Goal: Task Accomplishment & Management: Complete application form

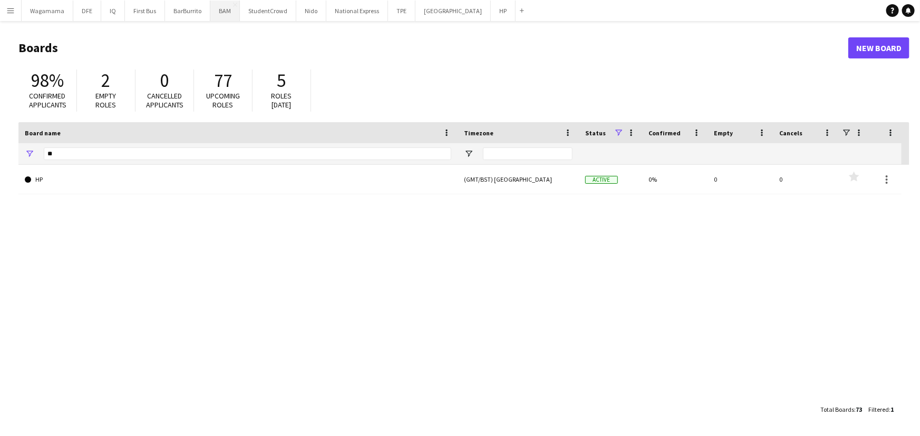
click at [225, 13] on button "BAM Close" at bounding box center [225, 11] width 30 height 21
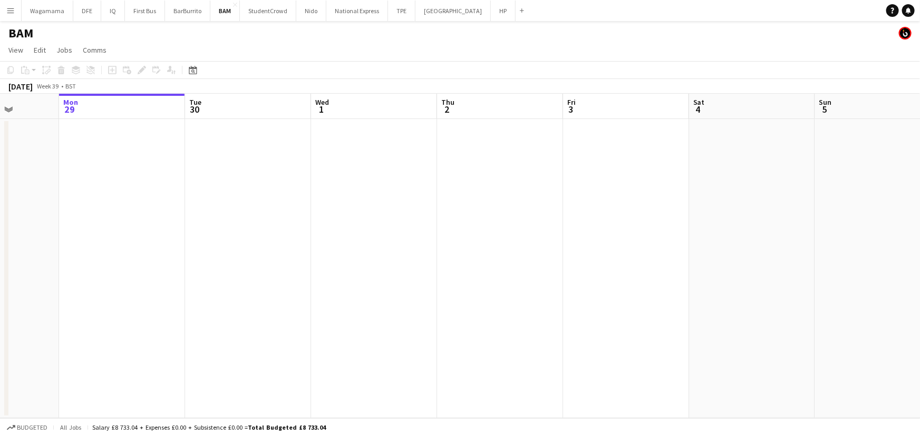
scroll to position [0, 321]
drag, startPoint x: 508, startPoint y: 185, endPoint x: 439, endPoint y: 189, distance: 69.2
click at [439, 189] on app-calendar-viewport "Fri 26 Sat 27 Sun 28 Mon 29 Tue 30 Wed 1 Thu 2 Fri 3 Sat 4 Sun 5 Mon 6 Tue 7 We…" at bounding box center [460, 256] width 920 height 325
click at [356, 149] on app-date-cell at bounding box center [372, 268] width 126 height 299
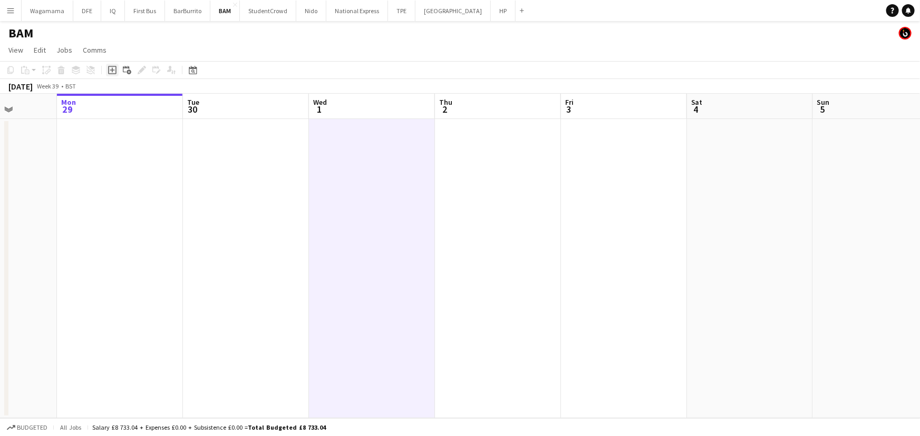
click at [112, 69] on icon at bounding box center [112, 70] width 5 height 5
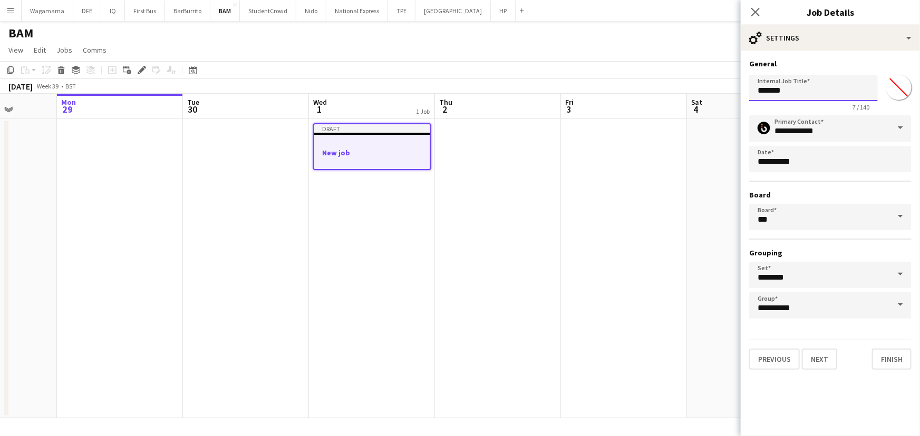
click at [817, 85] on input "*******" at bounding box center [813, 88] width 129 height 26
type input "*"
type input "**********"
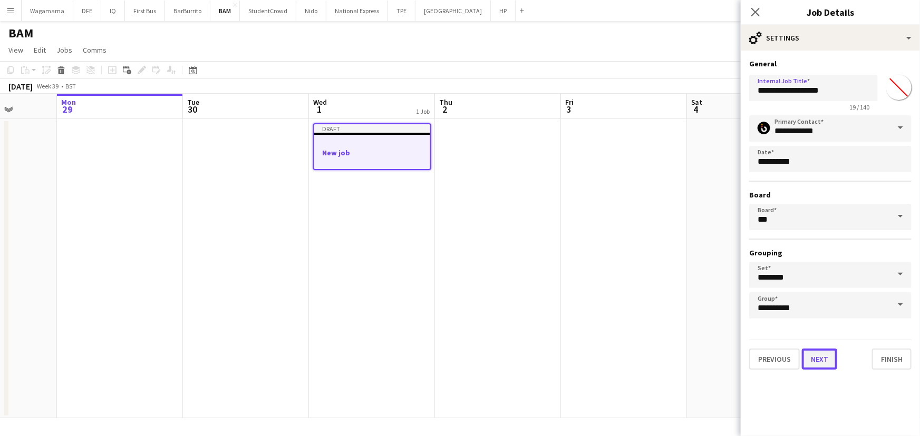
click at [821, 361] on button "Next" at bounding box center [818, 359] width 35 height 21
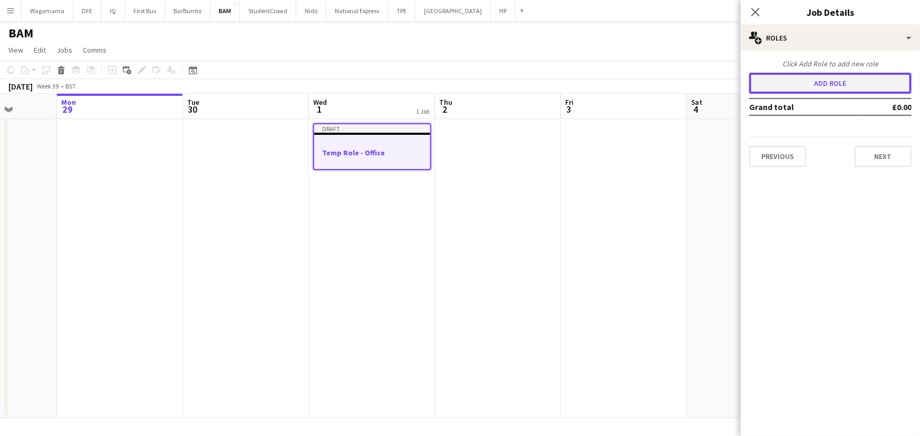
click at [824, 85] on button "Add role" at bounding box center [830, 83] width 162 height 21
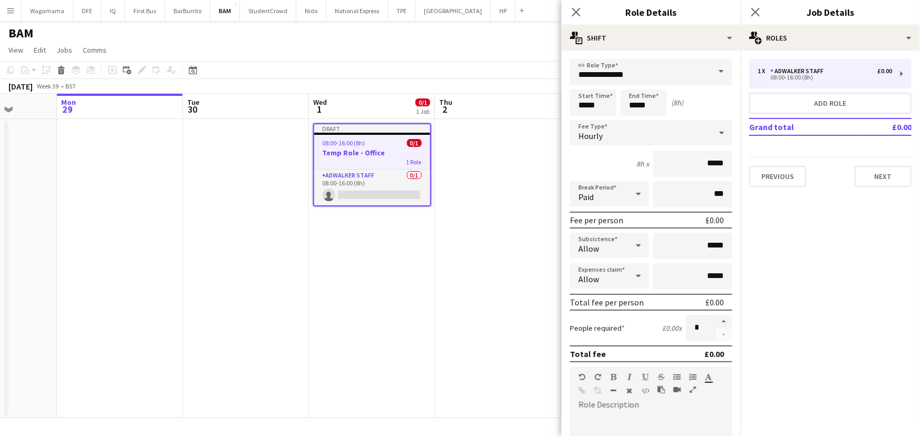
click at [625, 131] on div "Hourly" at bounding box center [640, 132] width 141 height 25
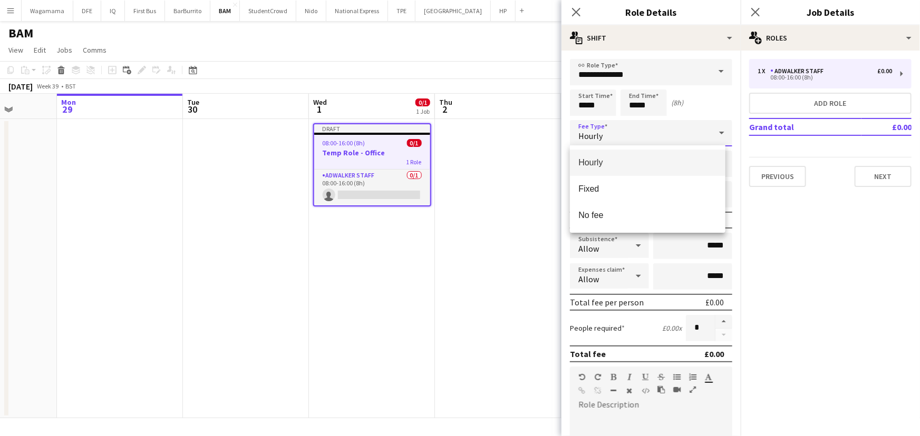
click at [625, 131] on div at bounding box center [460, 218] width 920 height 436
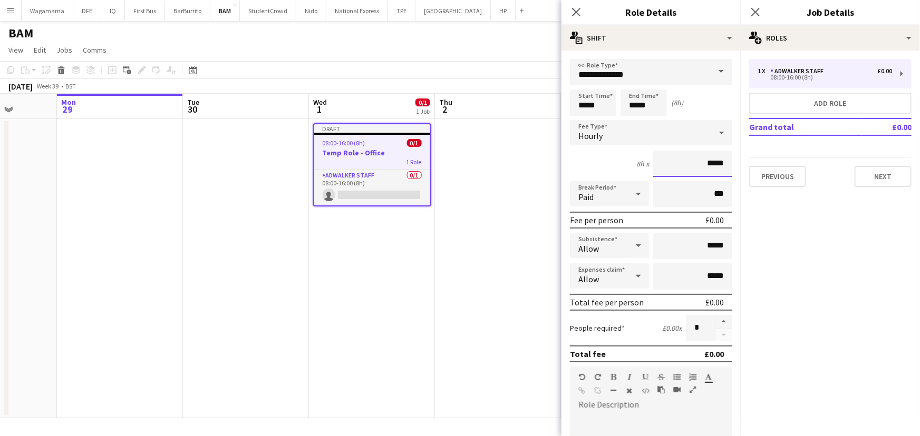
click at [706, 163] on input "*****" at bounding box center [692, 164] width 79 height 26
click at [713, 163] on input "*****" at bounding box center [692, 164] width 79 height 26
type input "**"
type input "******"
click at [823, 257] on mat-expansion-panel "pencil3 General details 1 x Adwalker Staff £0.00 08:00-16:00 (8h) Add role Gran…" at bounding box center [829, 244] width 179 height 386
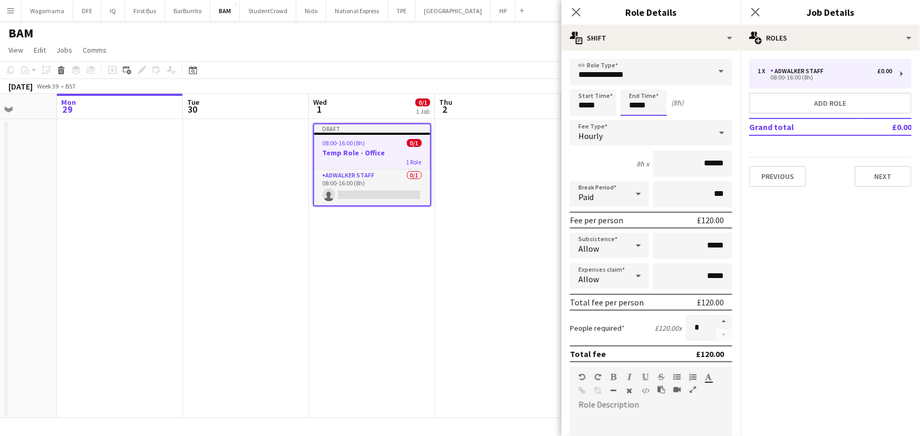
click at [637, 105] on input "*****" at bounding box center [643, 103] width 46 height 26
type input "*****"
click at [799, 238] on mat-expansion-panel "pencil3 General details 1 x Adwalker Staff £0.00 08:00-16:00 (8h) Add role Gran…" at bounding box center [829, 244] width 179 height 386
click at [629, 76] on input "**********" at bounding box center [651, 72] width 162 height 26
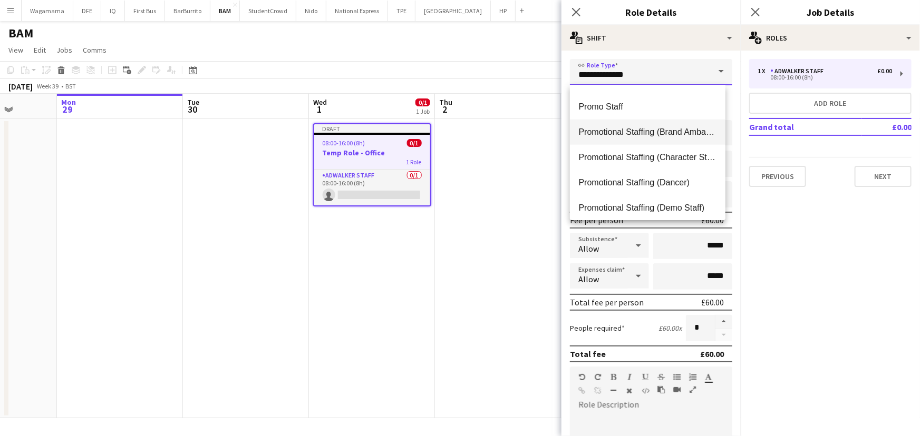
scroll to position [400, 0]
click at [648, 134] on span "Promotional Staffing (Brand Ambassadors)" at bounding box center [647, 131] width 138 height 10
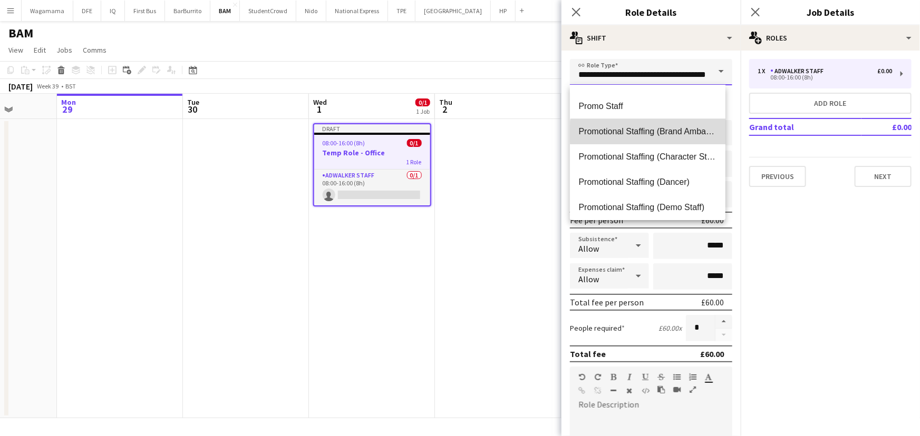
scroll to position [0, 25]
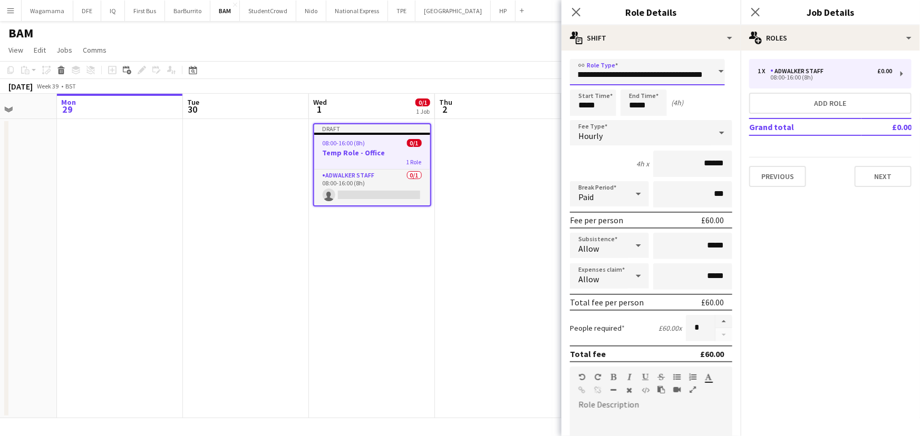
click at [660, 76] on input "**********" at bounding box center [647, 72] width 155 height 26
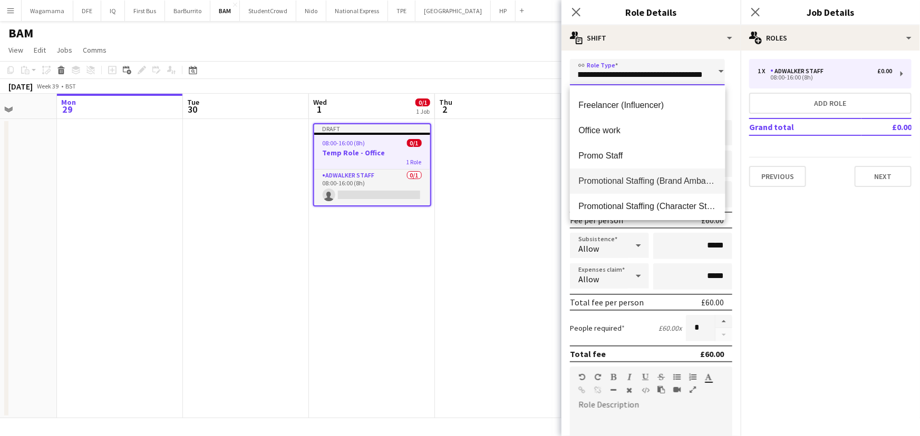
scroll to position [335, 0]
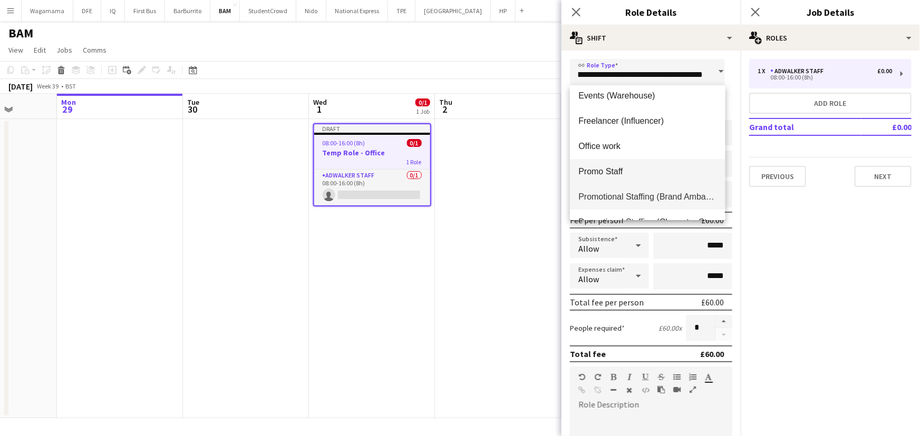
click at [628, 174] on span "Promo Staff" at bounding box center [647, 172] width 138 height 10
type input "**********"
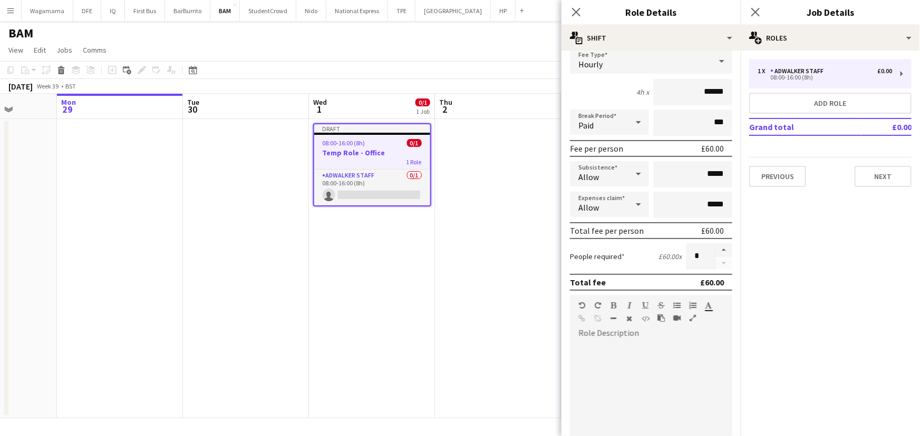
scroll to position [191, 0]
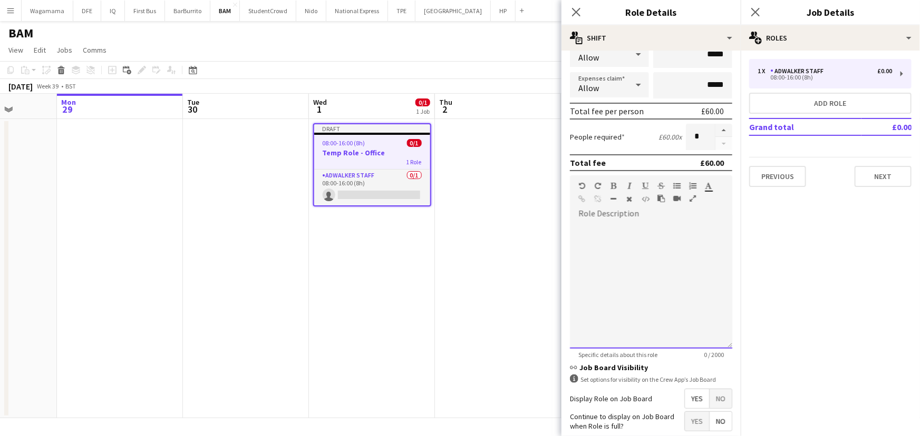
click at [687, 278] on div at bounding box center [651, 285] width 162 height 126
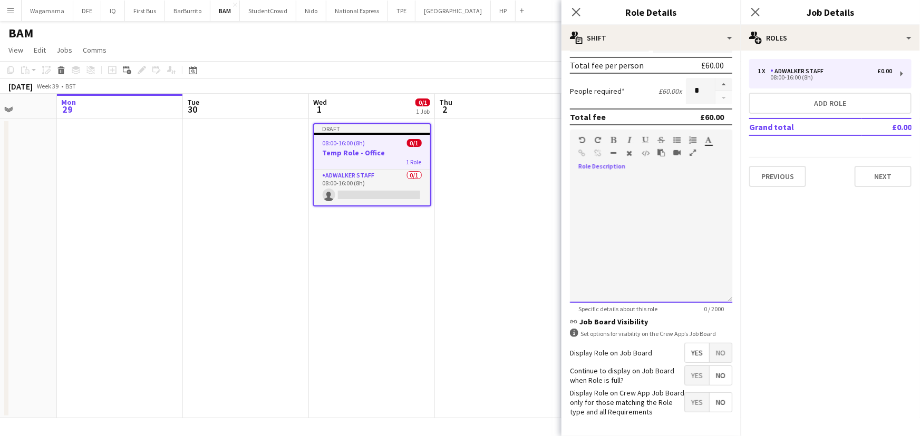
scroll to position [277, 0]
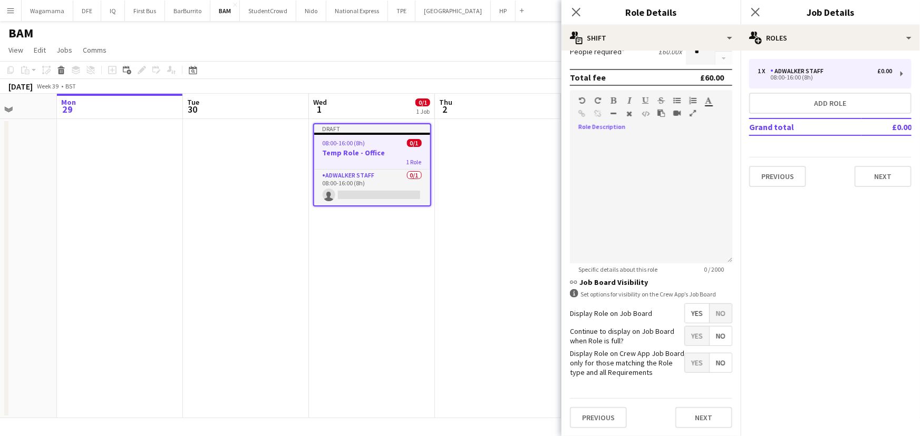
click at [713, 310] on span "No" at bounding box center [720, 313] width 22 height 19
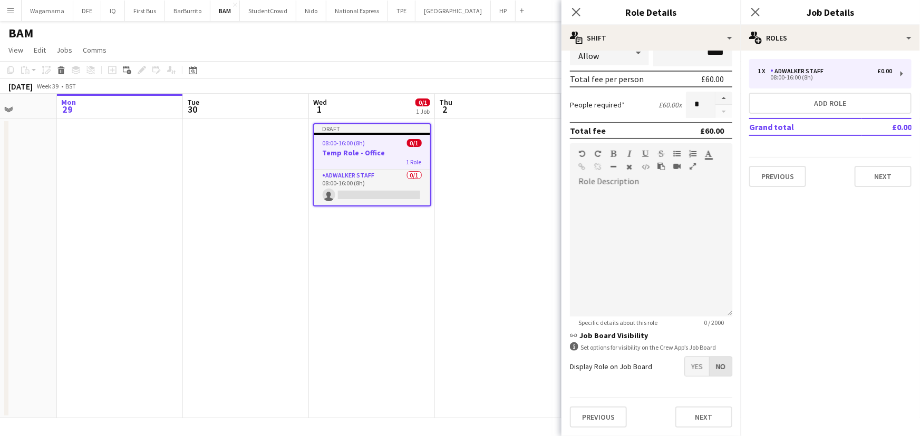
scroll to position [223, 0]
click at [717, 373] on span "No" at bounding box center [720, 367] width 22 height 19
click at [703, 422] on button "Next" at bounding box center [703, 417] width 57 height 21
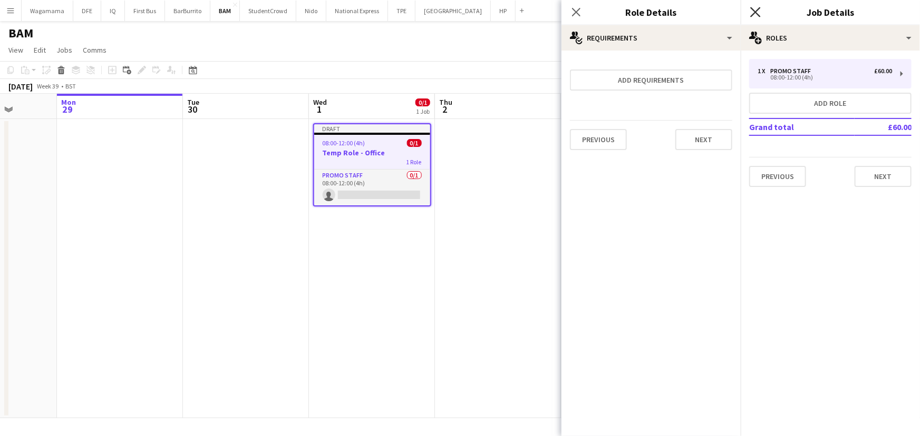
click at [751, 11] on icon "Close pop-in" at bounding box center [755, 12] width 10 height 10
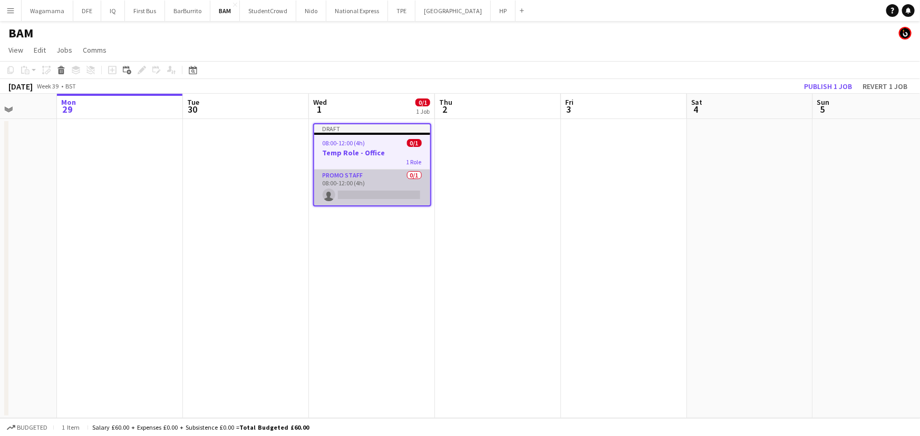
click at [345, 175] on app-card-role "Promo Staff 0/1 08:00-12:00 (4h) single-neutral-actions" at bounding box center [372, 188] width 116 height 36
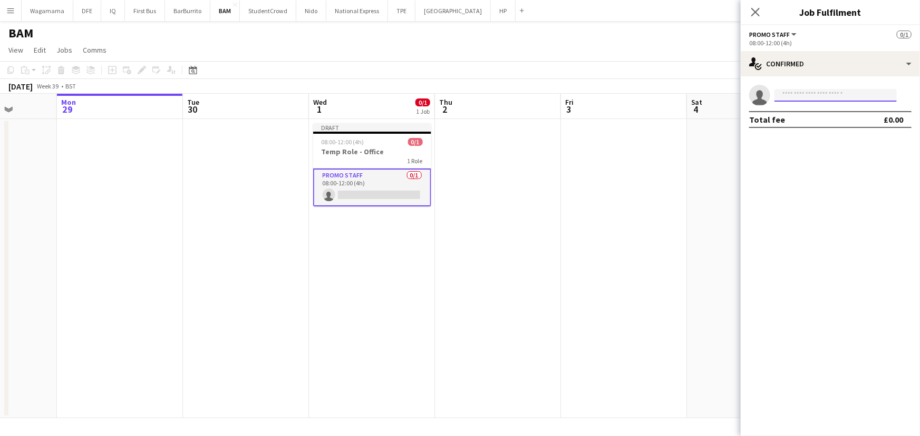
click at [811, 96] on input at bounding box center [835, 95] width 122 height 13
type input "****"
click at [828, 124] on span "[PHONE_NUMBER]" at bounding box center [835, 127] width 105 height 8
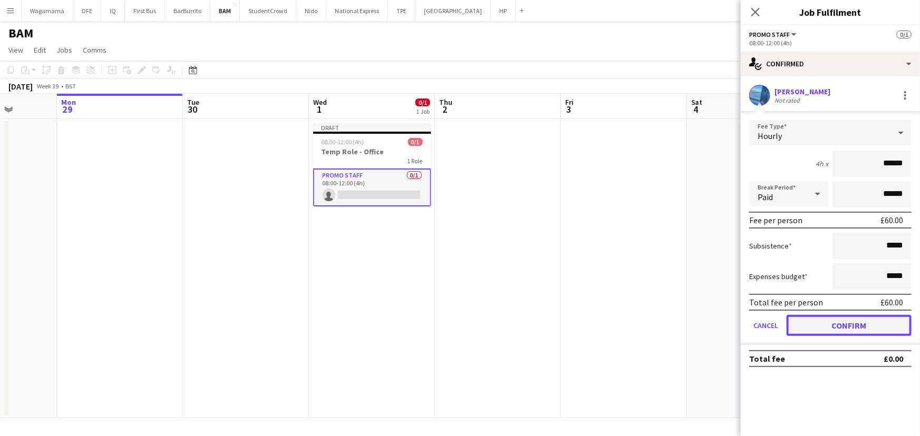
click at [877, 325] on button "Confirm" at bounding box center [848, 325] width 125 height 21
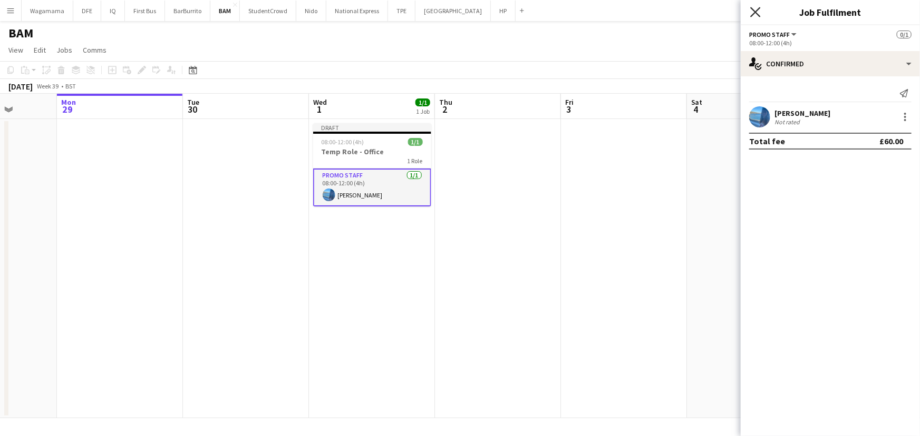
click at [756, 15] on icon "Close pop-in" at bounding box center [755, 12] width 10 height 10
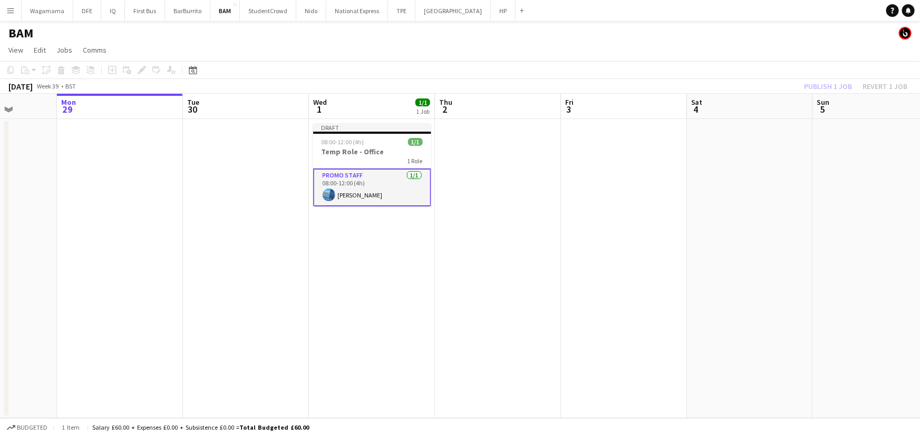
click at [369, 181] on app-card-role "Promo Staff [DATE] 08:00-12:00 (4h) [PERSON_NAME]" at bounding box center [372, 188] width 118 height 38
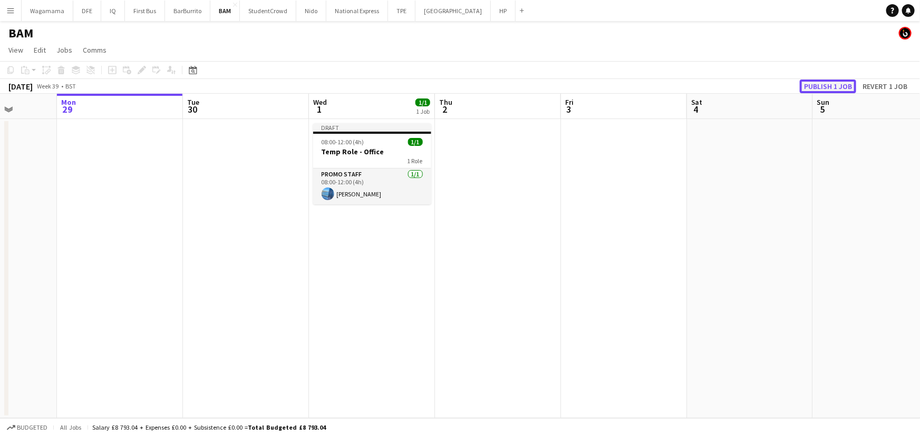
click at [824, 86] on button "Publish 1 job" at bounding box center [827, 87] width 56 height 14
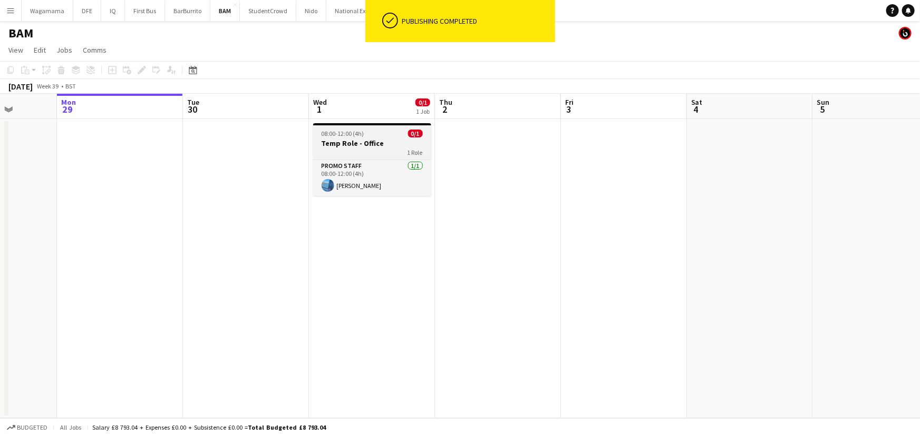
click at [377, 137] on div "08:00-12:00 (4h) 0/1" at bounding box center [372, 134] width 118 height 8
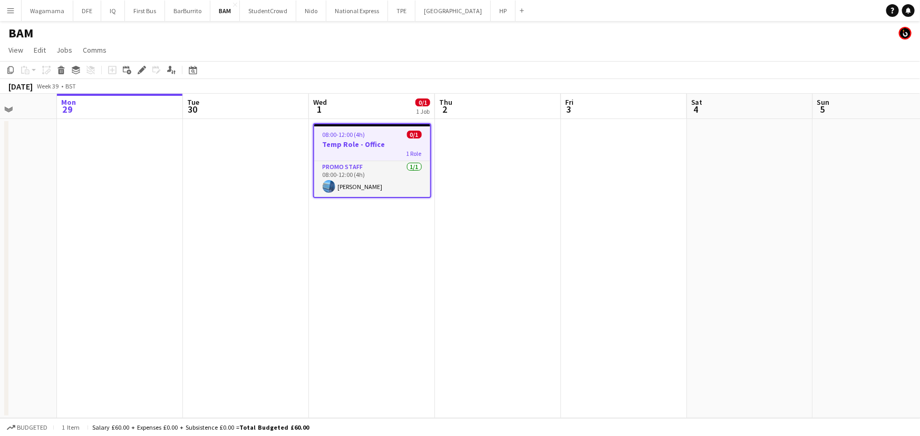
click at [385, 140] on h3 "Temp Role - Office" at bounding box center [372, 144] width 116 height 9
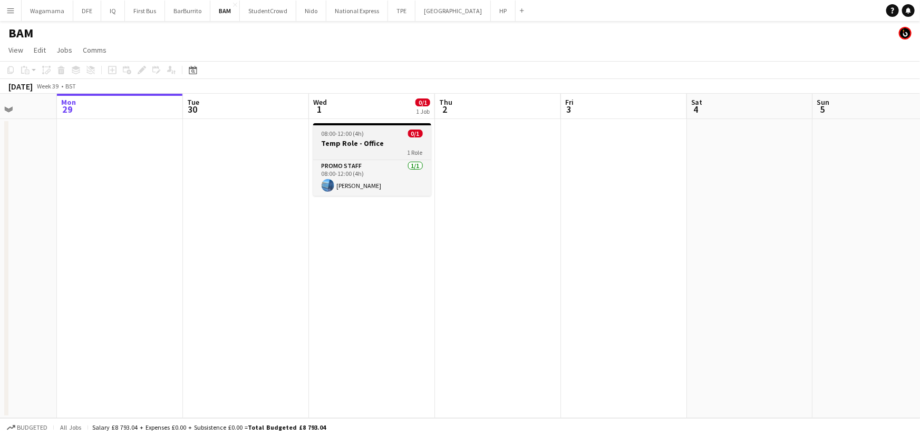
click at [385, 140] on h3 "Temp Role - Office" at bounding box center [372, 143] width 118 height 9
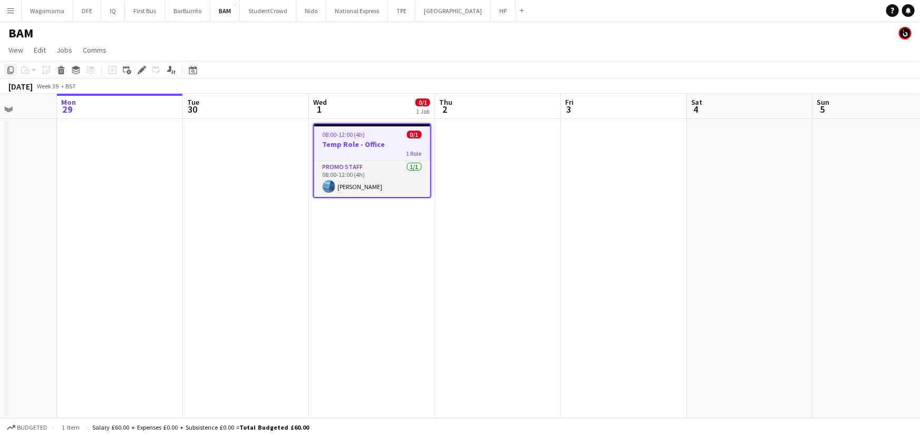
click at [9, 71] on icon "Copy" at bounding box center [10, 70] width 8 height 8
click at [501, 134] on app-date-cell at bounding box center [498, 268] width 126 height 299
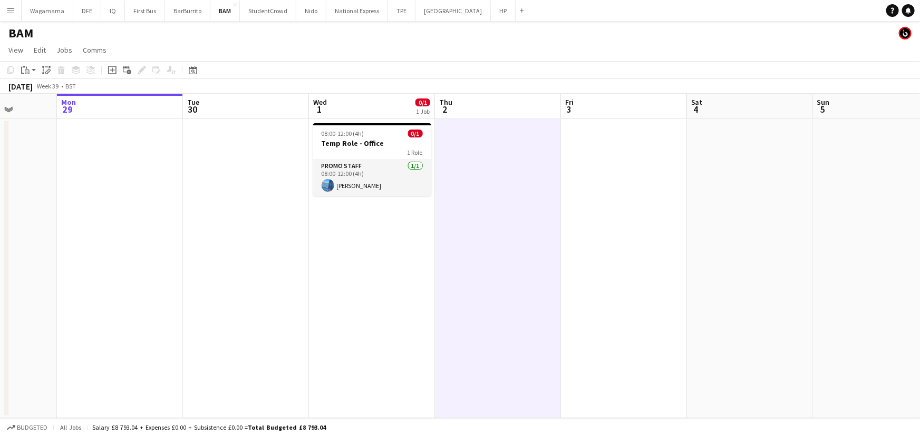
click at [569, 133] on app-date-cell at bounding box center [624, 268] width 126 height 299
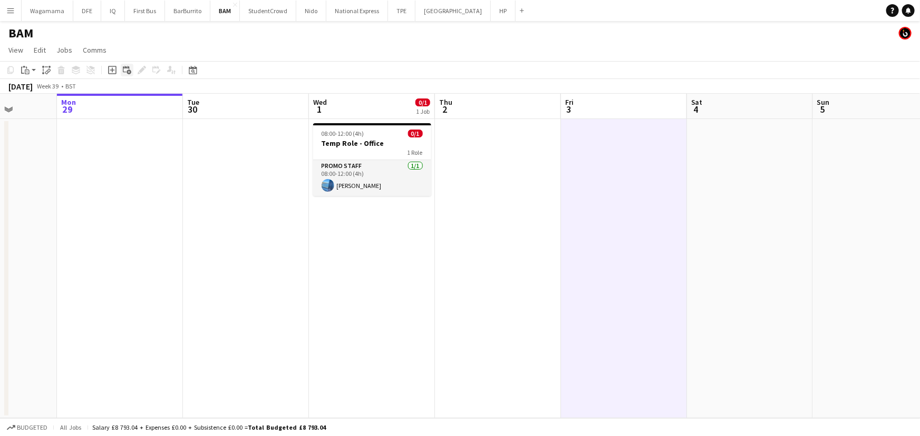
click at [121, 71] on div "Add linked Job" at bounding box center [127, 70] width 13 height 13
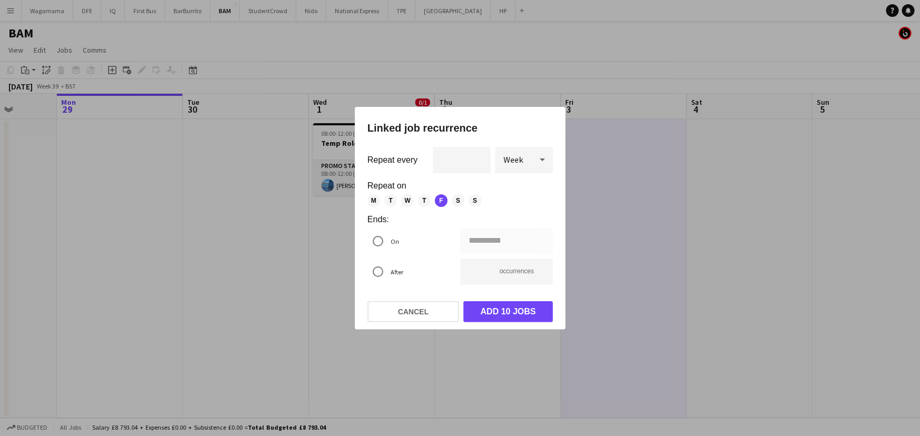
click at [334, 124] on div at bounding box center [460, 218] width 920 height 436
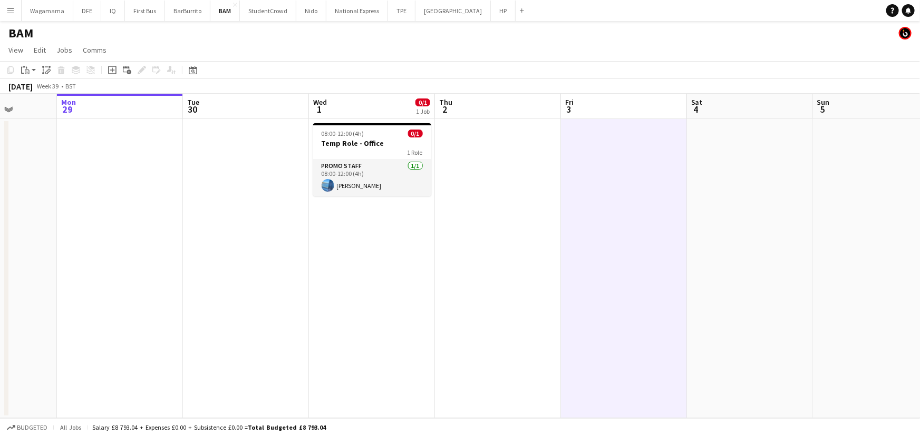
click at [640, 149] on app-date-cell at bounding box center [624, 268] width 126 height 299
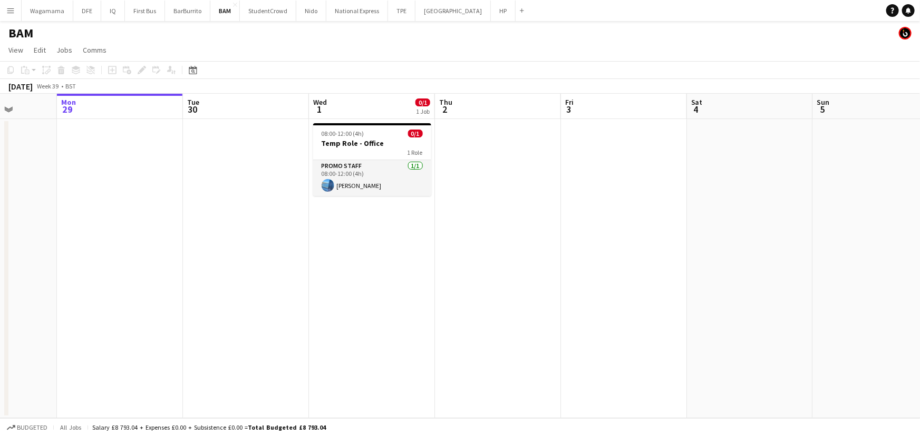
click at [613, 149] on app-date-cell at bounding box center [624, 268] width 126 height 299
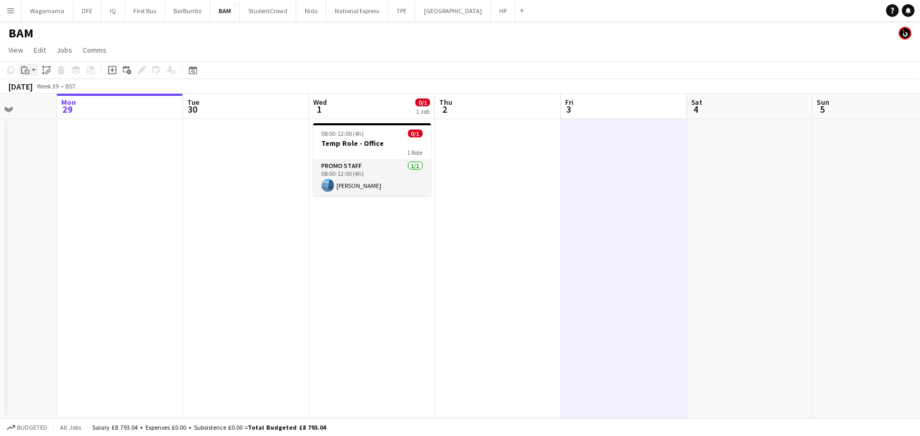
click at [31, 69] on div "Paste" at bounding box center [25, 70] width 13 height 13
click at [67, 107] on link "Paste with crew Ctrl+Shift+V" at bounding box center [77, 107] width 99 height 9
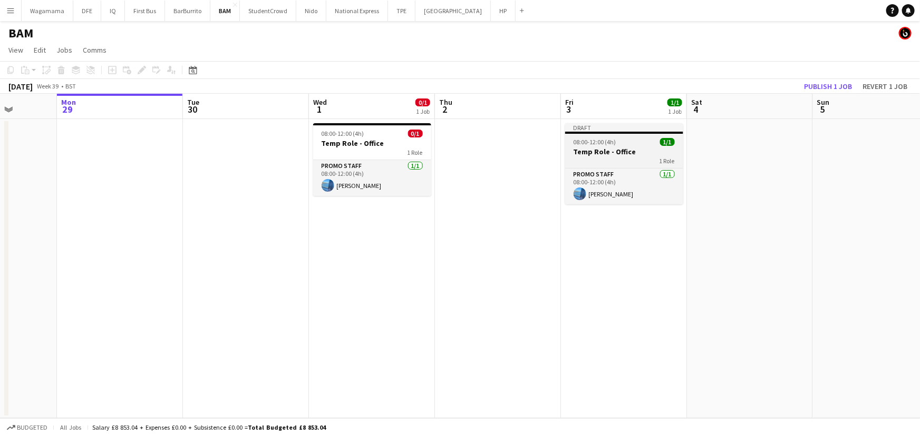
click at [617, 144] on div "08:00-12:00 (4h) 1/1" at bounding box center [624, 142] width 118 height 8
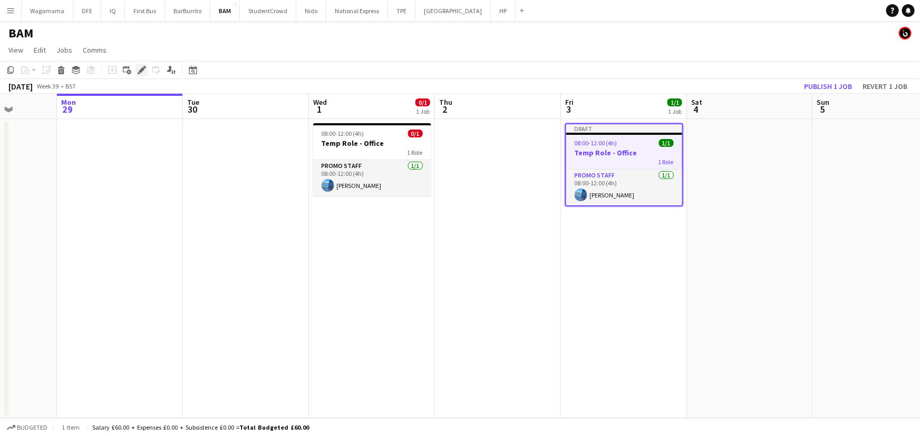
click at [146, 69] on div "Edit" at bounding box center [141, 70] width 13 height 13
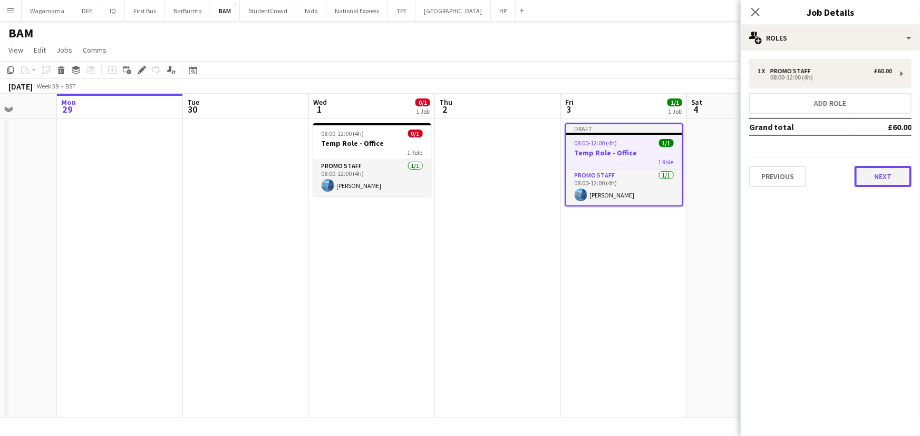
click at [879, 168] on button "Next" at bounding box center [882, 176] width 57 height 21
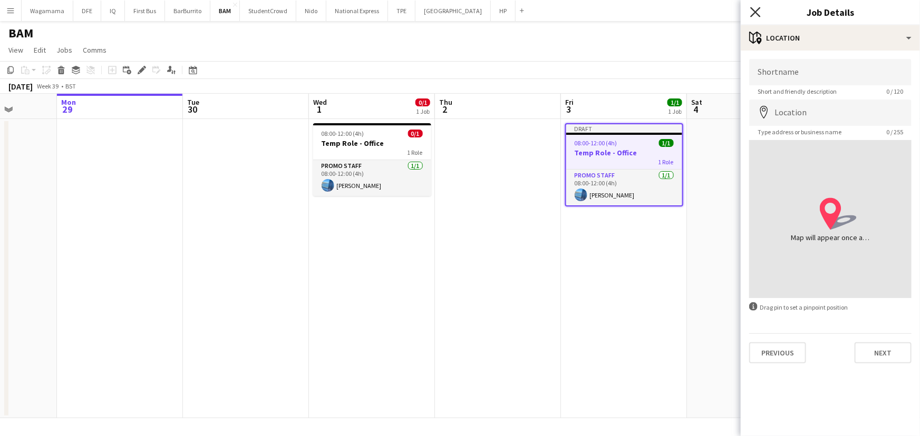
click at [752, 9] on icon "Close pop-in" at bounding box center [755, 12] width 10 height 10
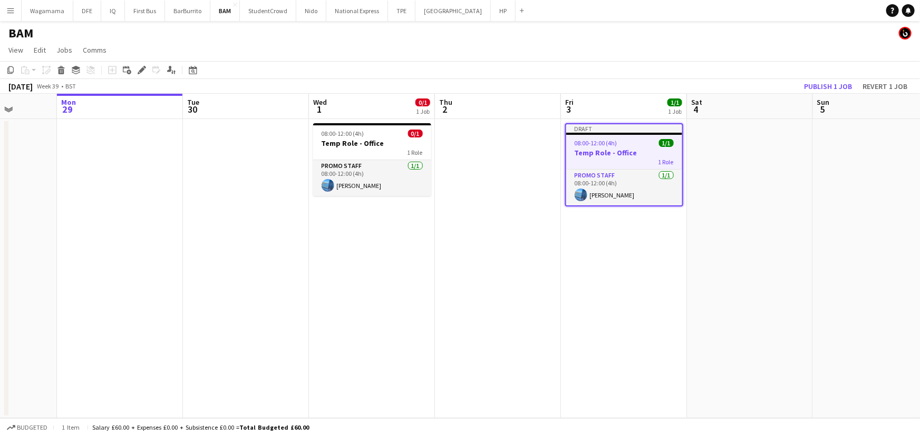
click at [610, 155] on h3 "Temp Role - Office" at bounding box center [624, 152] width 116 height 9
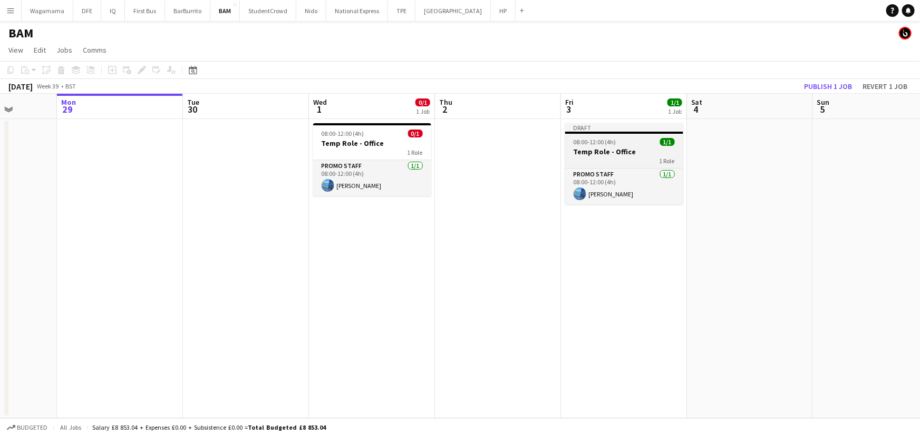
click at [602, 143] on span "08:00-12:00 (4h)" at bounding box center [594, 142] width 43 height 8
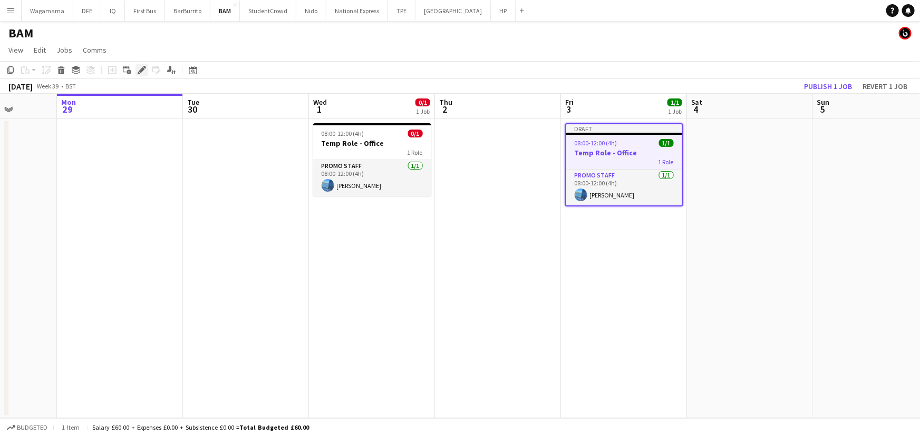
click at [139, 69] on icon "Edit" at bounding box center [142, 70] width 8 height 8
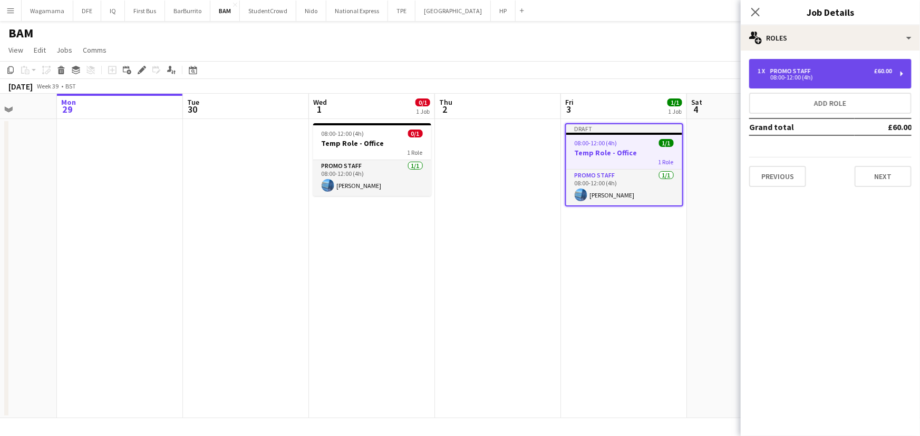
click at [846, 76] on div "08:00-12:00 (4h)" at bounding box center [824, 77] width 134 height 5
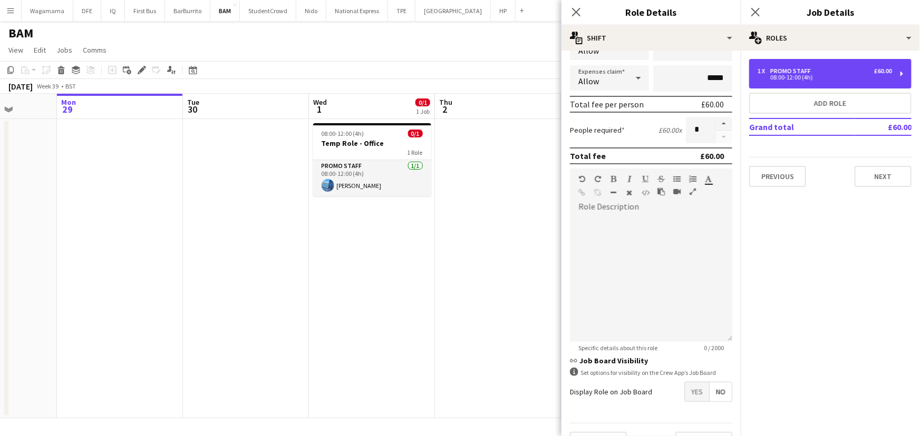
scroll to position [222, 0]
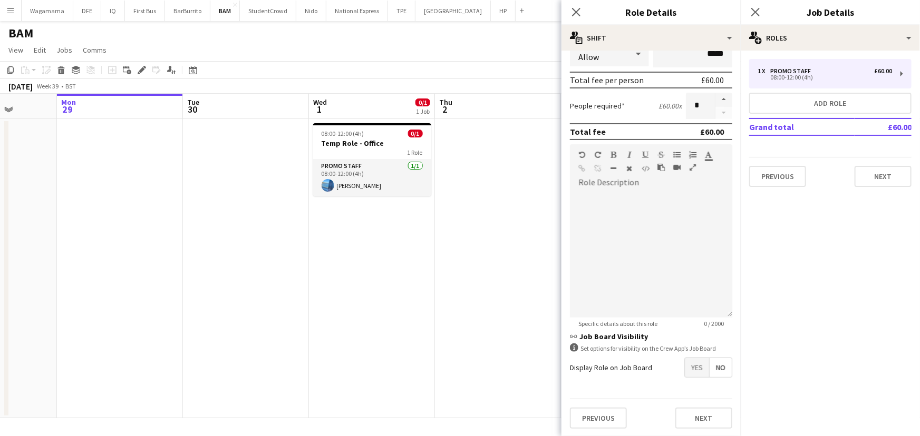
click at [709, 371] on span "No" at bounding box center [720, 367] width 22 height 19
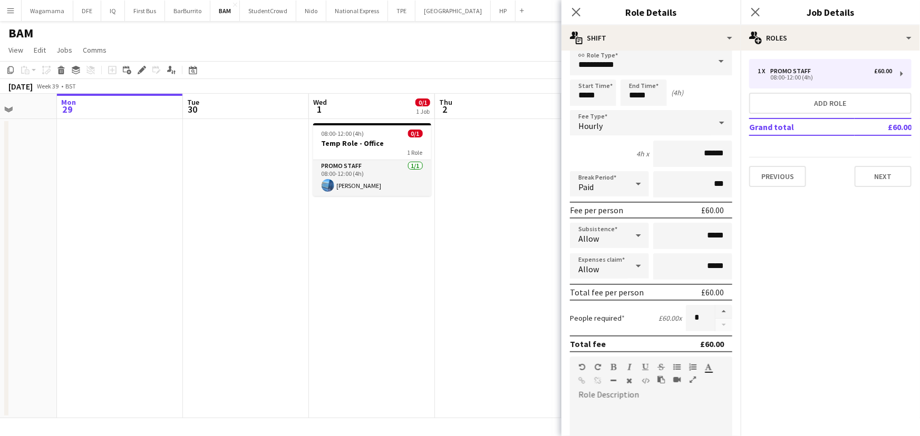
scroll to position [0, 0]
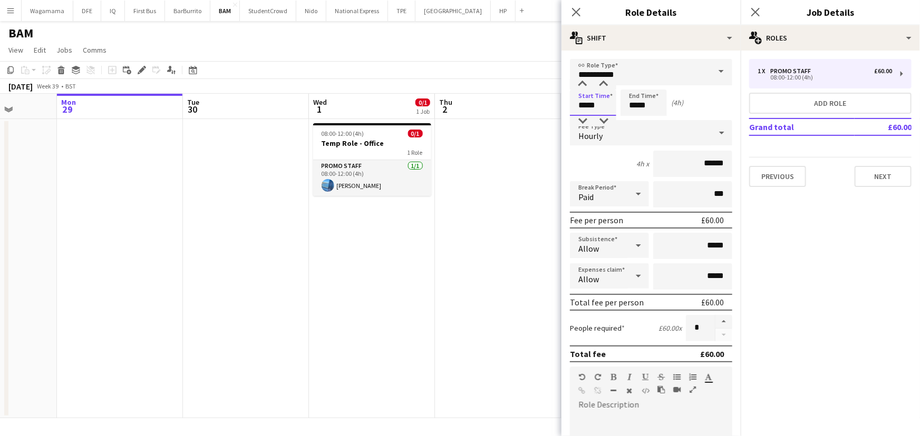
click at [585, 102] on input "*****" at bounding box center [593, 103] width 46 height 26
type input "*****"
click at [636, 102] on input "*****" at bounding box center [643, 103] width 46 height 26
type input "*****"
click at [630, 86] on div at bounding box center [632, 84] width 21 height 11
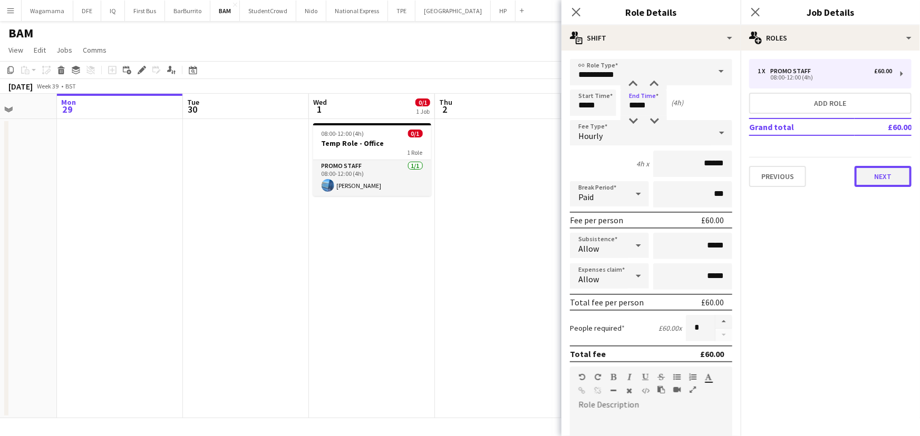
click at [873, 177] on button "Next" at bounding box center [882, 176] width 57 height 21
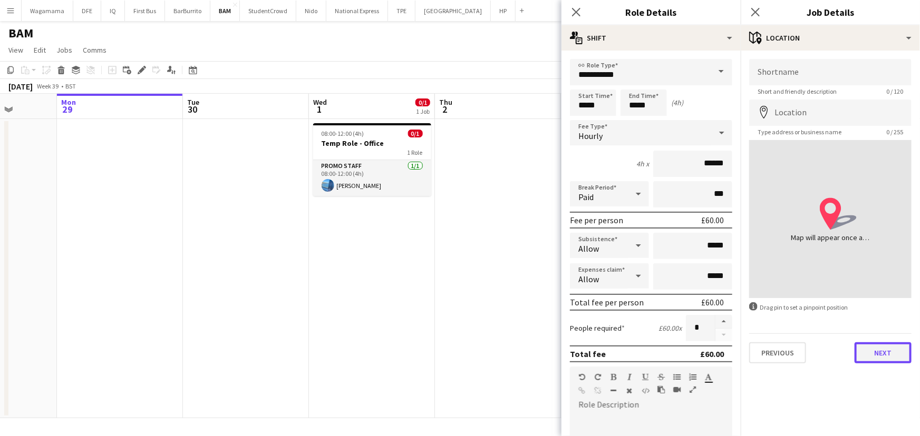
click at [874, 356] on button "Next" at bounding box center [882, 353] width 57 height 21
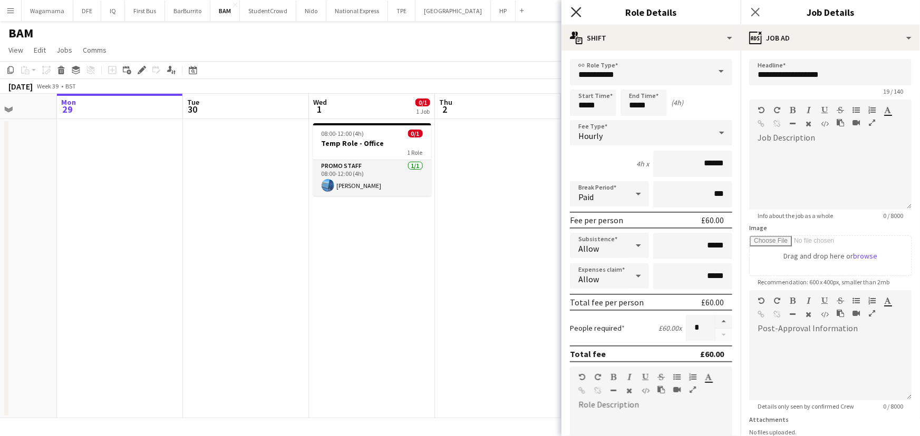
click at [574, 11] on icon "Close pop-in" at bounding box center [576, 12] width 10 height 10
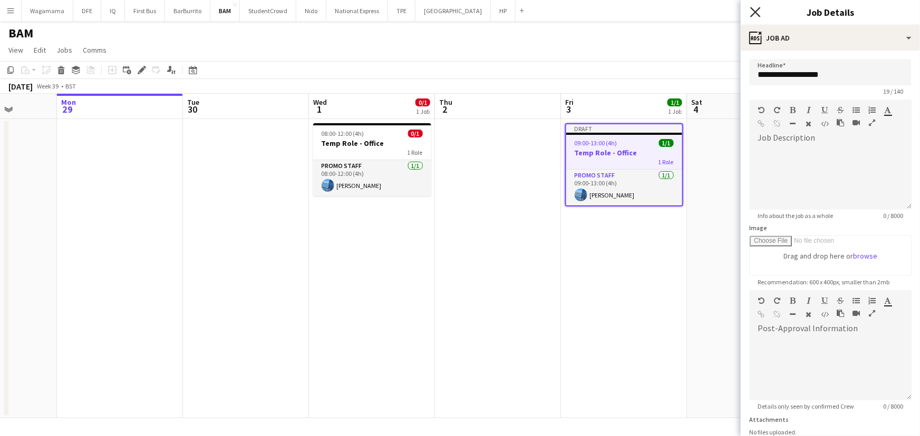
click at [757, 9] on icon "Close pop-in" at bounding box center [755, 12] width 10 height 10
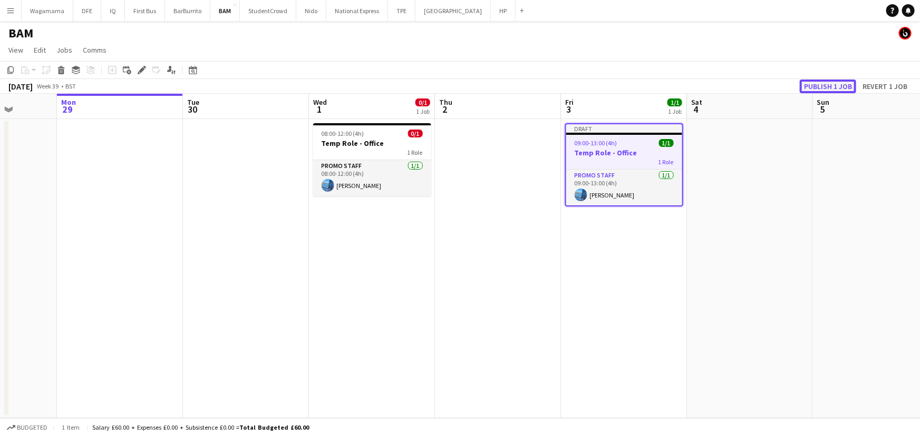
click at [824, 86] on button "Publish 1 job" at bounding box center [827, 87] width 56 height 14
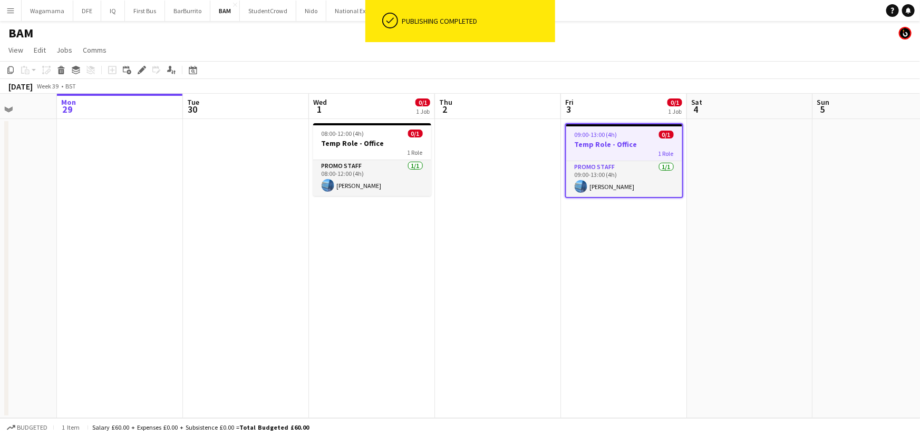
click at [702, 231] on app-date-cell at bounding box center [750, 268] width 126 height 299
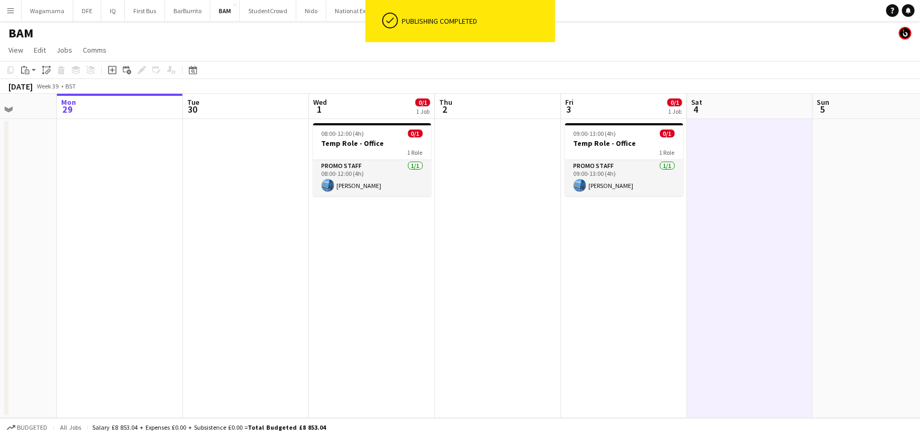
click at [634, 231] on app-date-cell "09:00-13:00 (4h) 0/1 Temp Role - Office 1 Role Promo Staff [DATE] 09:00-13:00 (…" at bounding box center [624, 268] width 126 height 299
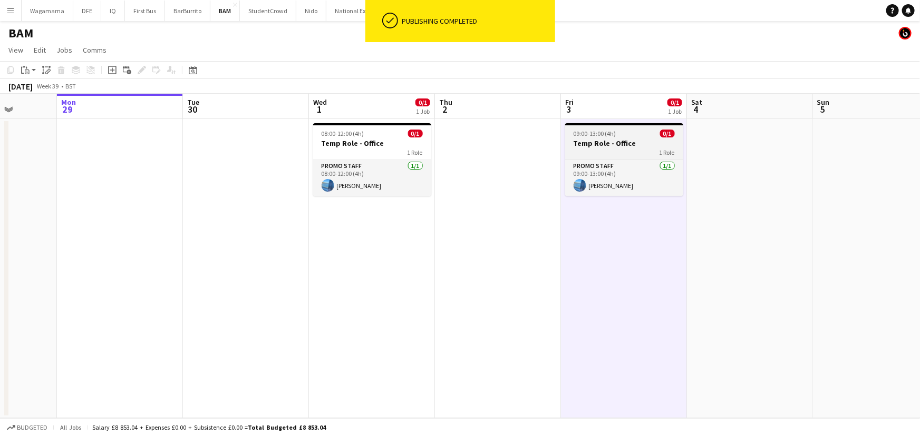
click at [638, 145] on h3 "Temp Role - Office" at bounding box center [624, 143] width 118 height 9
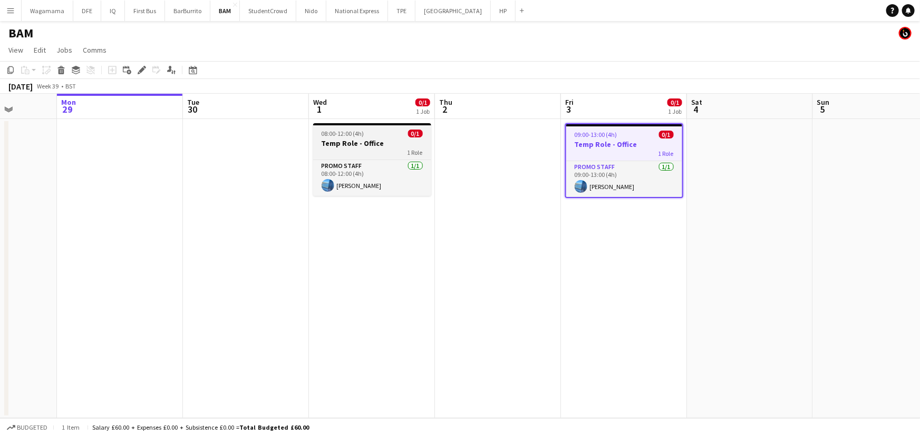
click at [369, 132] on div "08:00-12:00 (4h) 0/1" at bounding box center [372, 134] width 118 height 8
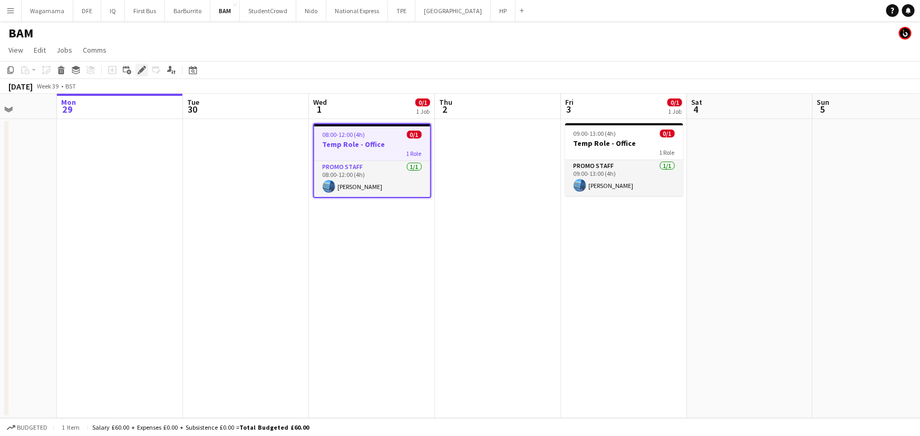
click at [146, 65] on div "Edit" at bounding box center [141, 70] width 13 height 13
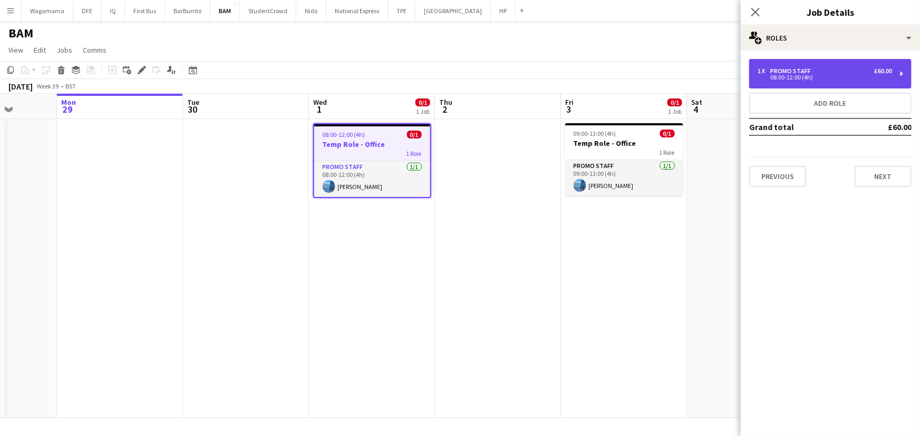
click at [818, 84] on div "1 x Promo Staff £60.00 08:00-12:00 (4h)" at bounding box center [830, 74] width 162 height 30
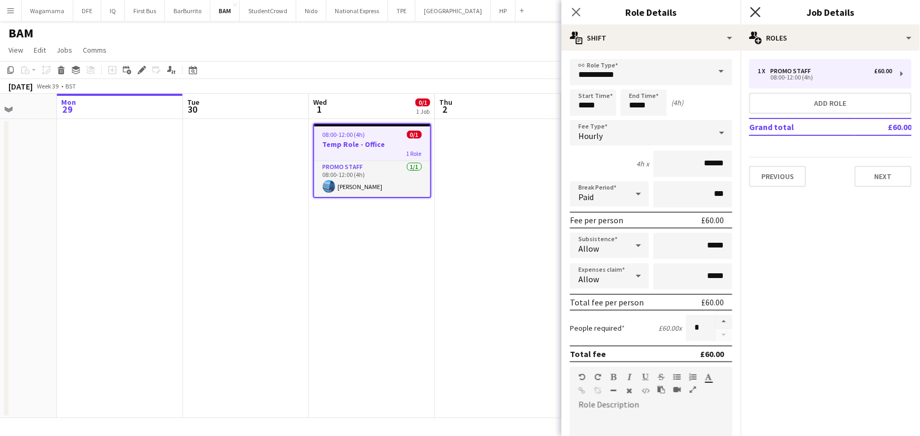
click at [752, 14] on icon "Close pop-in" at bounding box center [755, 12] width 10 height 10
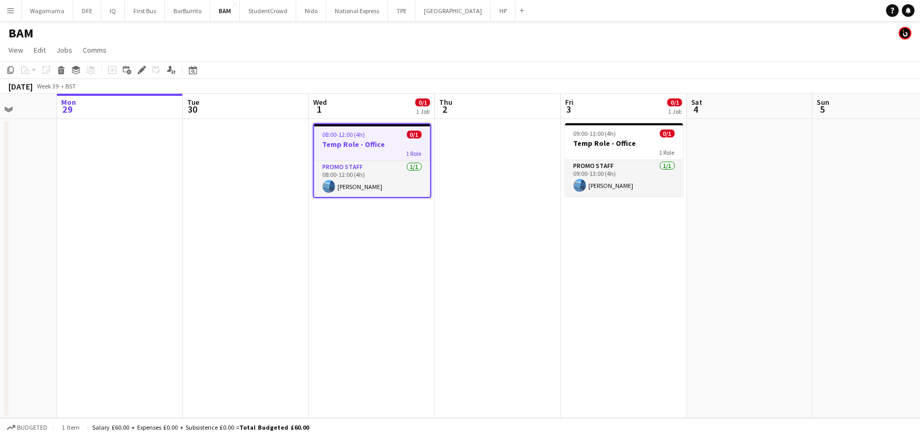
click at [738, 208] on app-date-cell at bounding box center [750, 268] width 126 height 299
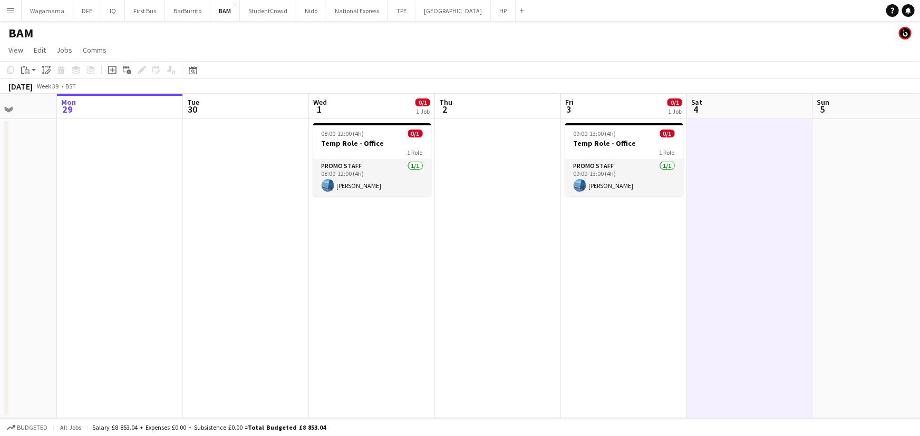
click at [672, 99] on span "0/1" at bounding box center [674, 103] width 15 height 8
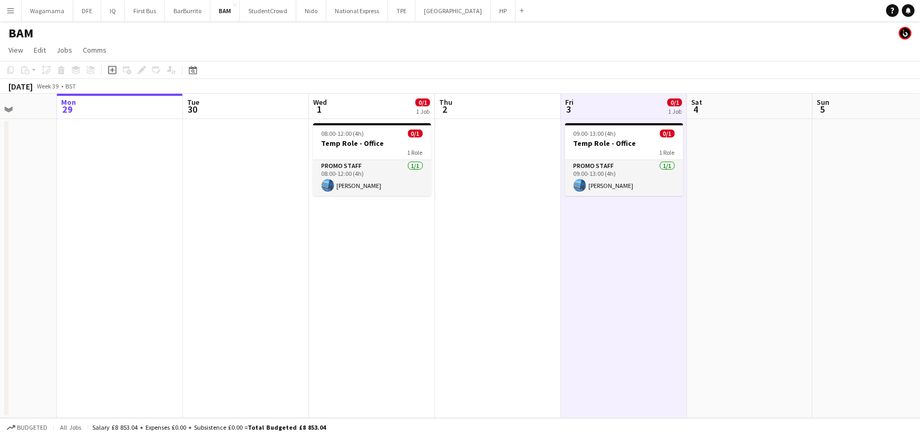
click at [672, 99] on span "0/1" at bounding box center [674, 103] width 15 height 8
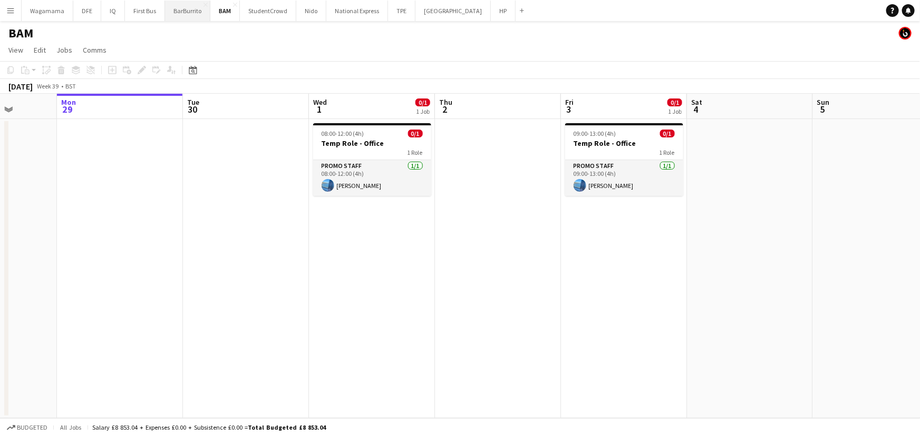
click at [197, 5] on button "BarBurrito Close" at bounding box center [187, 11] width 45 height 21
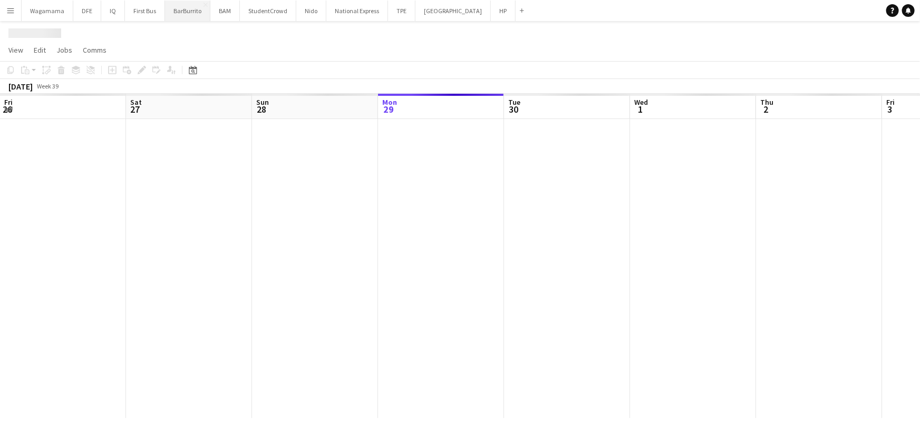
scroll to position [0, 252]
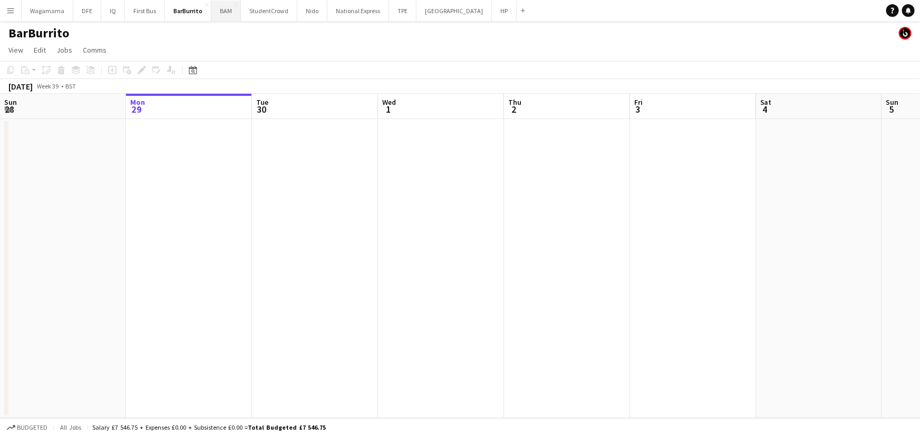
click at [220, 6] on button "BAM Close" at bounding box center [226, 11] width 30 height 21
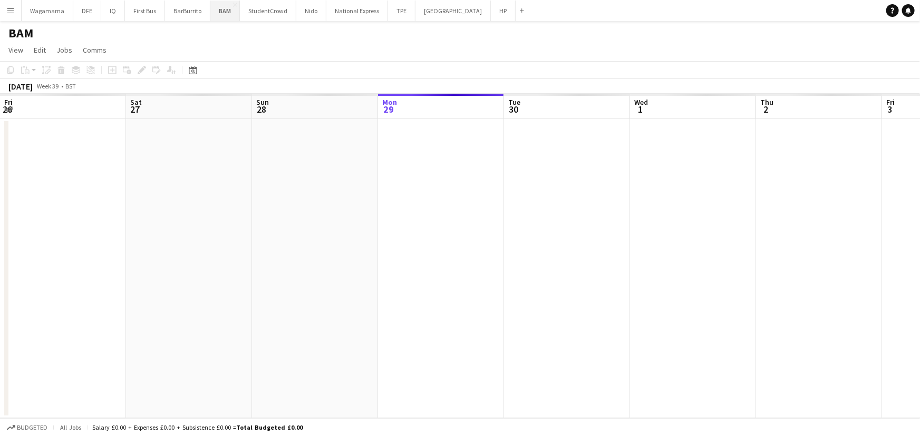
scroll to position [0, 252]
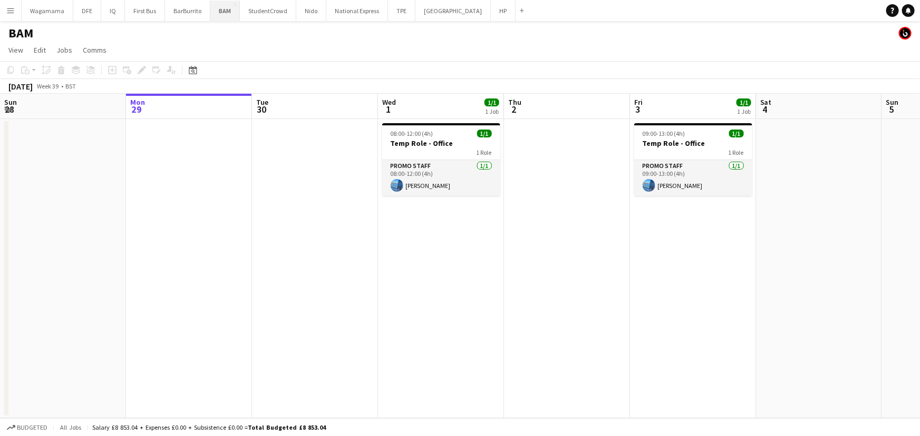
click at [220, 6] on button "BAM Close" at bounding box center [225, 11] width 30 height 21
click at [689, 137] on div "09:00-13:00 (4h) 1/1" at bounding box center [693, 134] width 118 height 8
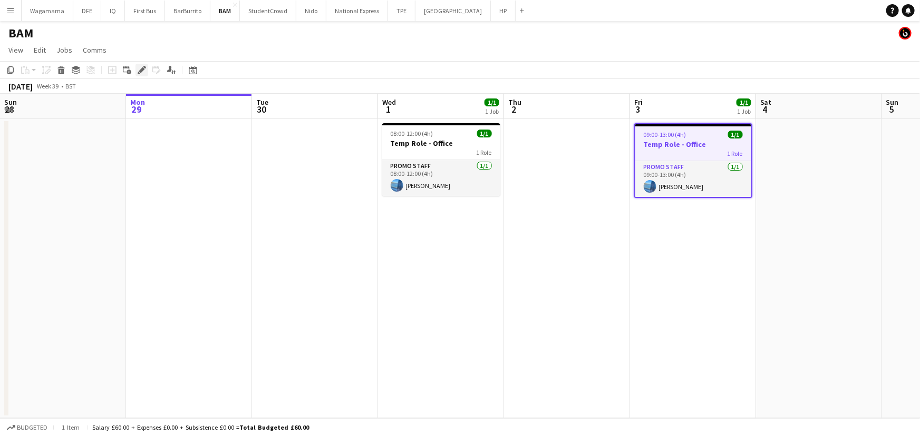
click at [138, 70] on icon "Edit" at bounding box center [142, 70] width 8 height 8
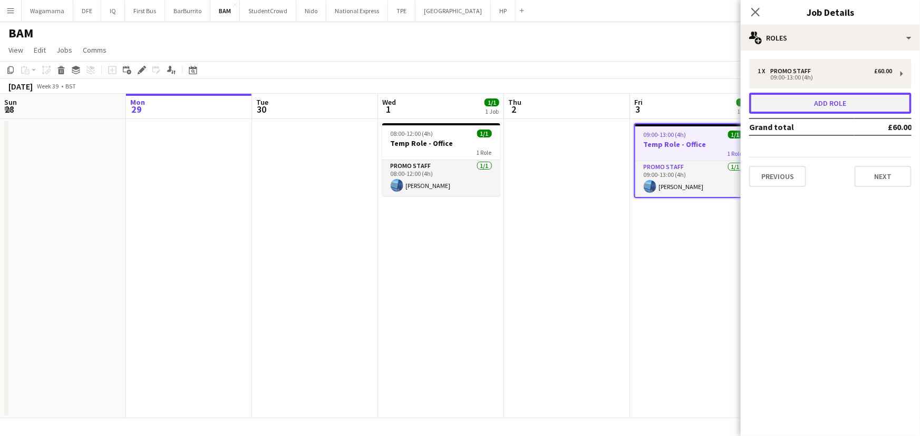
click at [838, 97] on button "Add role" at bounding box center [830, 103] width 162 height 21
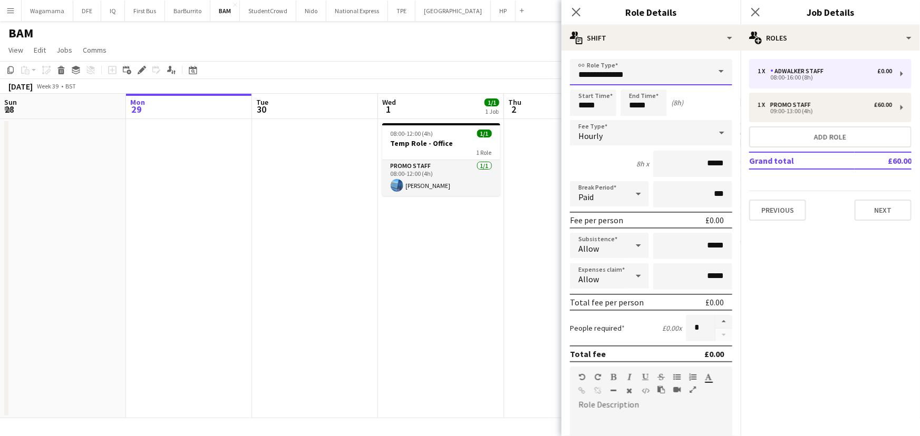
click at [635, 70] on input "**********" at bounding box center [651, 72] width 162 height 26
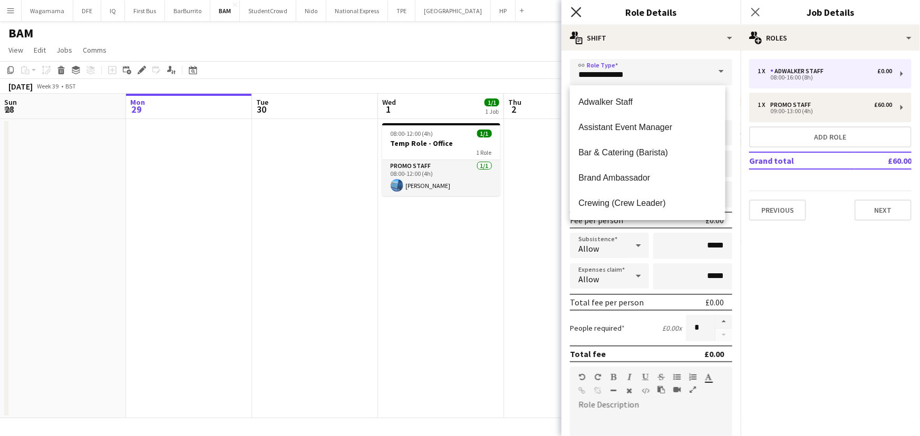
click at [577, 16] on icon "Close pop-in" at bounding box center [576, 12] width 10 height 10
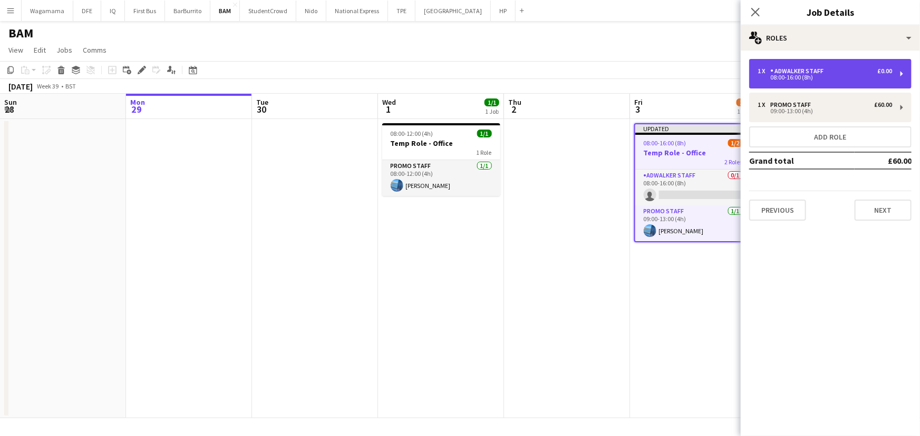
click at [820, 73] on div "Adwalker Staff" at bounding box center [798, 70] width 57 height 7
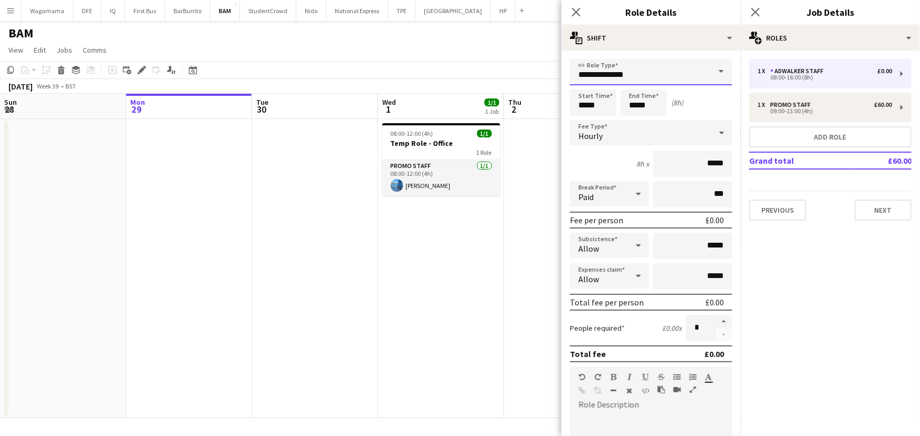
click at [619, 75] on input "**********" at bounding box center [651, 72] width 162 height 26
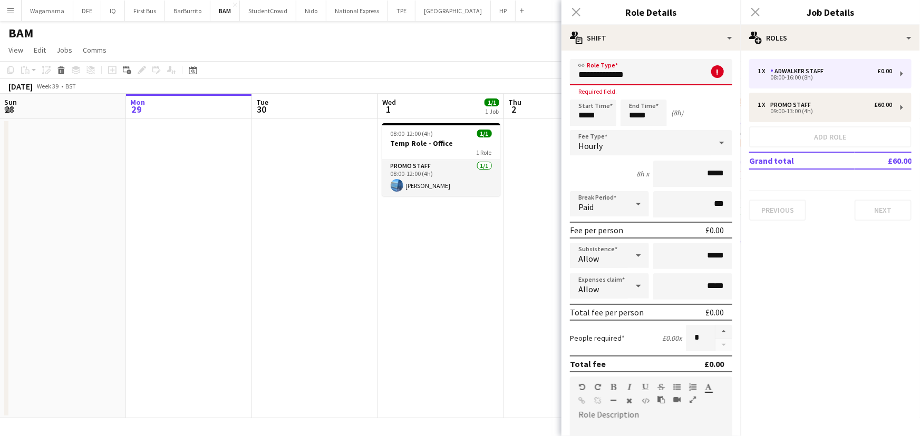
type input "**********"
drag, startPoint x: 648, startPoint y: 77, endPoint x: 556, endPoint y: 80, distance: 92.3
click at [556, 80] on body "Menu Boards Boards Boards All jobs Status Workforce Workforce My Workforce Recr…" at bounding box center [460, 218] width 920 height 436
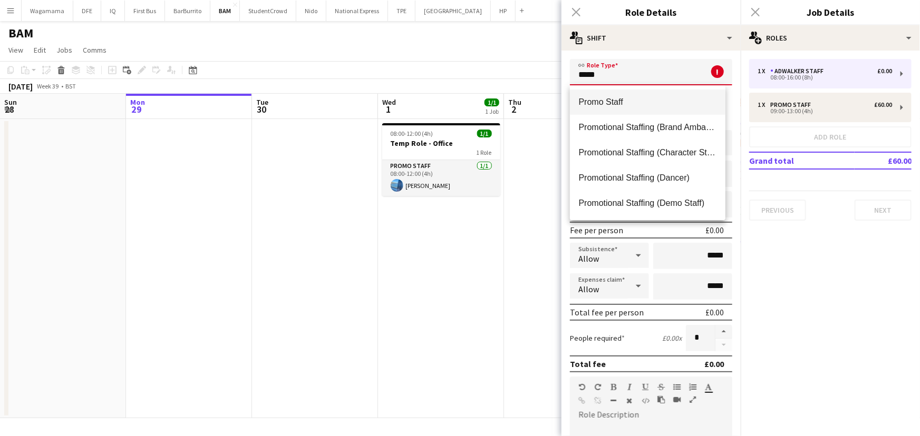
click at [617, 105] on span "Promo Staff" at bounding box center [647, 102] width 138 height 10
type input "**********"
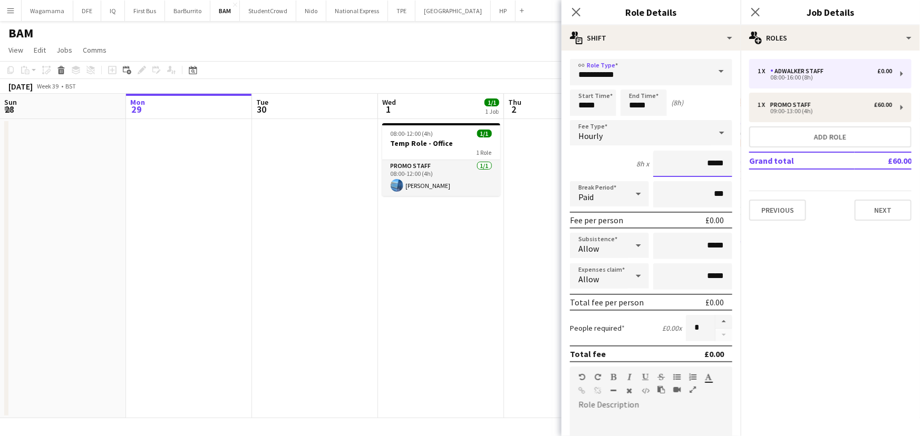
click at [706, 163] on input "*****" at bounding box center [692, 164] width 79 height 26
type input "**"
type input "******"
click at [614, 161] on div "8h x ******" at bounding box center [651, 164] width 162 height 26
click at [584, 105] on input "*****" at bounding box center [593, 103] width 46 height 26
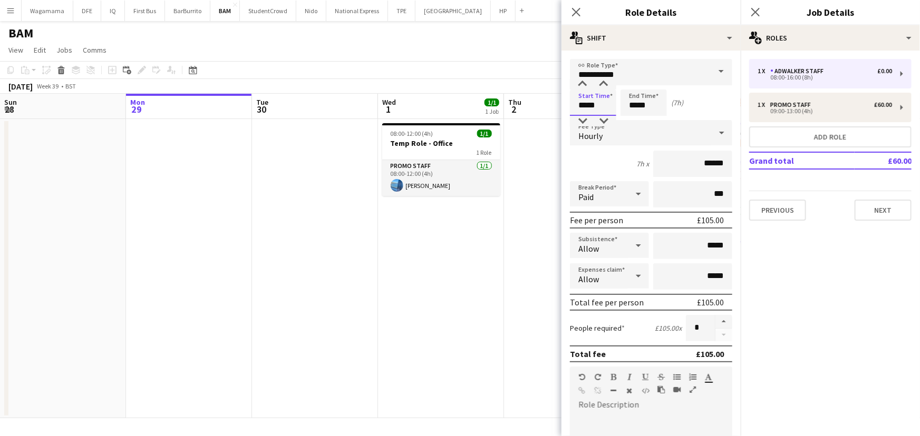
click at [594, 101] on input "*****" at bounding box center [593, 103] width 46 height 26
type input "*****"
click at [637, 103] on input "*****" at bounding box center [643, 103] width 46 height 26
type input "*****"
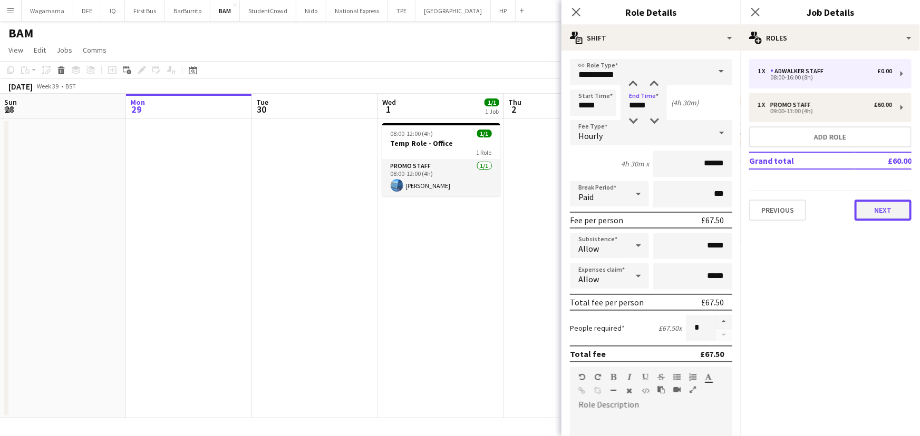
click at [892, 208] on button "Next" at bounding box center [882, 210] width 57 height 21
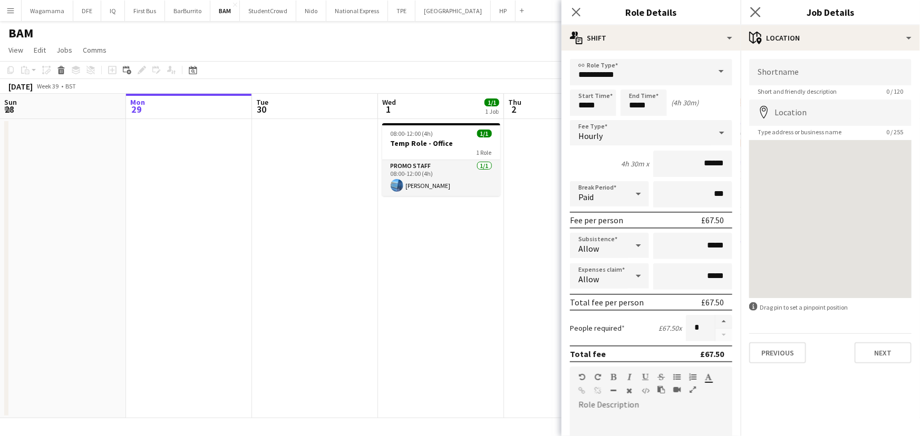
click at [761, 11] on app-icon "Close pop-in" at bounding box center [755, 12] width 15 height 15
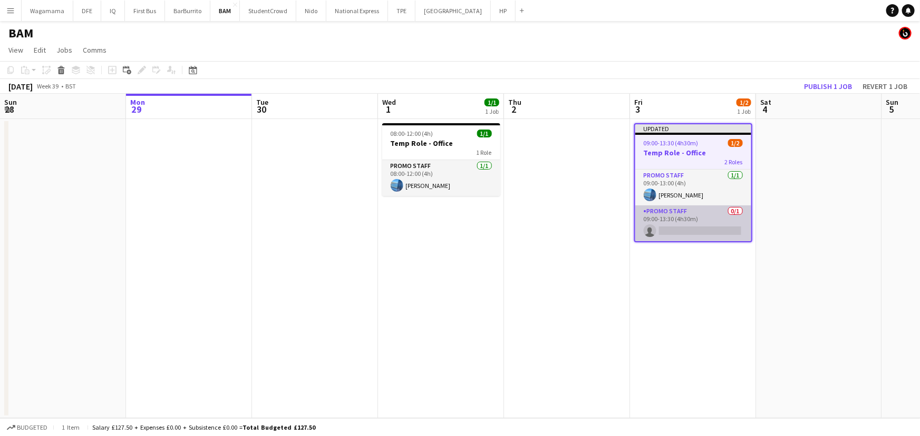
click at [713, 216] on app-card-role "Promo Staff 0/1 09:00-13:30 (4h30m) single-neutral-actions" at bounding box center [693, 224] width 116 height 36
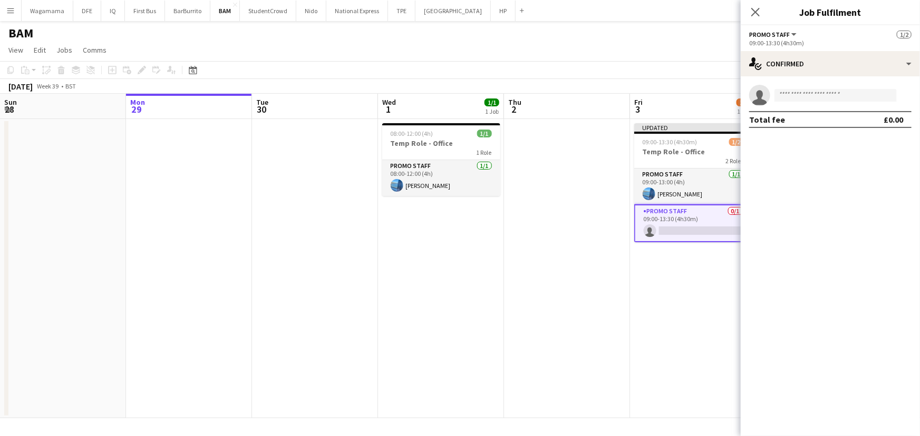
click at [785, 39] on div "09:00-13:30 (4h30m)" at bounding box center [830, 43] width 162 height 8
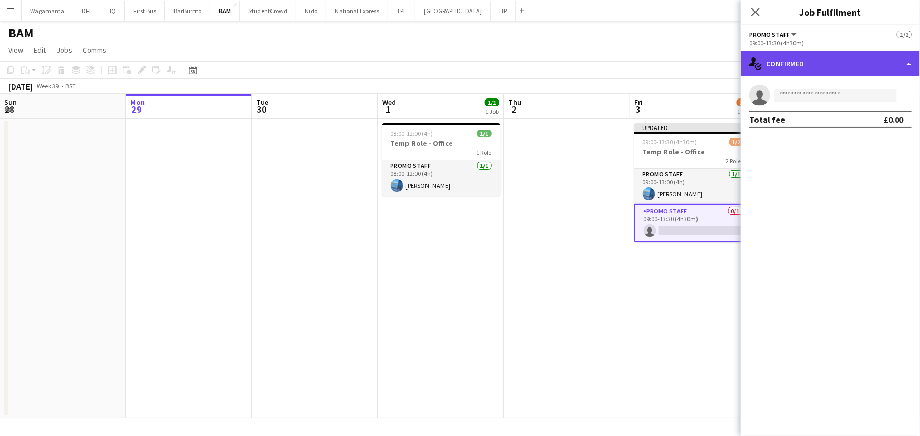
click at [803, 66] on div "single-neutral-actions-check-2 Confirmed" at bounding box center [829, 63] width 179 height 25
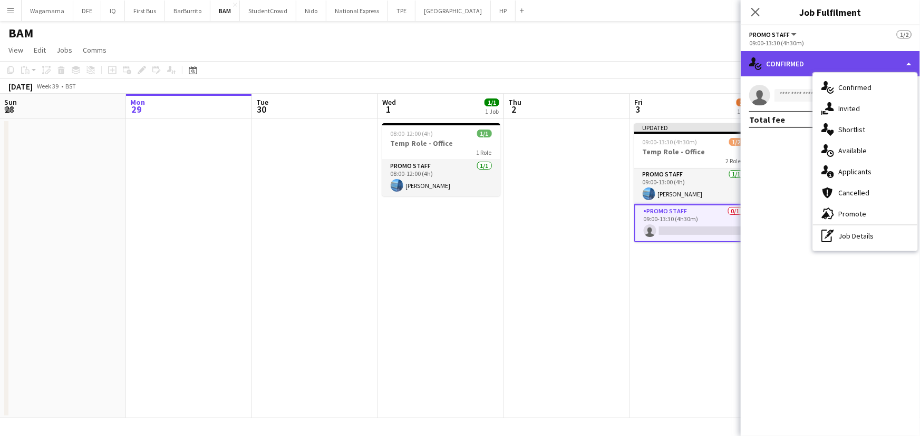
click at [763, 69] on div "single-neutral-actions-check-2 Confirmed" at bounding box center [829, 63] width 179 height 25
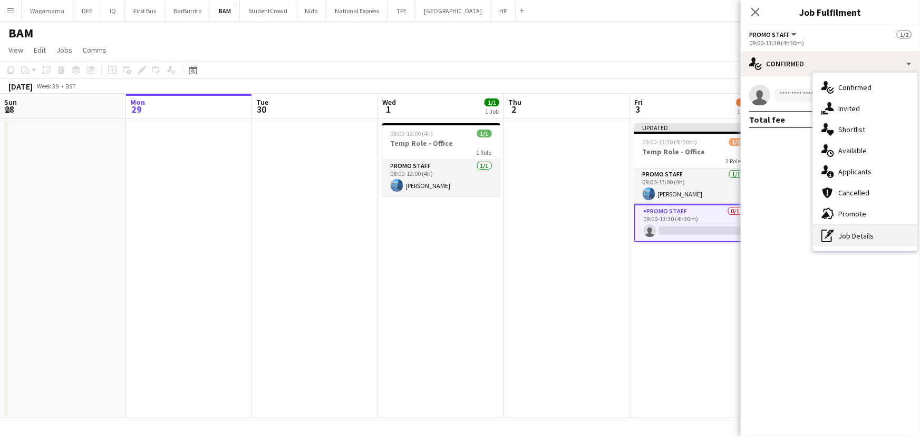
click at [855, 231] on div "pen-write Job Details" at bounding box center [865, 236] width 104 height 21
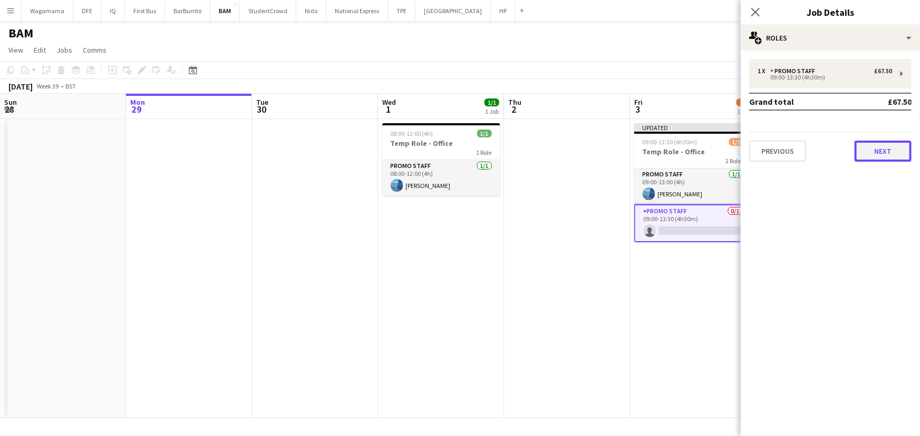
click at [872, 155] on button "Next" at bounding box center [882, 151] width 57 height 21
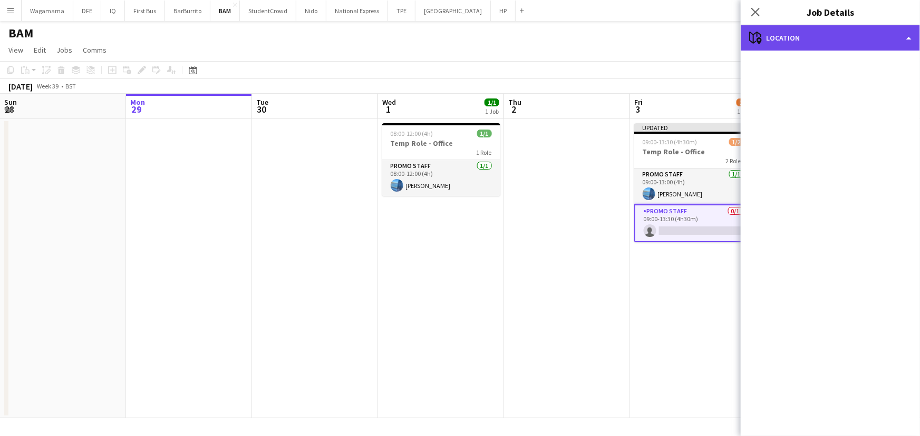
click at [859, 26] on div "maps-pin-1 Location" at bounding box center [829, 37] width 179 height 25
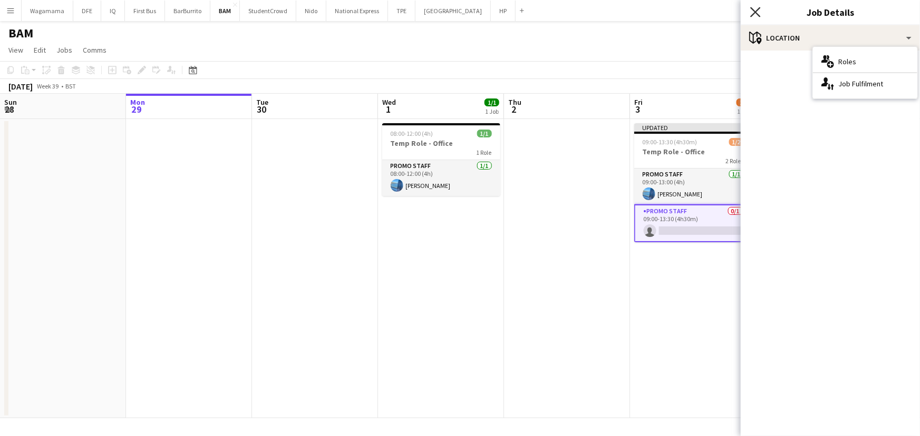
click at [753, 11] on icon "Close pop-in" at bounding box center [755, 12] width 10 height 10
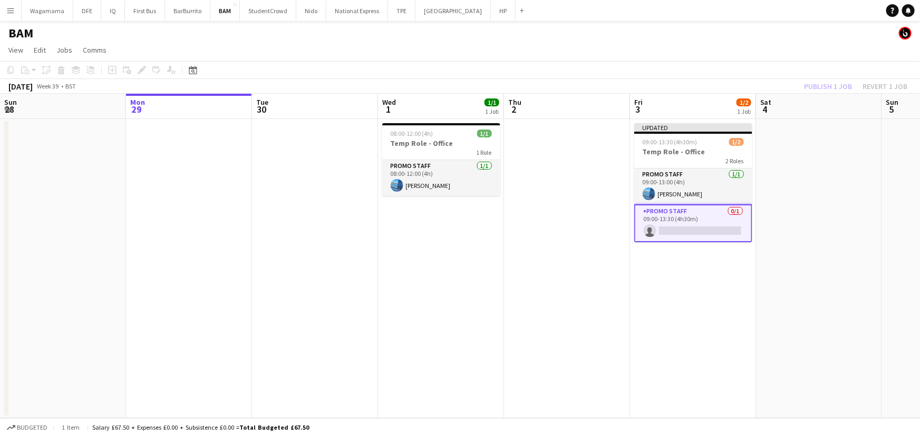
click at [699, 212] on app-card-role "Promo Staff 0/1 09:00-13:30 (4h30m) single-neutral-actions" at bounding box center [693, 223] width 118 height 38
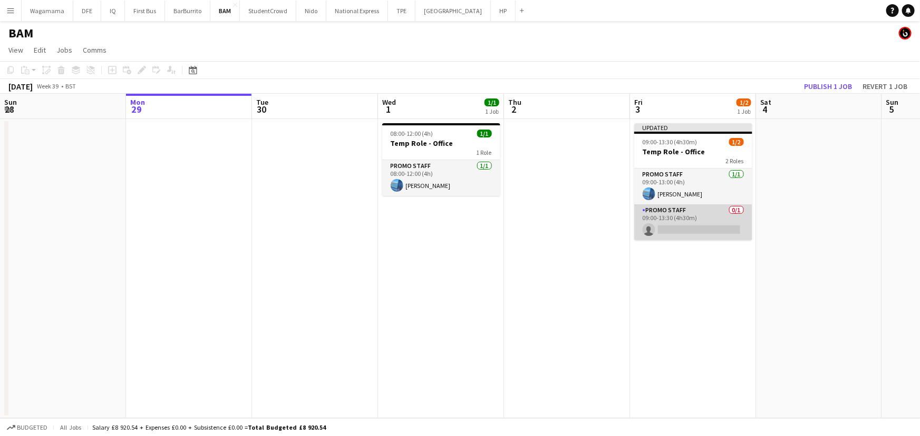
click at [698, 225] on app-card-role "Promo Staff 0/1 09:00-13:30 (4h30m) single-neutral-actions" at bounding box center [693, 222] width 118 height 36
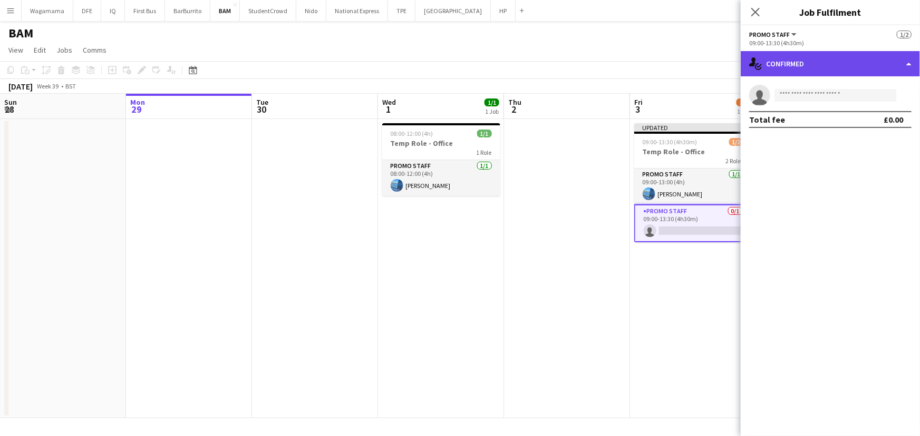
click at [814, 65] on div "single-neutral-actions-check-2 Confirmed" at bounding box center [829, 63] width 179 height 25
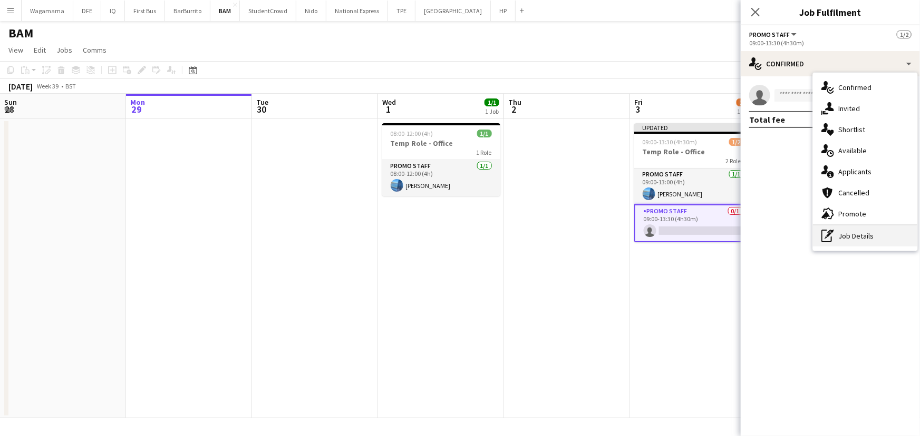
click at [859, 231] on div "pen-write Job Details" at bounding box center [865, 236] width 104 height 21
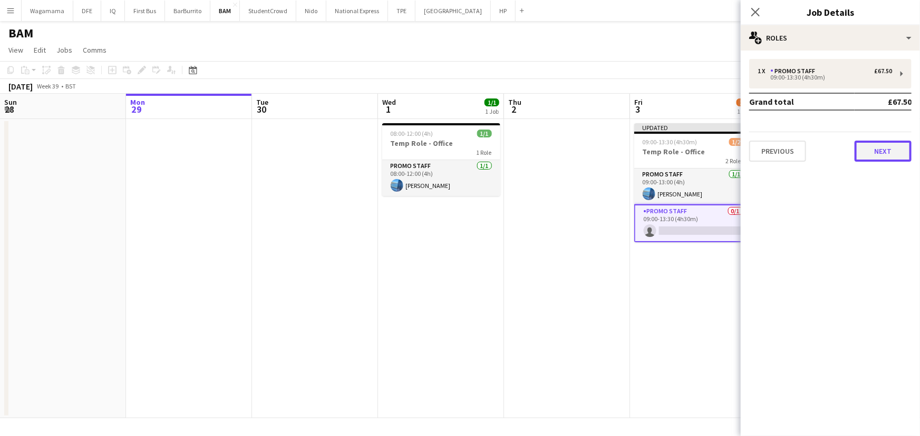
click at [866, 153] on button "Next" at bounding box center [882, 151] width 57 height 21
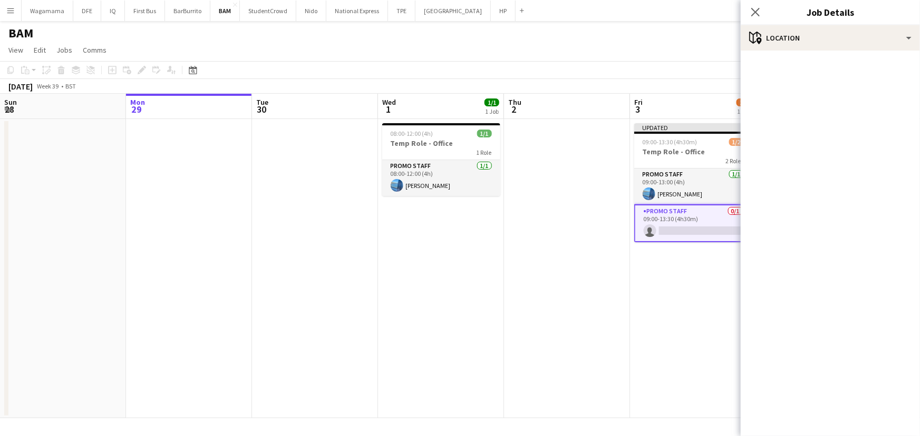
click at [795, 90] on mat-accordion "pencil3 General details 1 x Promo Staff £67.50 09:00-13:30 (4h30m) Grand total …" at bounding box center [829, 244] width 179 height 386
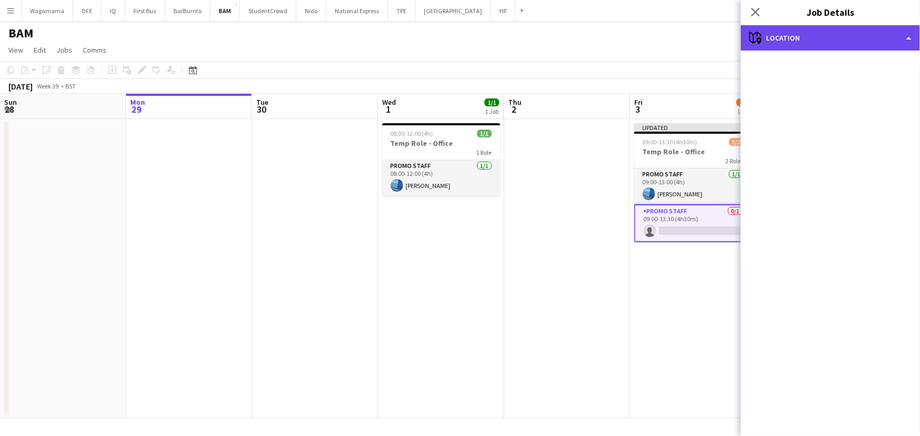
click at [868, 36] on div "maps-pin-1 Location" at bounding box center [829, 37] width 179 height 25
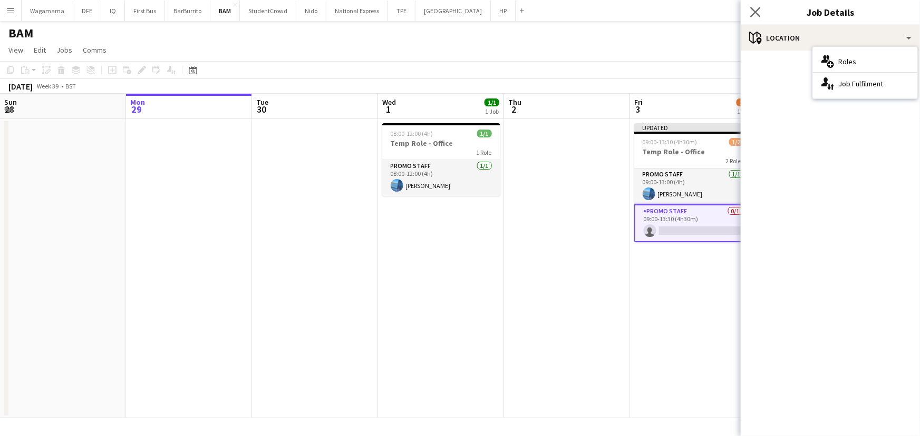
click at [751, 7] on icon "Close pop-in" at bounding box center [755, 12] width 10 height 10
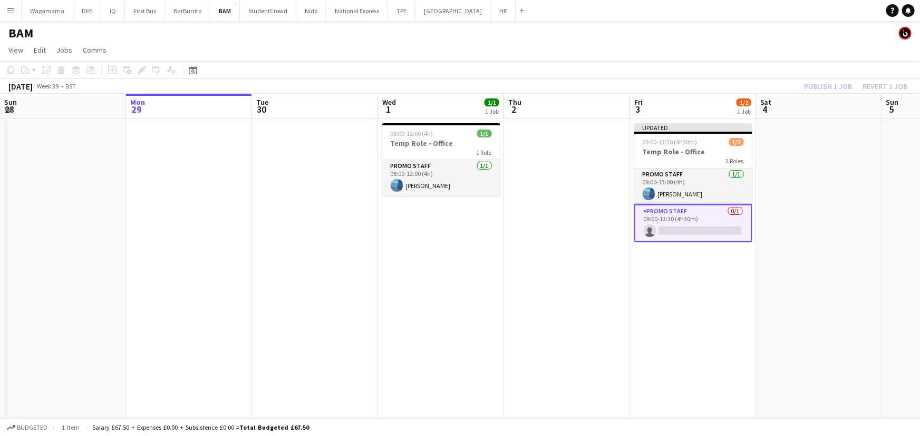
click at [719, 221] on app-card-role "Promo Staff 0/1 09:00-13:30 (4h30m) single-neutral-actions" at bounding box center [693, 223] width 118 height 38
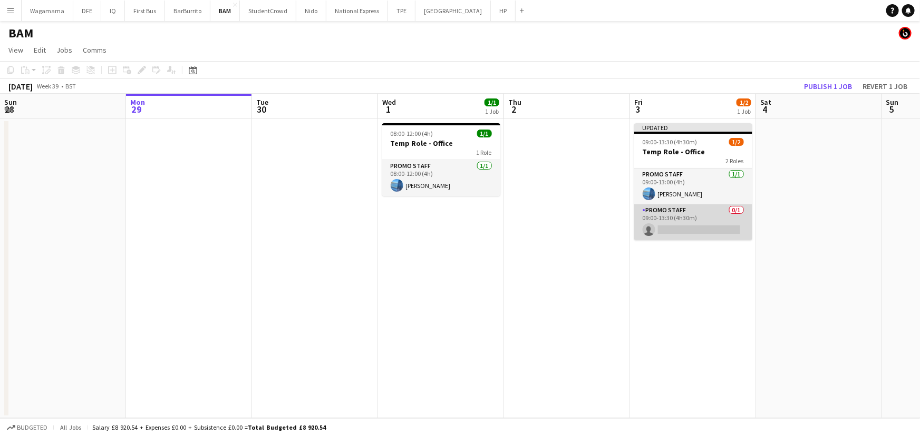
click at [709, 231] on app-card-role "Promo Staff 0/1 09:00-13:30 (4h30m) single-neutral-actions" at bounding box center [693, 222] width 118 height 36
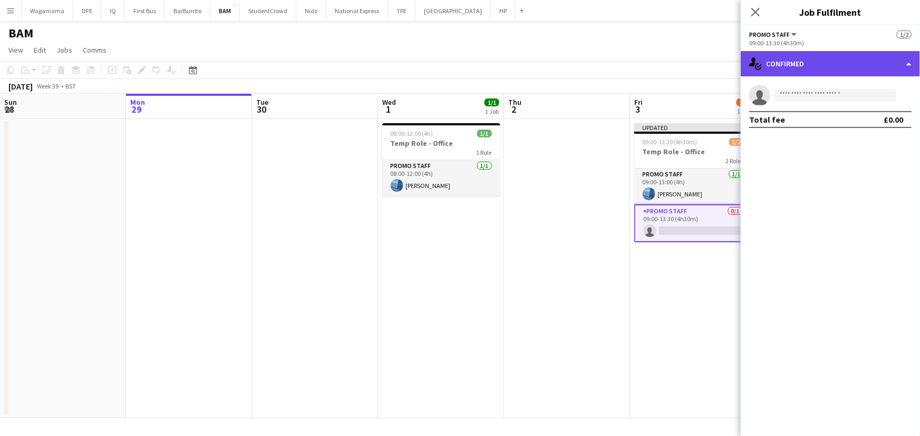
click at [794, 57] on div "single-neutral-actions-check-2 Confirmed" at bounding box center [829, 63] width 179 height 25
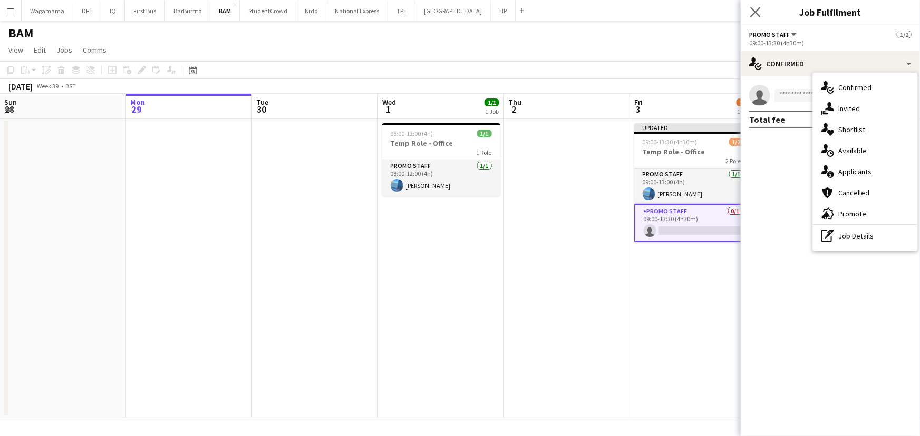
click at [753, 6] on app-icon "Close pop-in" at bounding box center [755, 12] width 15 height 15
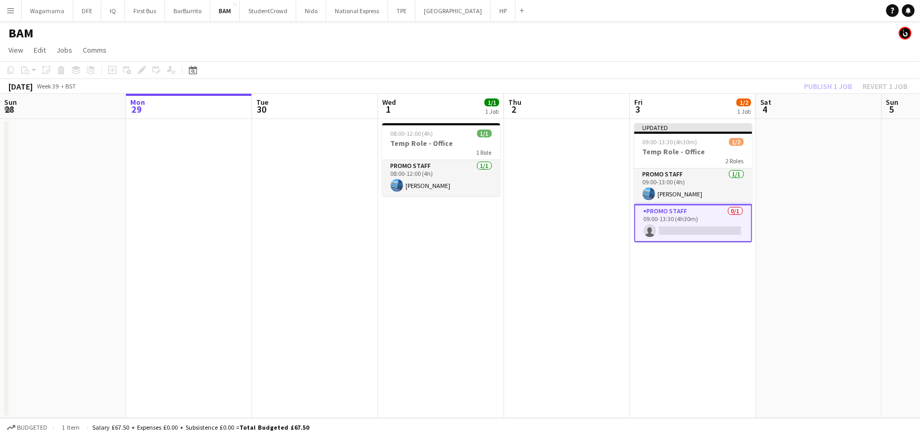
click at [7, 7] on app-icon "Menu" at bounding box center [10, 10] width 8 height 8
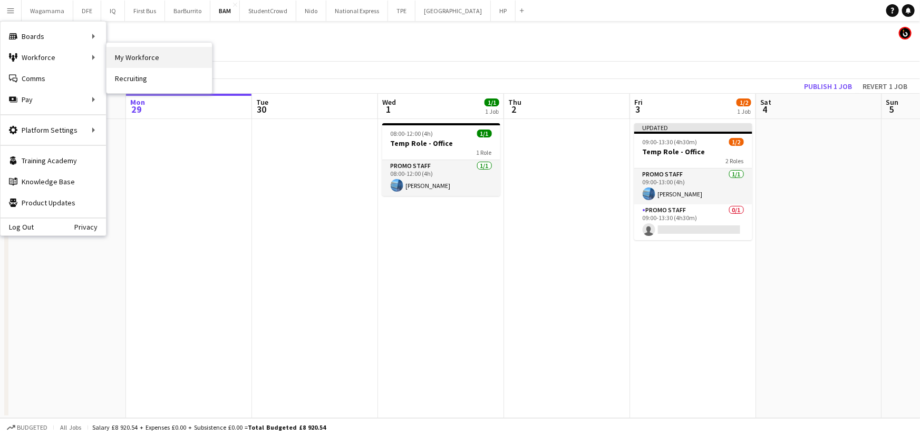
click at [131, 50] on link "My Workforce" at bounding box center [158, 57] width 105 height 21
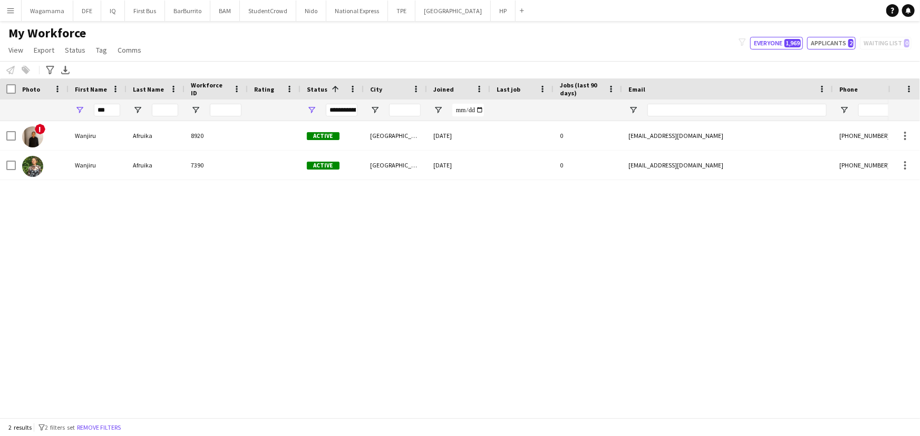
drag, startPoint x: 828, startPoint y: 42, endPoint x: 788, endPoint y: 66, distance: 46.5
click at [829, 42] on button "Applicants 2" at bounding box center [831, 43] width 48 height 13
type input "**********"
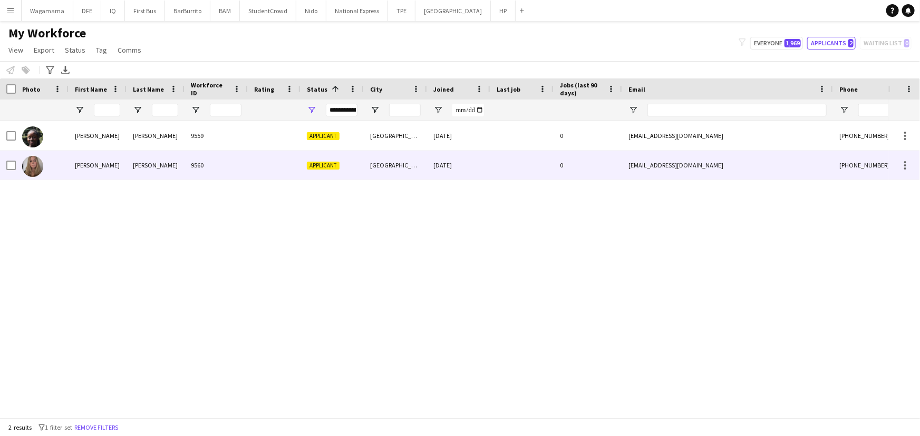
click at [148, 159] on div "[PERSON_NAME]" at bounding box center [155, 165] width 58 height 29
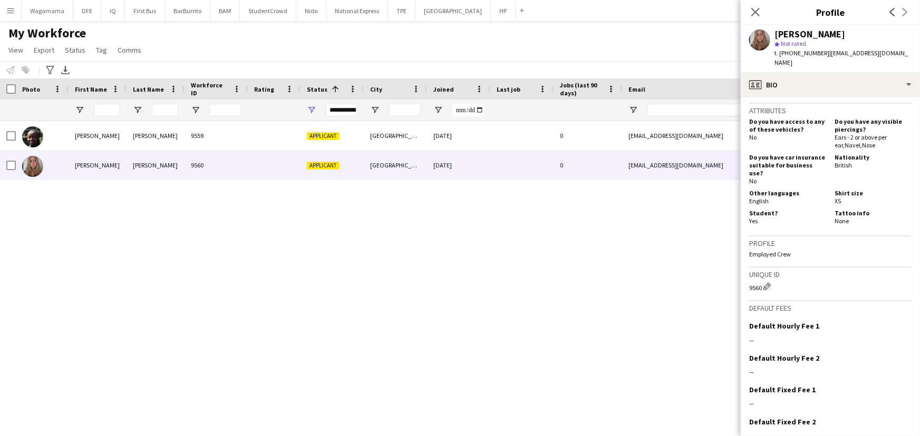
scroll to position [447, 0]
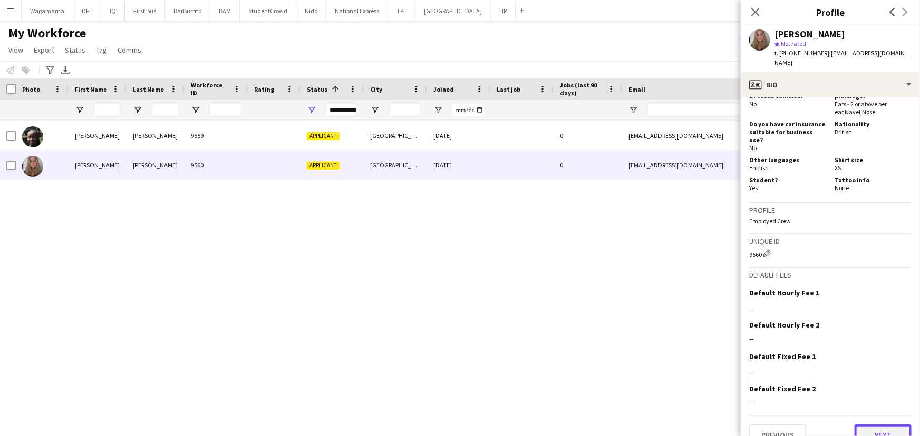
click at [857, 425] on button "Next" at bounding box center [882, 435] width 57 height 21
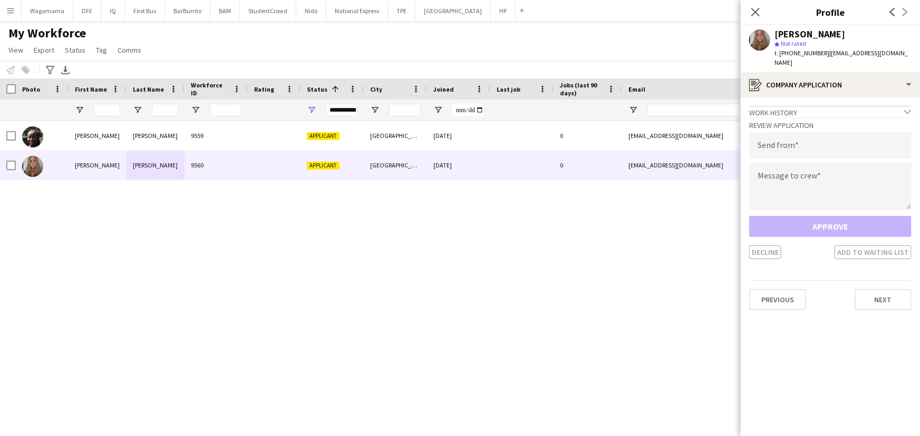
click at [840, 216] on div "Approve Decline Add to waiting list" at bounding box center [830, 237] width 162 height 43
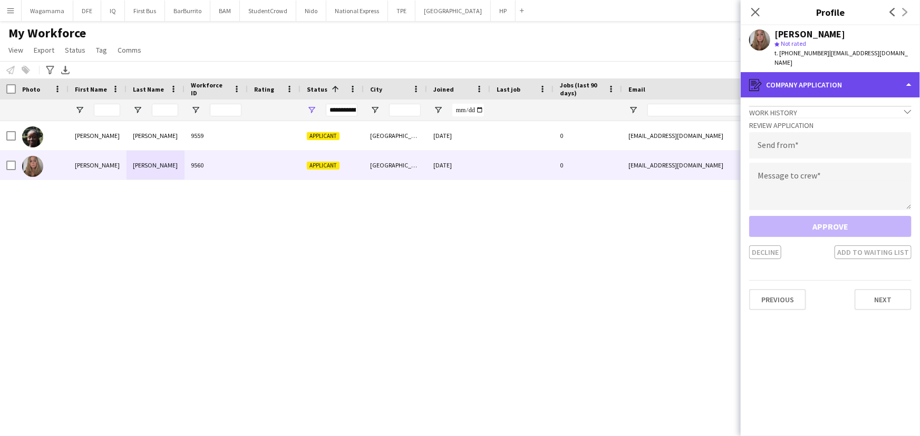
click at [827, 73] on div "register Company application" at bounding box center [829, 84] width 179 height 25
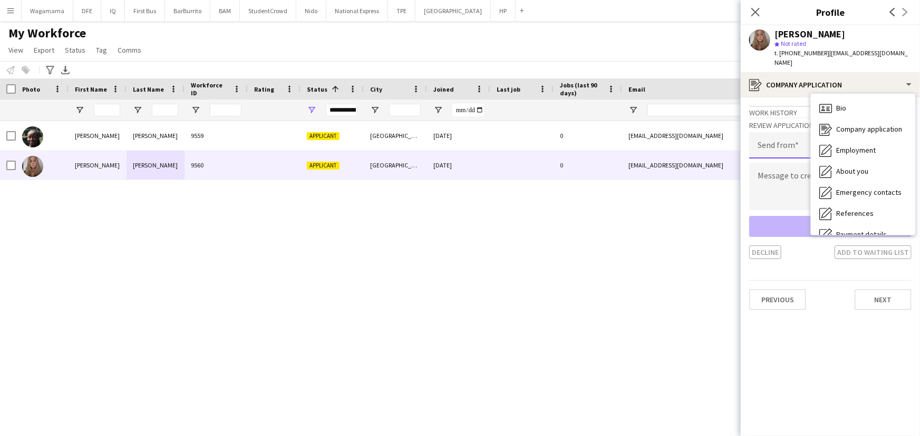
drag, startPoint x: 753, startPoint y: 133, endPoint x: 778, endPoint y: 139, distance: 25.9
click at [752, 132] on input "email" at bounding box center [830, 145] width 162 height 26
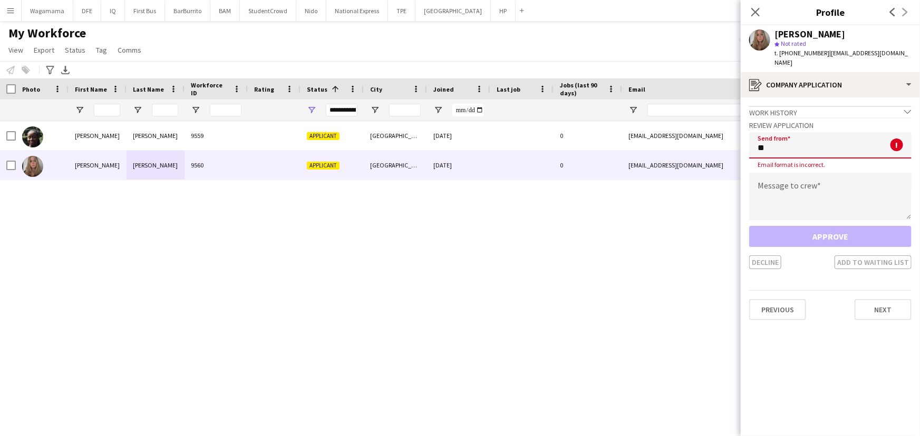
type input "*"
click at [225, 5] on button "BAM Close" at bounding box center [225, 11] width 30 height 21
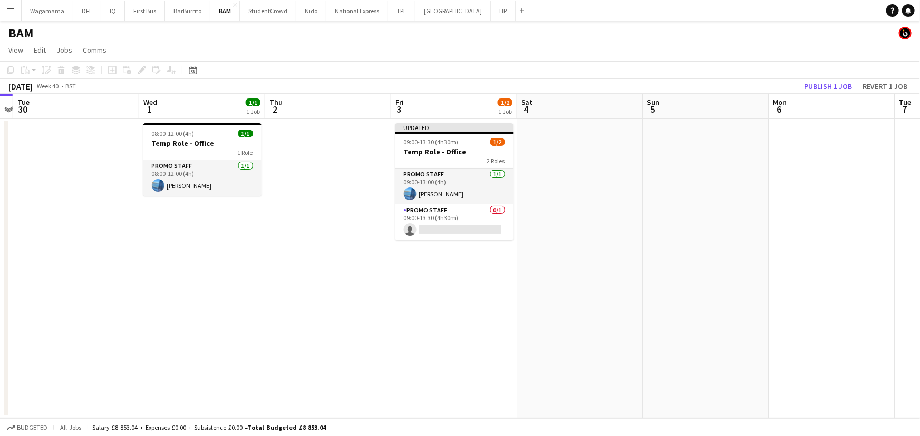
drag, startPoint x: 268, startPoint y: 252, endPoint x: 176, endPoint y: 251, distance: 92.2
click at [160, 252] on app-calendar-viewport "Fri 26 Sat 27 Sun 28 Mon 29 Tue 30 Wed 1 1/1 1 Job Thu 2 Fri 3 1/2 1 Job Sat 4 …" at bounding box center [460, 256] width 920 height 325
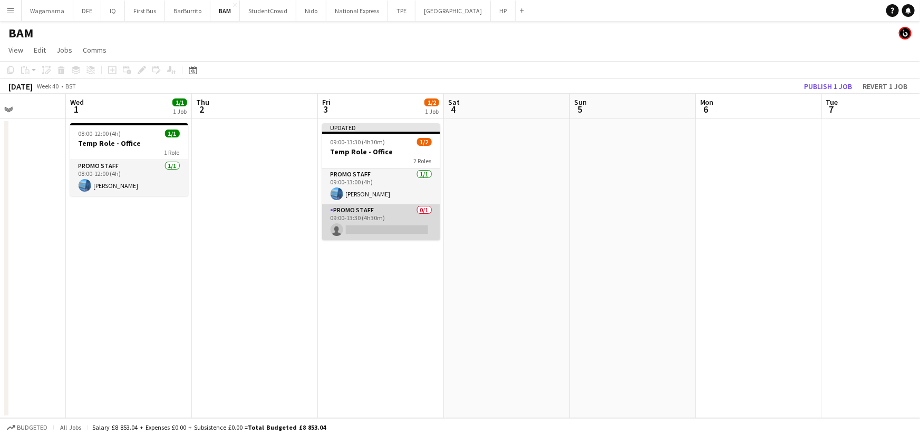
click at [388, 213] on app-card-role "Promo Staff 0/1 09:00-13:30 (4h30m) single-neutral-actions" at bounding box center [381, 222] width 118 height 36
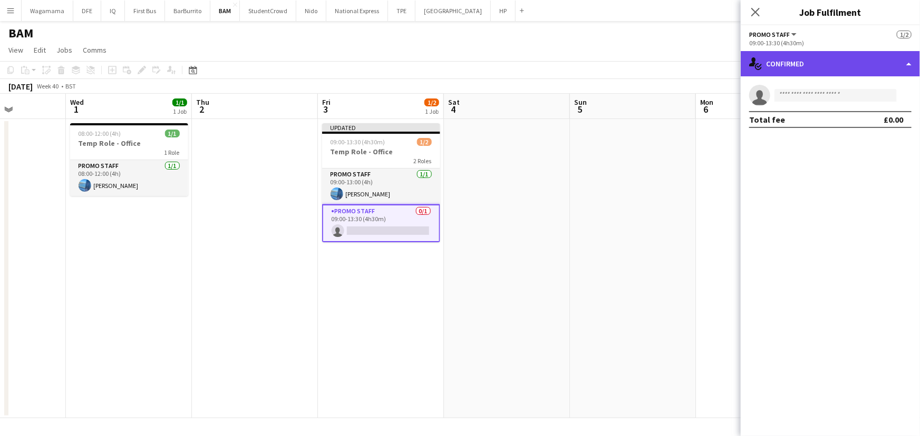
click at [823, 69] on div "single-neutral-actions-check-2 Confirmed" at bounding box center [829, 63] width 179 height 25
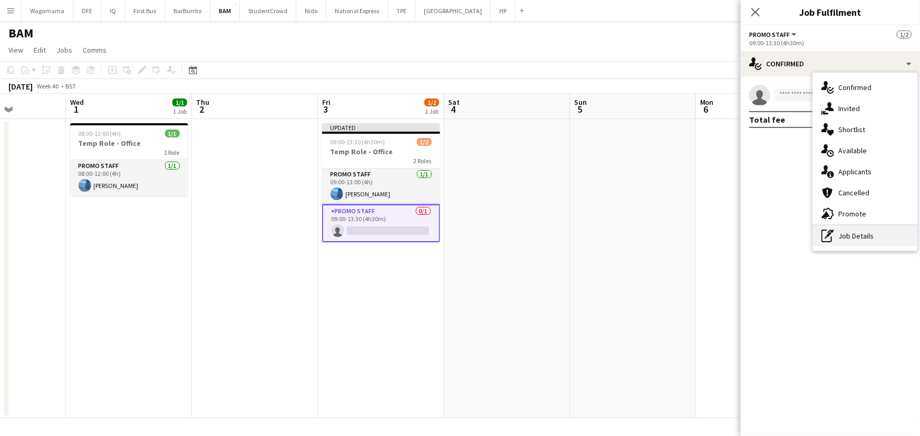
click at [866, 231] on div "pen-write Job Details" at bounding box center [865, 236] width 104 height 21
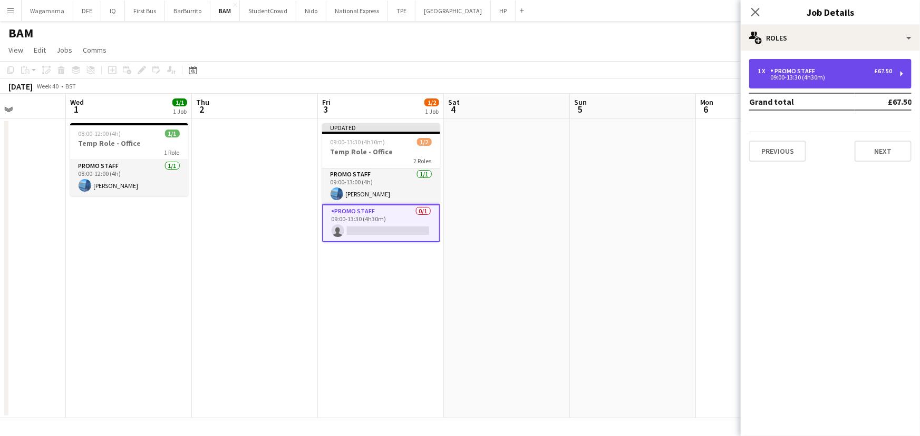
click at [806, 79] on div "09:00-13:30 (4h30m)" at bounding box center [824, 77] width 134 height 5
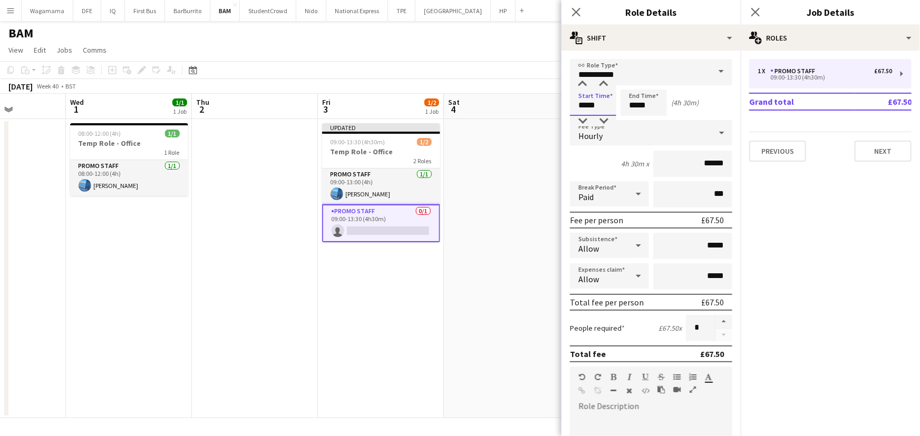
click at [593, 103] on input "*****" at bounding box center [593, 103] width 46 height 26
type input "*****"
click at [710, 92] on div "Start Time ***** End Time ***** (4h)" at bounding box center [651, 103] width 162 height 26
click at [873, 153] on button "Next" at bounding box center [882, 151] width 57 height 21
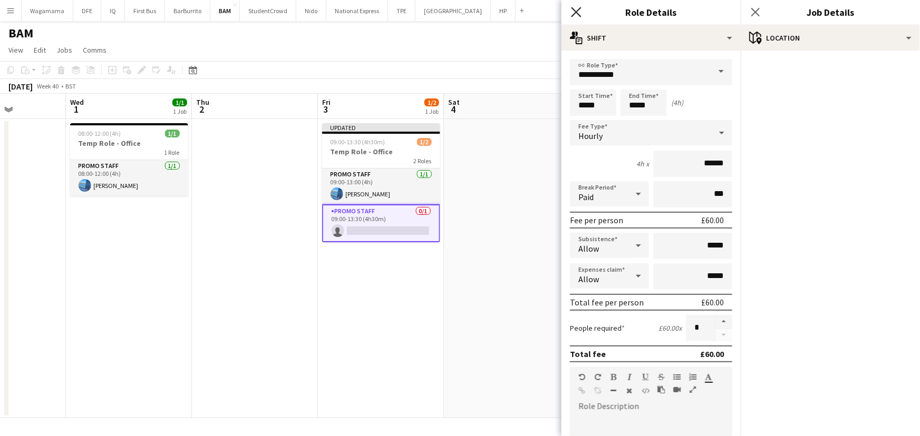
click at [575, 13] on icon at bounding box center [576, 12] width 10 height 10
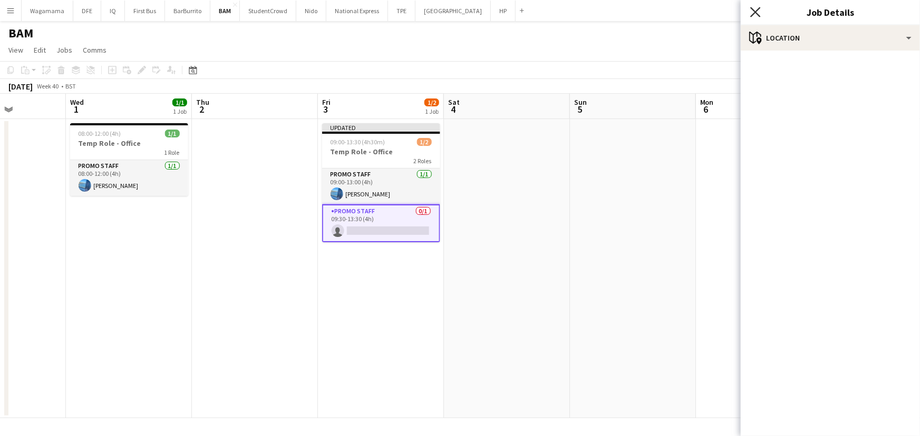
click at [758, 16] on icon "Close pop-in" at bounding box center [755, 12] width 10 height 10
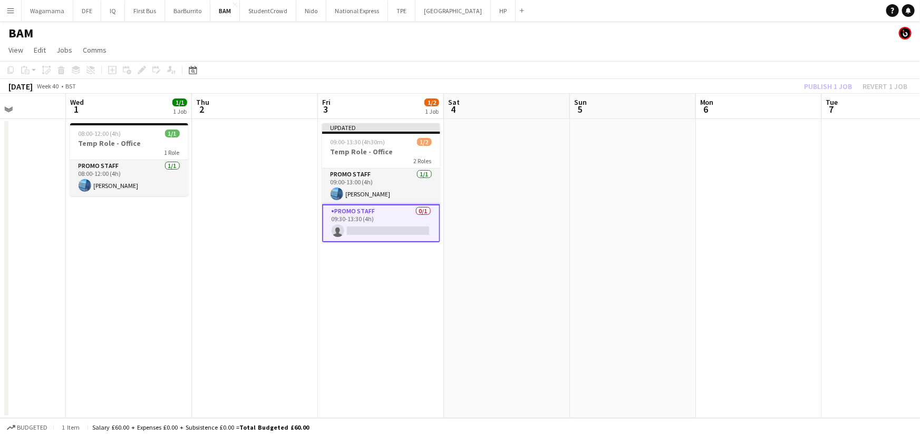
click at [400, 221] on app-card-role "Promo Staff 0/1 09:30-13:30 (4h) single-neutral-actions" at bounding box center [381, 223] width 118 height 38
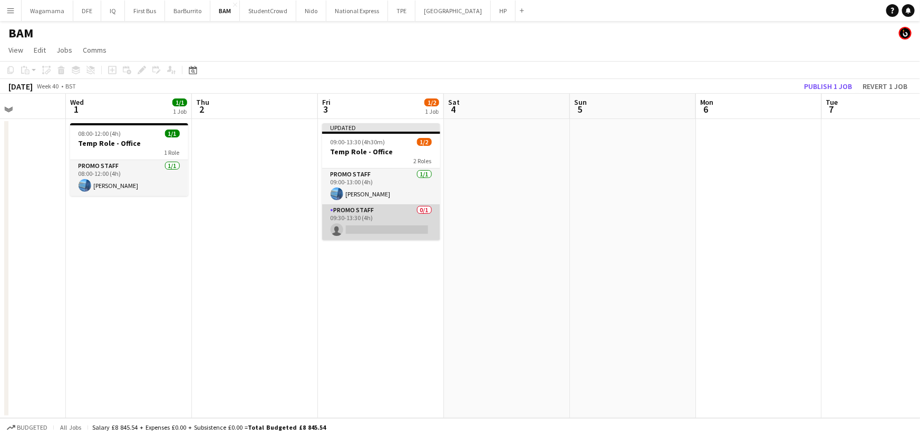
click at [396, 224] on app-card-role "Promo Staff 0/1 09:30-13:30 (4h) single-neutral-actions" at bounding box center [381, 222] width 118 height 36
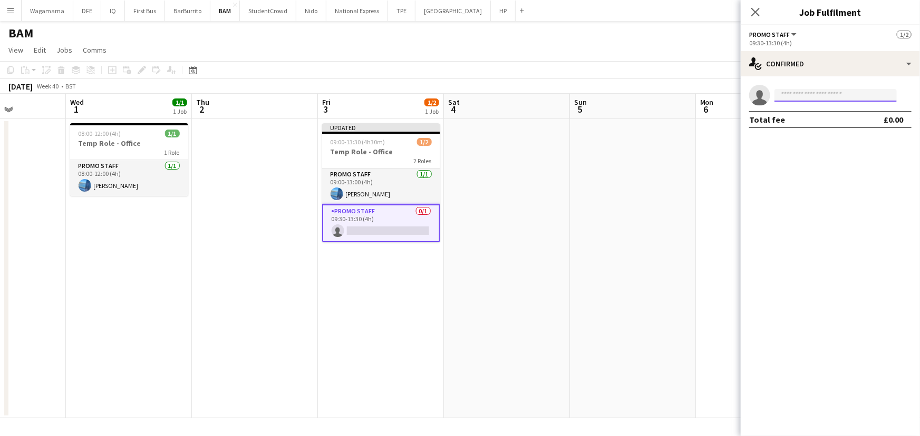
click at [817, 97] on input at bounding box center [835, 95] width 122 height 13
type input "**********"
click at [818, 121] on span "[EMAIL_ADDRESS][DOMAIN_NAME]" at bounding box center [835, 119] width 105 height 8
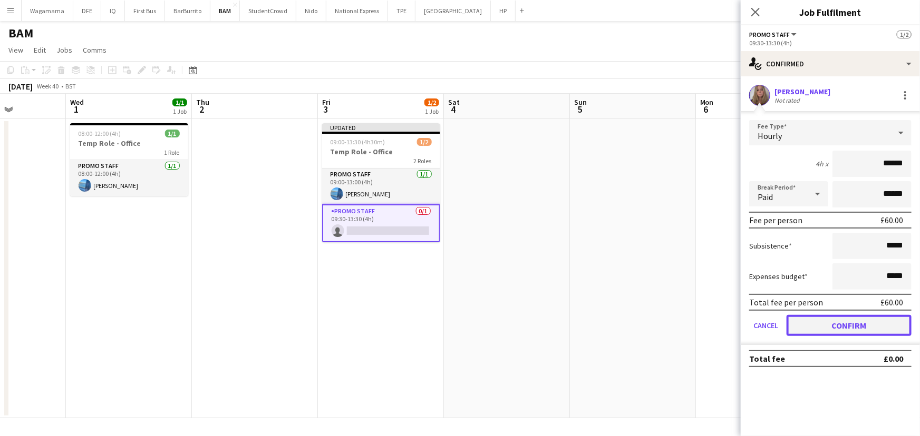
click at [875, 326] on button "Confirm" at bounding box center [848, 325] width 125 height 21
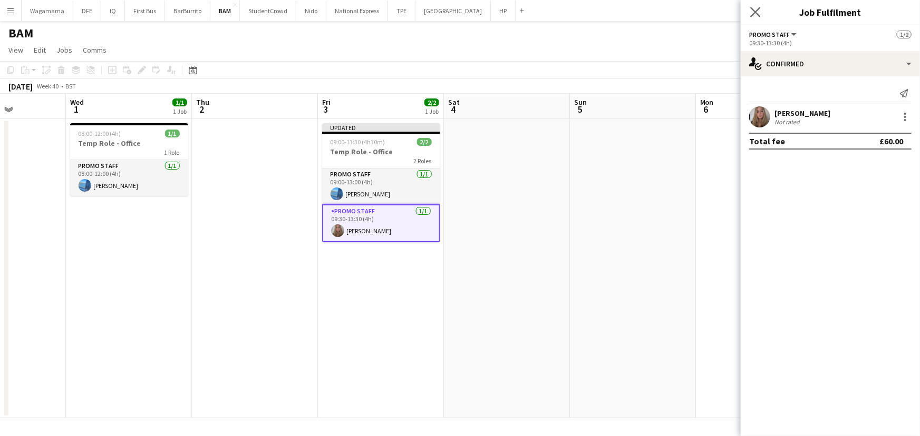
click at [754, 7] on icon "Close pop-in" at bounding box center [755, 12] width 10 height 10
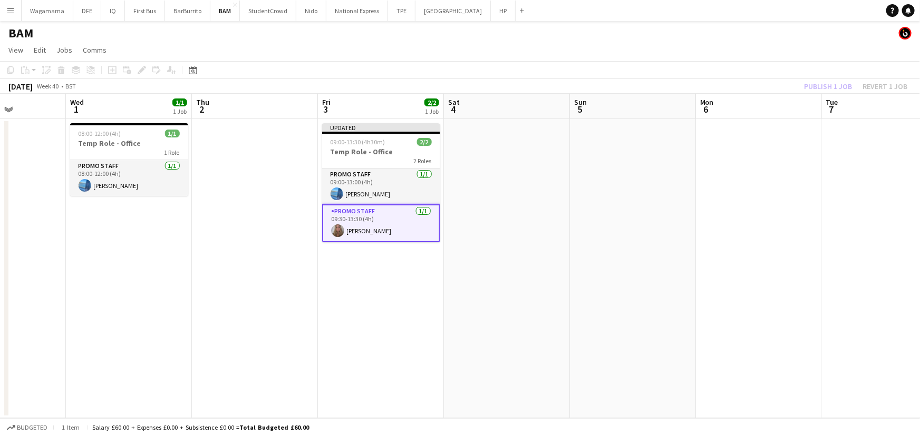
click at [400, 232] on app-card-role "Promo Staff [DATE] 09:30-13:30 (4h) [PERSON_NAME]" at bounding box center [381, 223] width 118 height 38
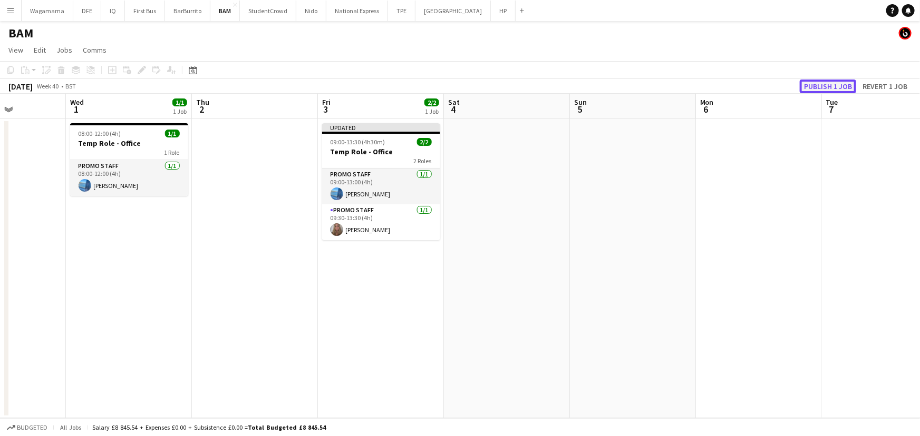
click at [817, 83] on button "Publish 1 job" at bounding box center [827, 87] width 56 height 14
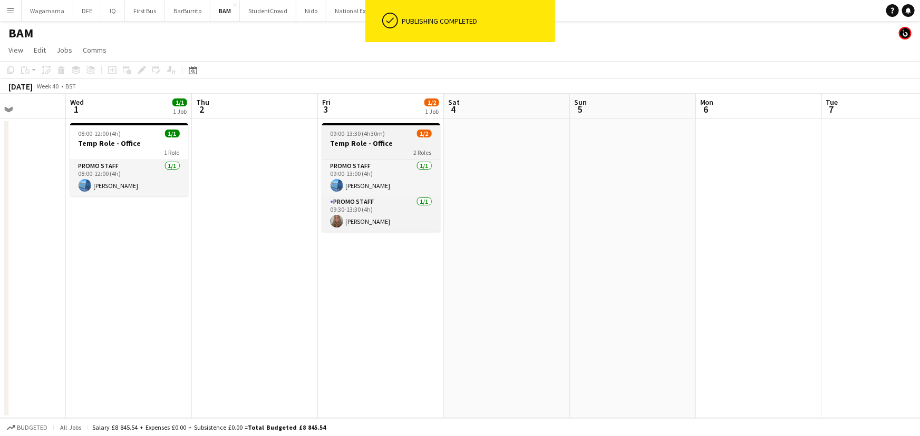
click at [383, 140] on h3 "Temp Role - Office" at bounding box center [381, 143] width 118 height 9
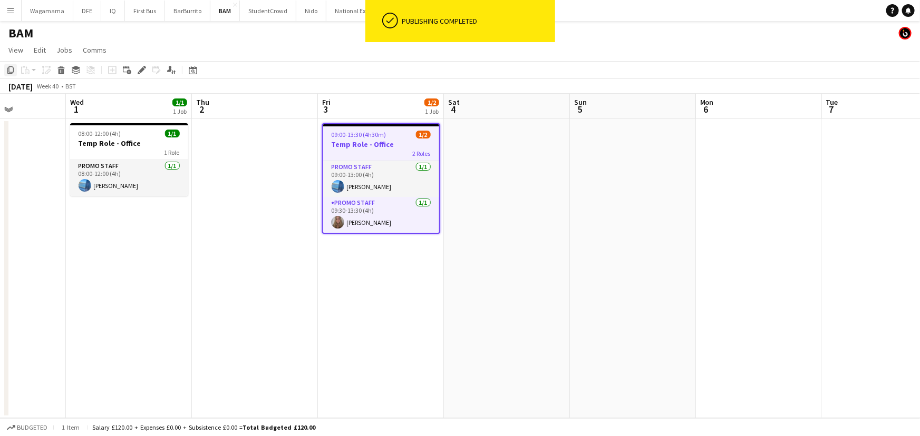
click at [7, 71] on icon "Copy" at bounding box center [10, 70] width 8 height 8
click at [250, 143] on app-date-cell at bounding box center [255, 268] width 126 height 299
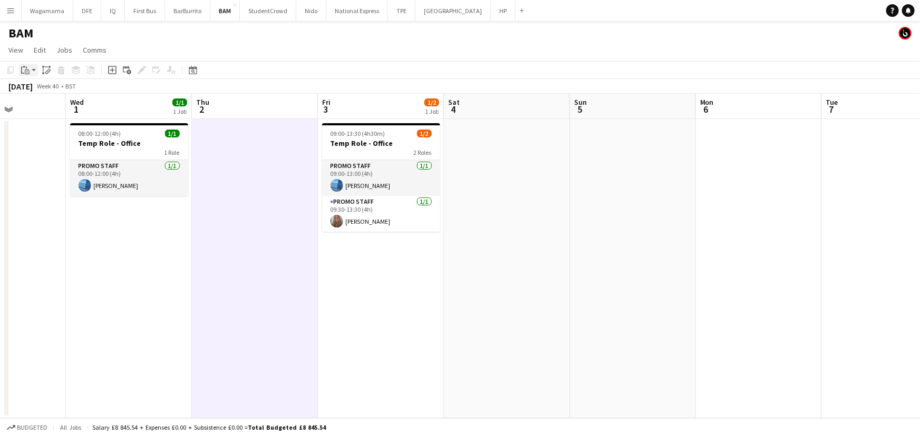
click at [37, 74] on app-action-btn "Paste" at bounding box center [28, 70] width 19 height 13
click at [69, 106] on link "Paste with crew Ctrl+Shift+V" at bounding box center [77, 107] width 99 height 9
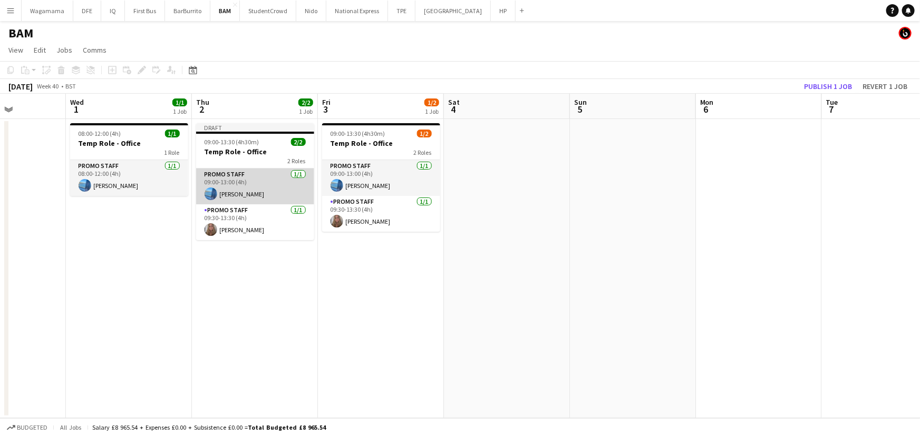
click at [261, 176] on app-card-role "Promo Staff [DATE] 09:00-13:00 (4h) [PERSON_NAME]" at bounding box center [255, 187] width 118 height 36
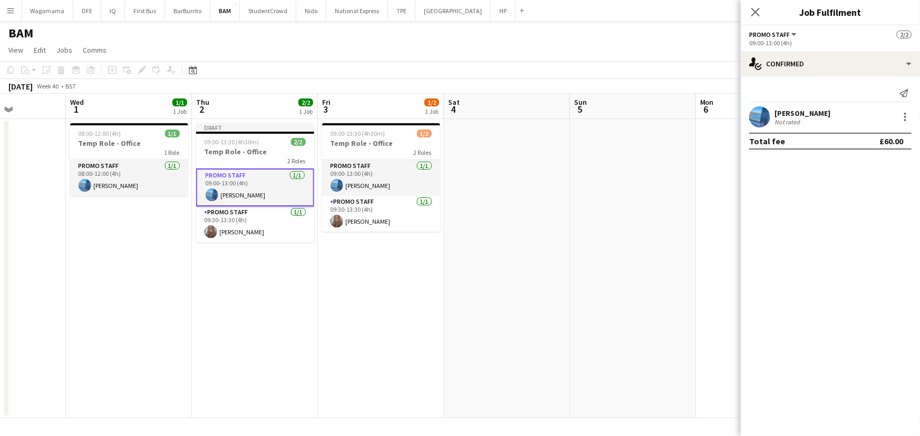
click at [907, 108] on div "[PERSON_NAME] Not rated" at bounding box center [829, 116] width 179 height 21
click at [905, 113] on div at bounding box center [905, 114] width 2 height 2
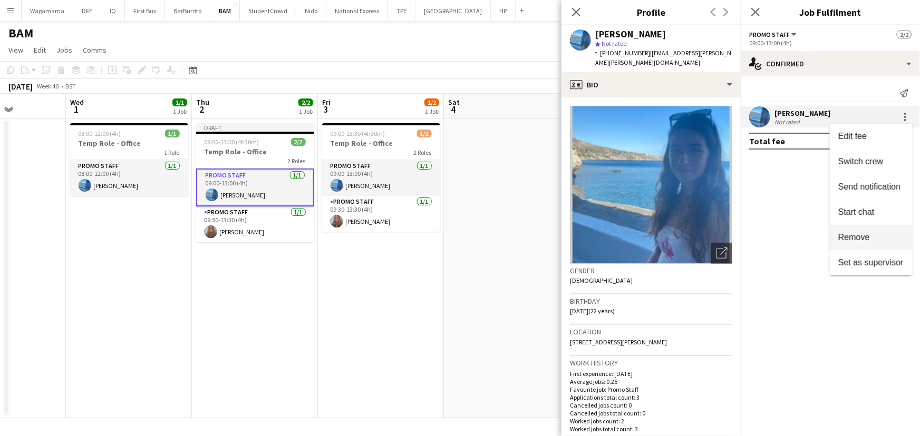
click at [878, 247] on button "Remove" at bounding box center [870, 237] width 82 height 25
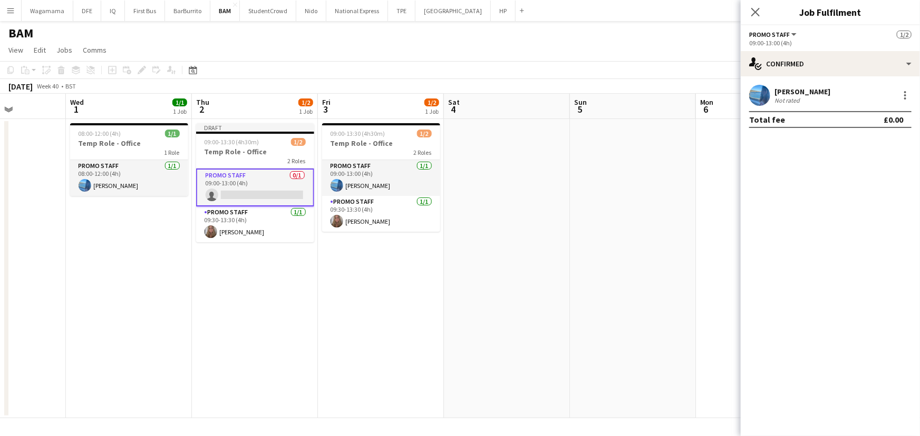
drag, startPoint x: 282, startPoint y: 175, endPoint x: 268, endPoint y: 180, distance: 15.3
click at [271, 179] on app-card-role "Promo Staff 0/1 09:00-13:00 (4h) single-neutral-actions" at bounding box center [255, 188] width 118 height 38
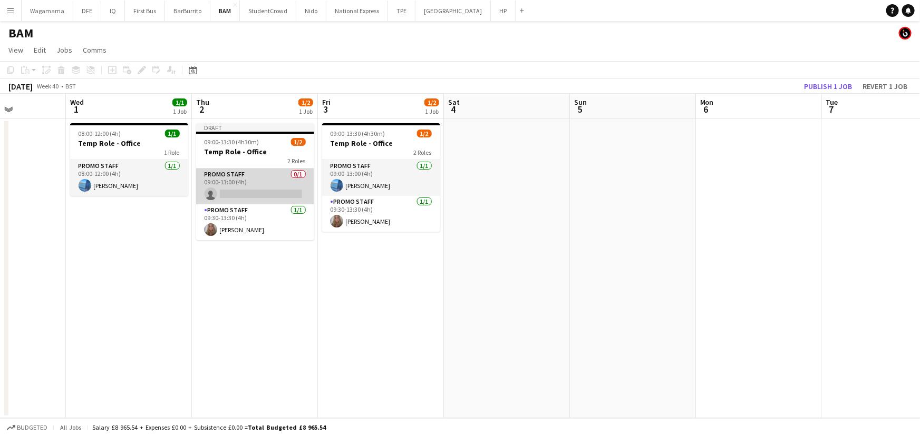
click at [267, 180] on app-card-role "Promo Staff 0/1 09:00-13:00 (4h) single-neutral-actions" at bounding box center [255, 187] width 118 height 36
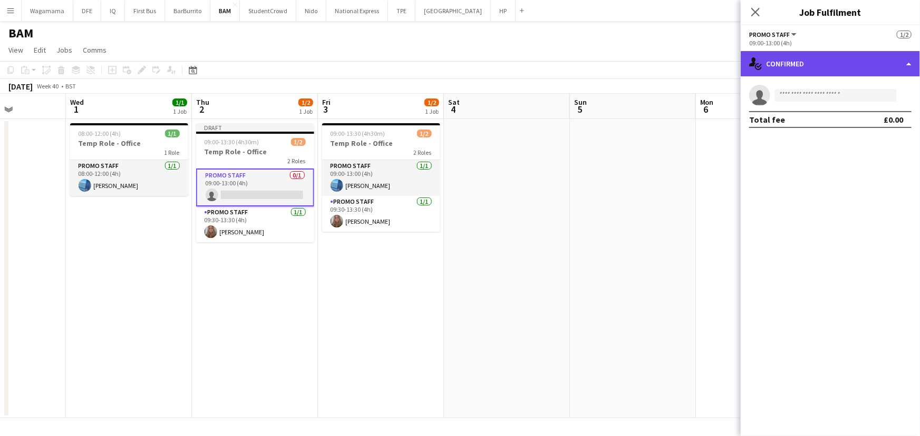
click at [849, 71] on div "single-neutral-actions-check-2 Confirmed" at bounding box center [829, 63] width 179 height 25
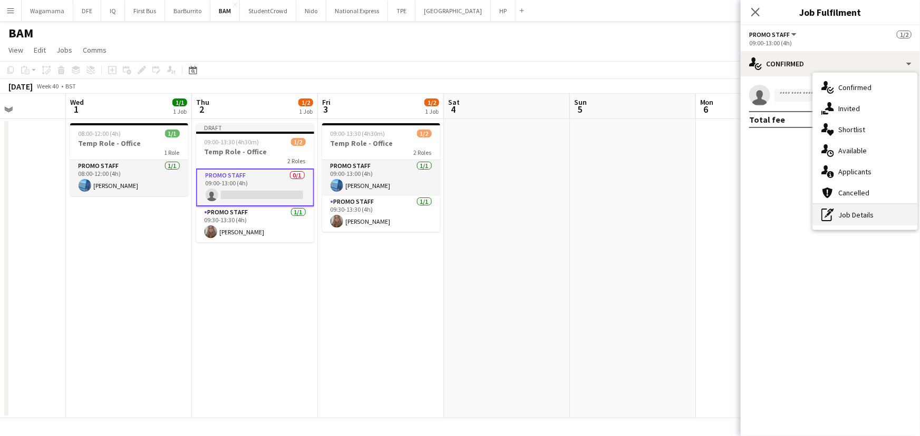
click at [874, 210] on div "pen-write Job Details" at bounding box center [865, 214] width 104 height 21
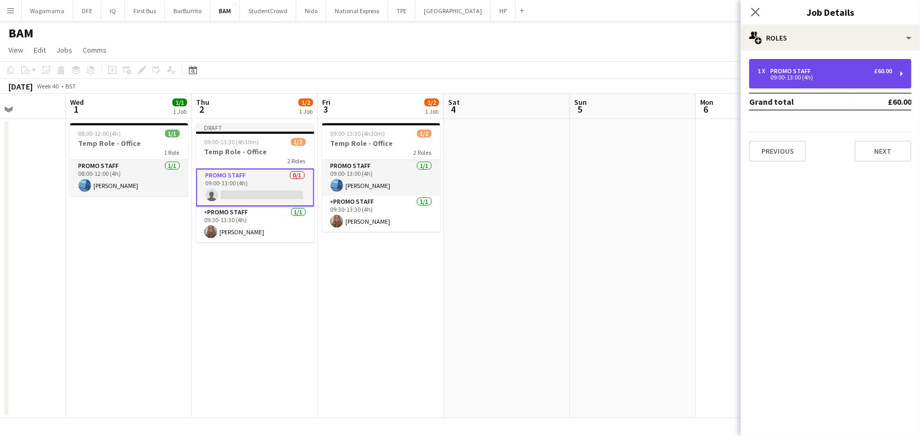
click at [841, 66] on div "1 x Promo Staff £60.00 09:00-13:00 (4h)" at bounding box center [830, 74] width 162 height 30
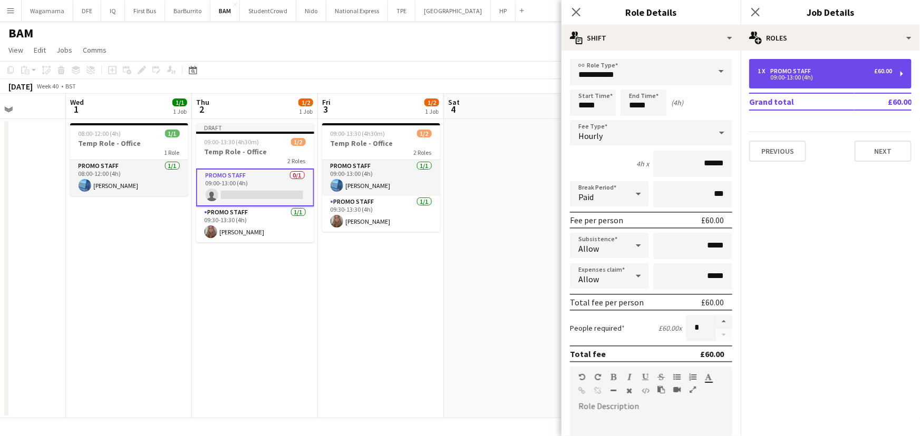
click at [841, 66] on div "1 x Promo Staff £60.00 09:00-13:00 (4h)" at bounding box center [830, 74] width 162 height 30
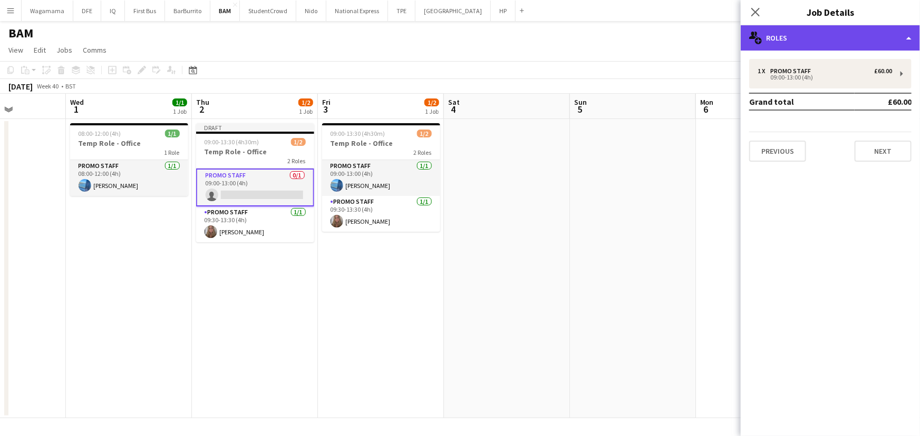
click at [833, 40] on div "multiple-users-add Roles" at bounding box center [829, 37] width 179 height 25
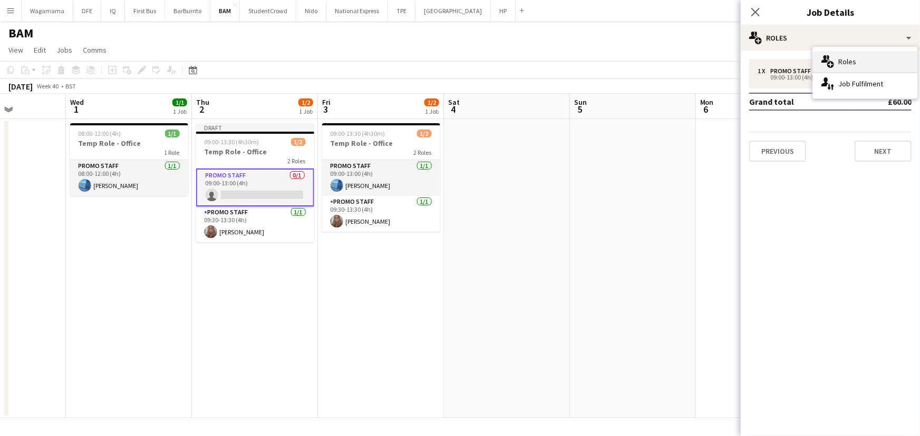
click at [864, 57] on div "multiple-users-add Roles" at bounding box center [865, 61] width 104 height 21
click at [828, 51] on div "1 x Promo Staff £60.00 09:00-13:00 (4h) Grand total £60.00 Previous Next" at bounding box center [829, 111] width 179 height 120
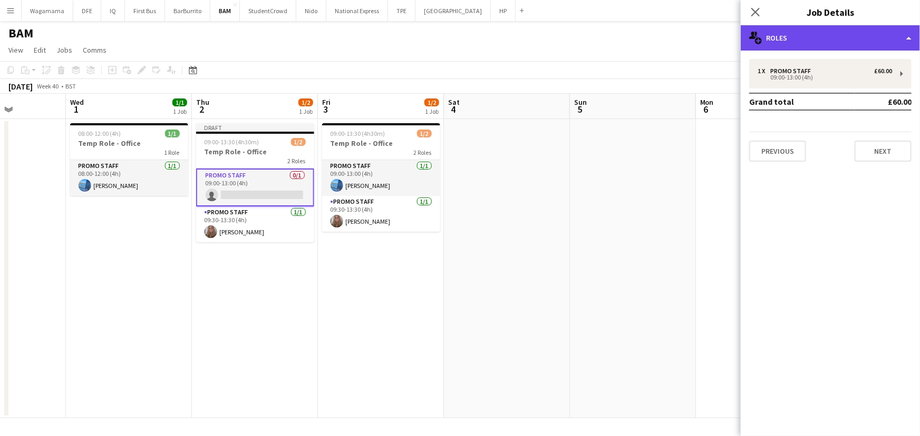
click at [829, 42] on div "multiple-users-add Roles" at bounding box center [829, 37] width 179 height 25
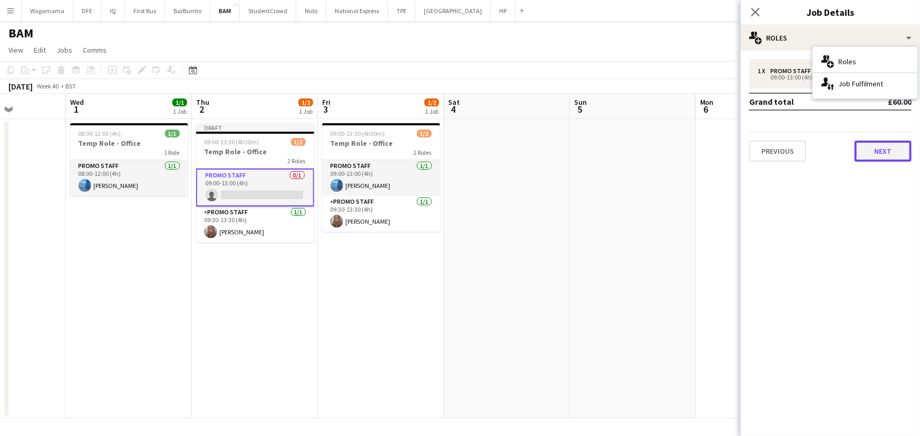
click at [892, 143] on button "Next" at bounding box center [882, 151] width 57 height 21
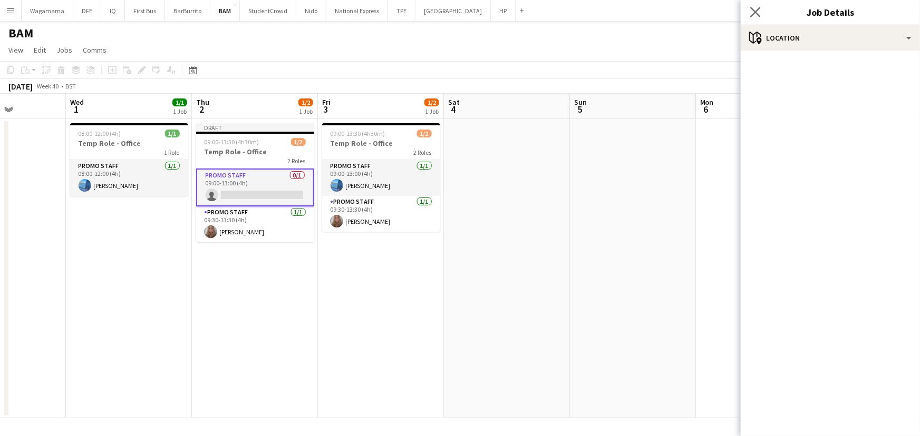
click at [760, 12] on app-icon "Close pop-in" at bounding box center [755, 12] width 15 height 15
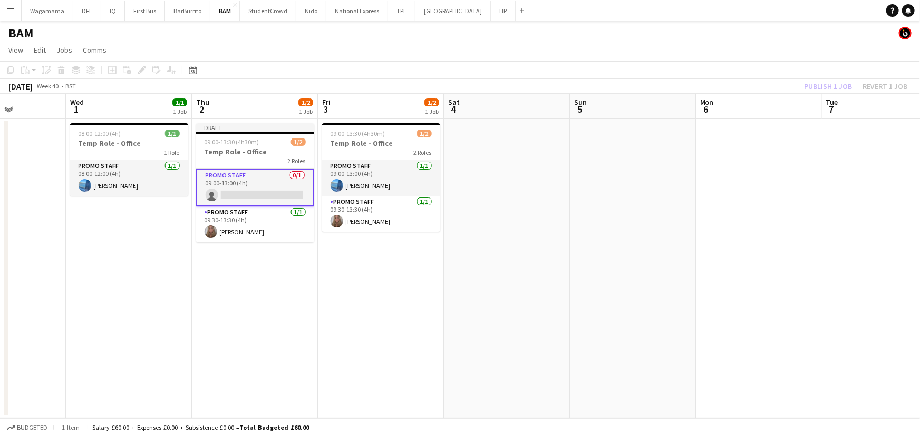
click at [583, 291] on app-date-cell at bounding box center [633, 268] width 126 height 299
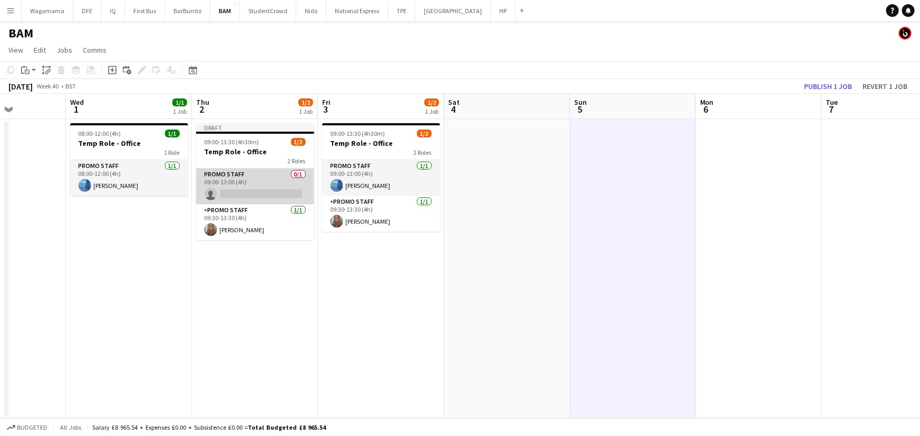
click at [275, 190] on app-card-role "Promo Staff 0/1 09:00-13:00 (4h) single-neutral-actions" at bounding box center [255, 187] width 118 height 36
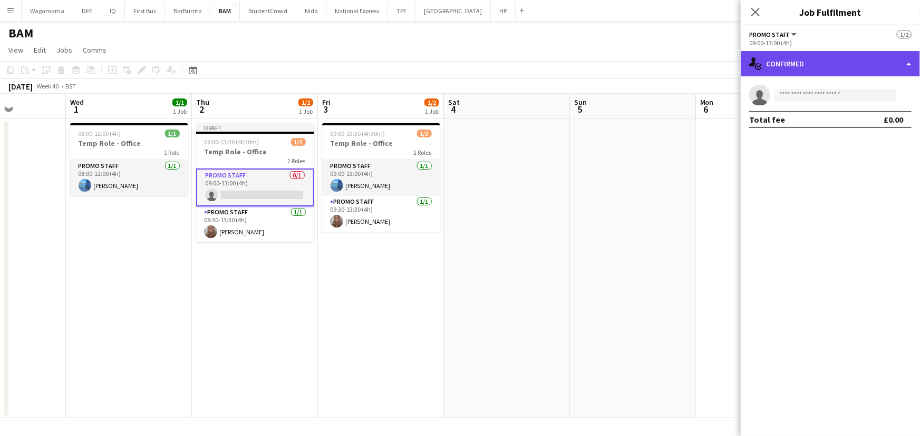
click at [819, 68] on div "single-neutral-actions-check-2 Confirmed" at bounding box center [829, 63] width 179 height 25
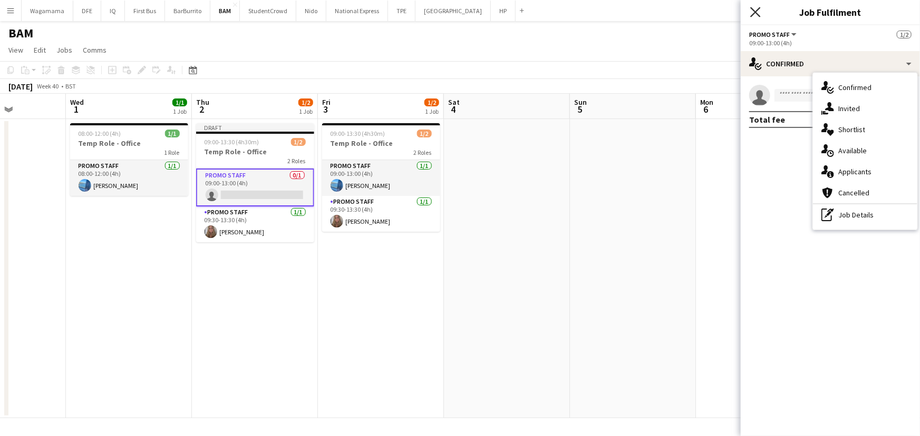
click at [758, 11] on icon "Close pop-in" at bounding box center [755, 12] width 10 height 10
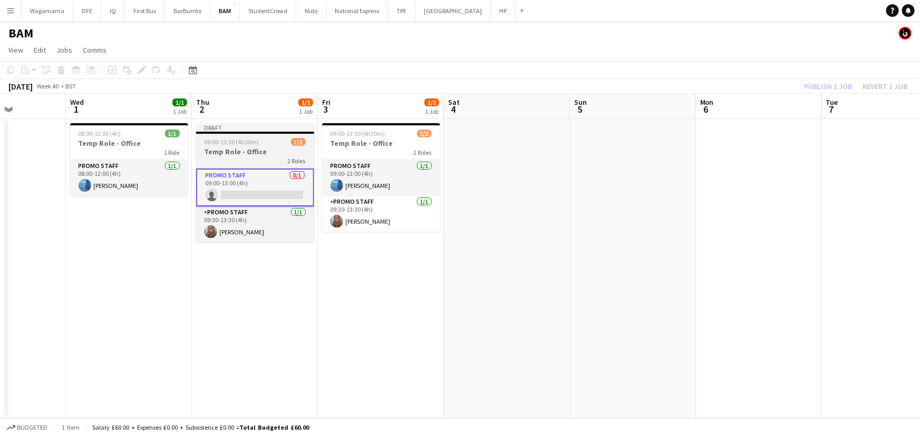
click at [247, 135] on app-job-card "Draft 09:00-13:30 (4h30m) 1/2 Temp Role - Office 2 Roles Promo Staff 0/1 09:00-…" at bounding box center [255, 182] width 118 height 119
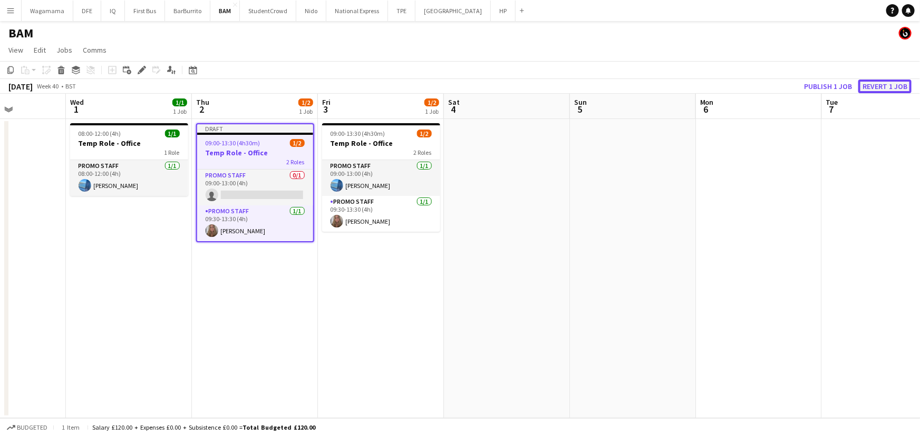
click at [892, 83] on button "Revert 1 job" at bounding box center [884, 87] width 53 height 14
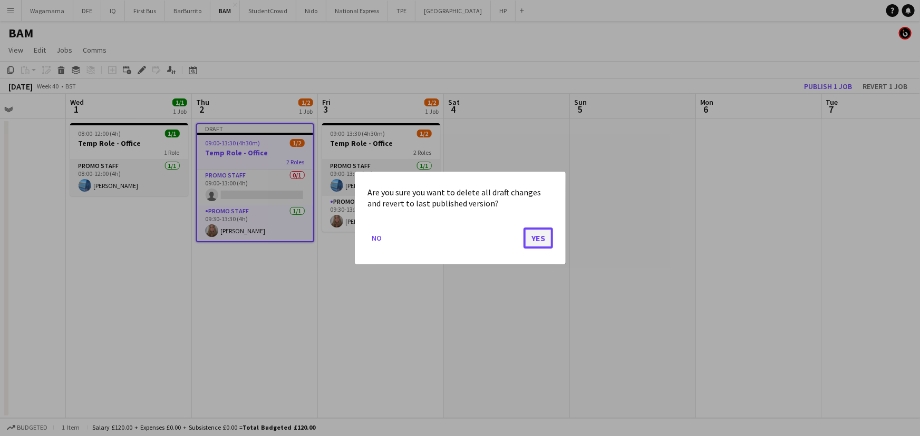
click at [537, 237] on button "Yes" at bounding box center [538, 238] width 30 height 21
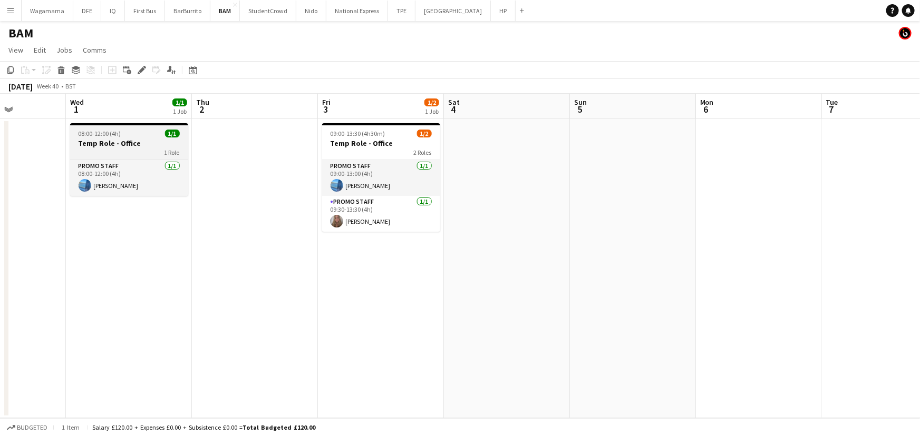
click at [130, 147] on h3 "Temp Role - Office" at bounding box center [129, 143] width 118 height 9
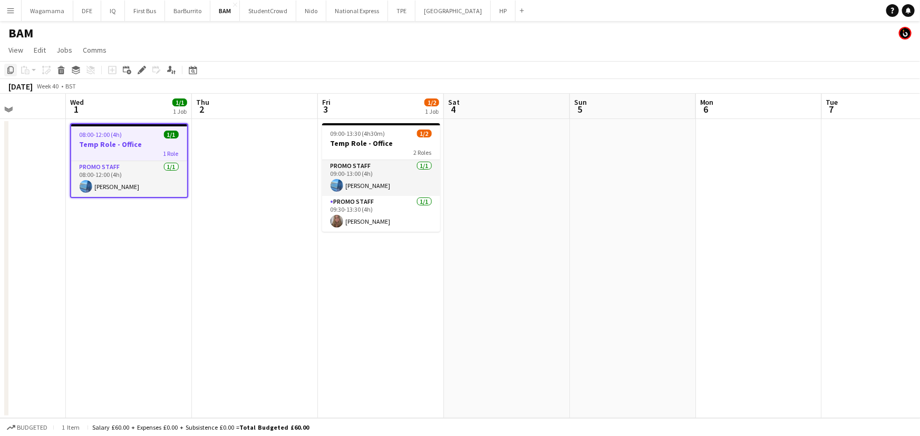
click at [8, 70] on icon "Copy" at bounding box center [10, 70] width 8 height 8
click at [252, 133] on app-date-cell at bounding box center [255, 268] width 126 height 299
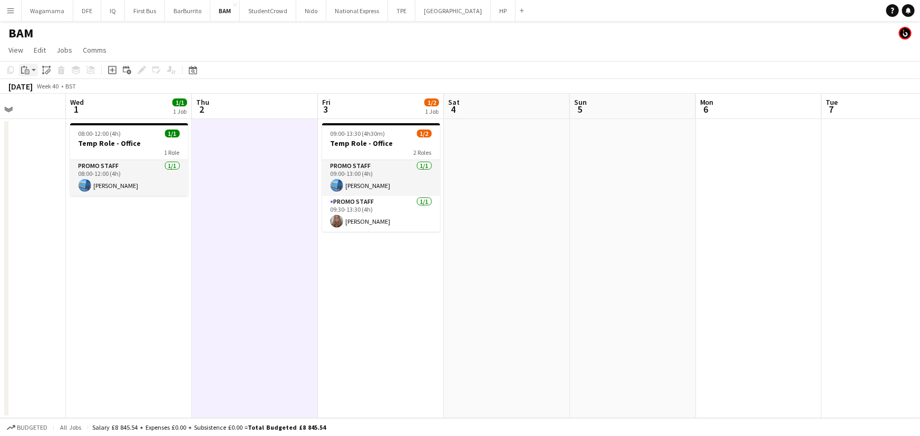
click at [27, 73] on icon "Paste" at bounding box center [25, 70] width 8 height 8
click at [65, 92] on link "Paste Ctrl+V" at bounding box center [77, 89] width 99 height 9
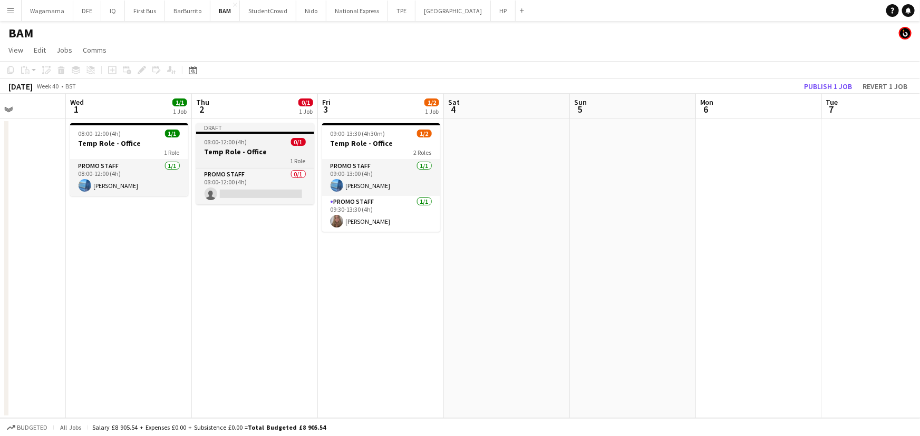
click at [246, 144] on div "08:00-12:00 (4h) 0/1" at bounding box center [255, 142] width 118 height 8
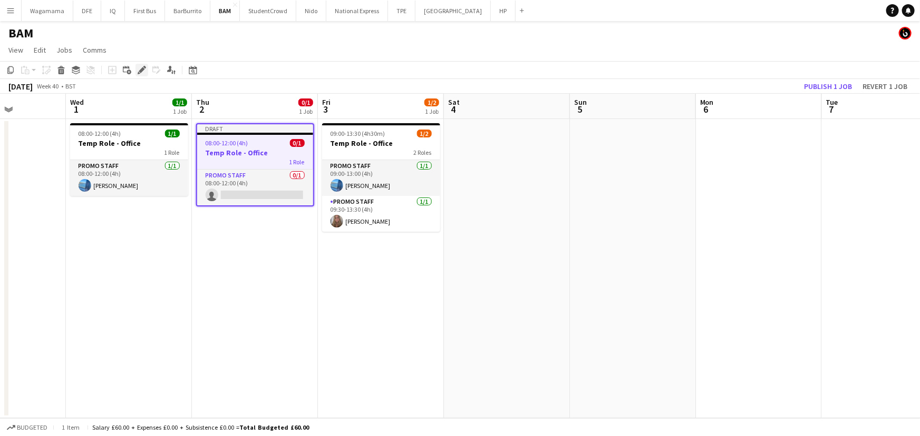
click at [139, 71] on icon at bounding box center [142, 70] width 6 height 6
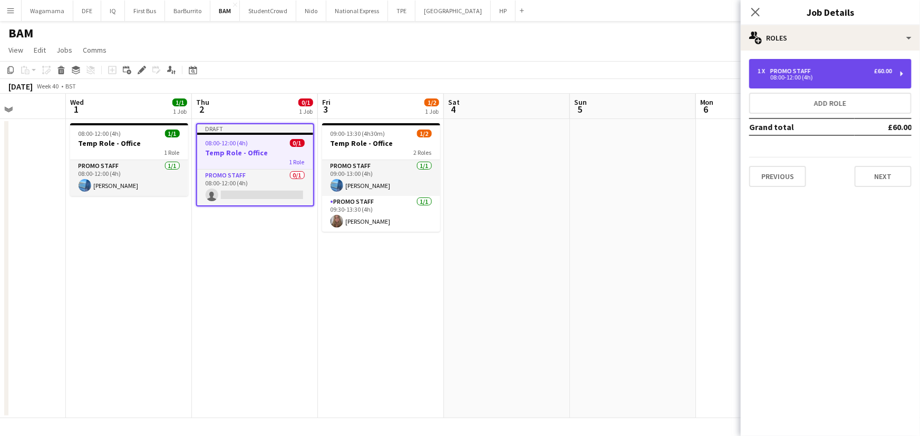
click at [813, 72] on div "1 x Promo Staff £60.00" at bounding box center [824, 70] width 134 height 7
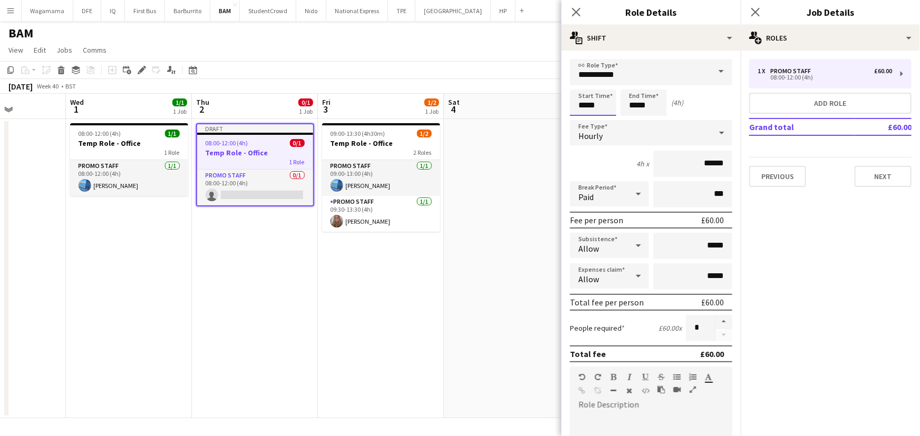
click at [586, 103] on input "*****" at bounding box center [593, 103] width 46 height 26
click at [593, 103] on input "*****" at bounding box center [593, 103] width 46 height 26
type input "*****"
click at [635, 104] on input "*****" at bounding box center [643, 103] width 46 height 26
type input "*****"
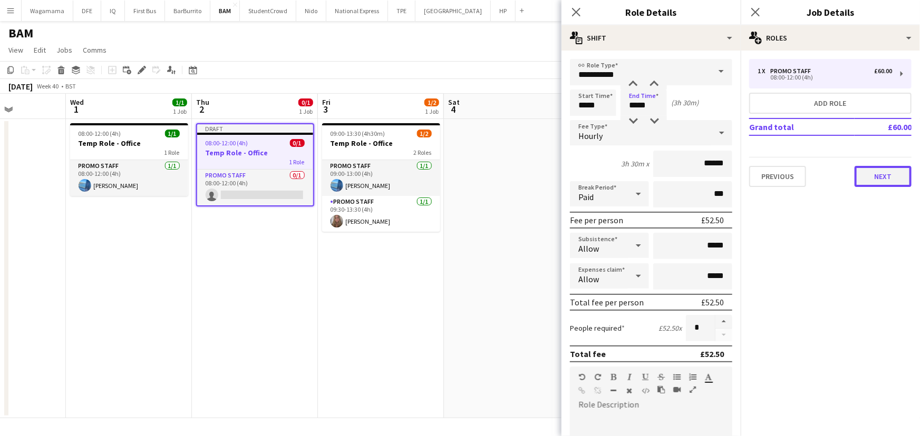
click at [876, 171] on button "Next" at bounding box center [882, 176] width 57 height 21
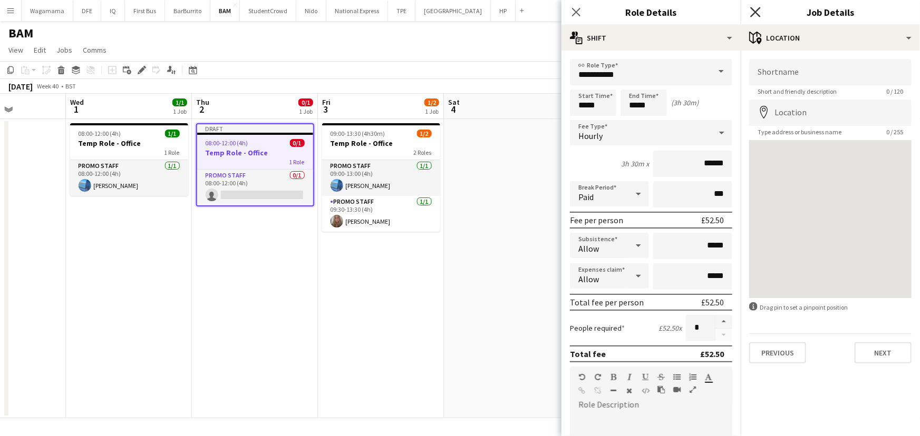
click at [758, 8] on icon "Close pop-in" at bounding box center [755, 12] width 10 height 10
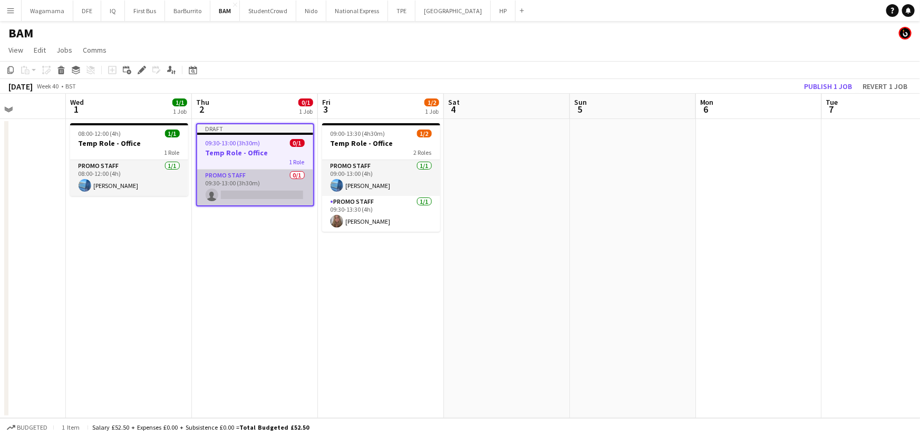
click at [231, 196] on app-card-role "Promo Staff 0/1 09:30-13:00 (3h30m) single-neutral-actions" at bounding box center [255, 188] width 116 height 36
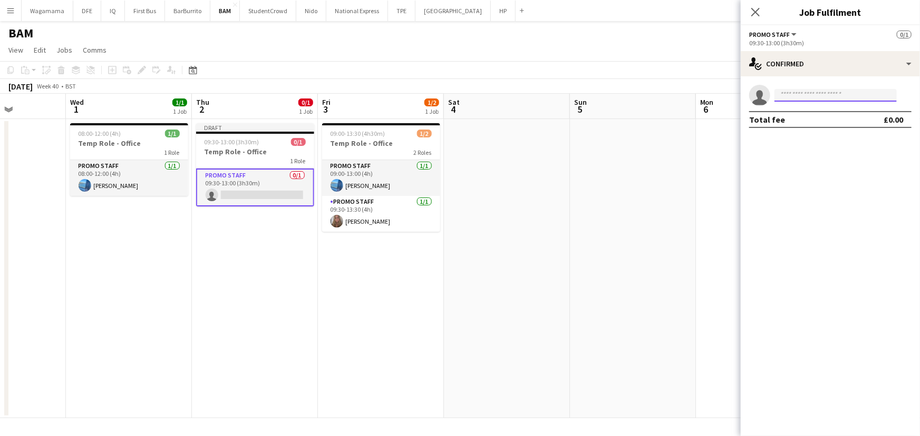
click at [827, 100] on input at bounding box center [835, 95] width 122 height 13
type input "**********"
click at [827, 114] on span "[PERSON_NAME]" at bounding box center [813, 110] width 61 height 9
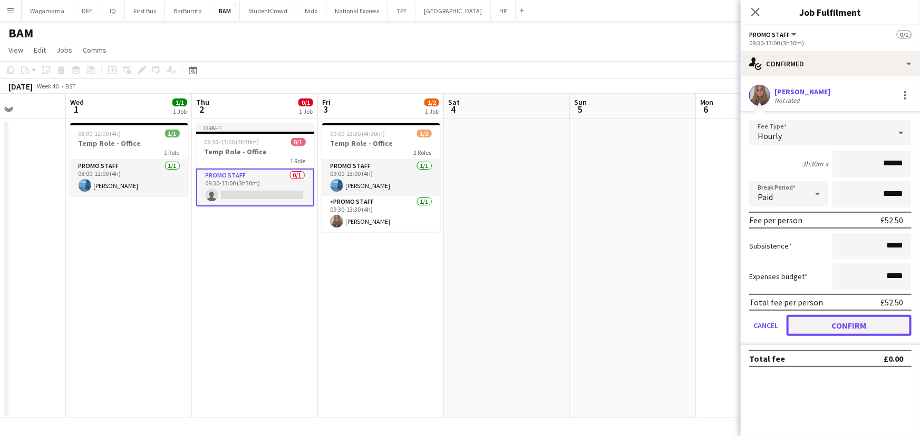
click at [878, 324] on button "Confirm" at bounding box center [848, 325] width 125 height 21
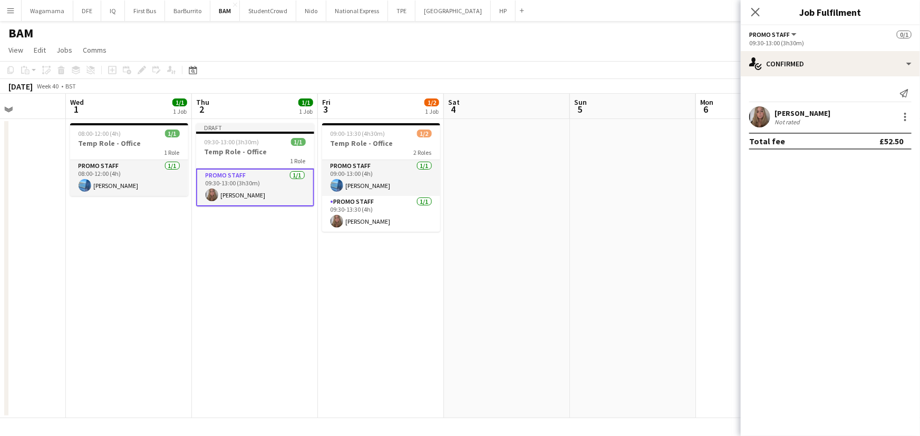
click at [219, 183] on app-card-role "Promo Staff [DATE] 09:30-13:00 (3h30m) [PERSON_NAME]" at bounding box center [255, 188] width 118 height 38
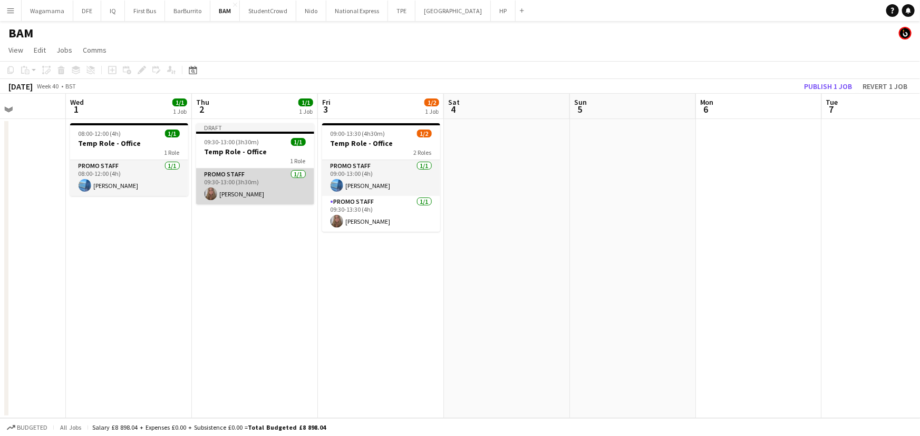
click at [241, 183] on app-card-role "Promo Staff [DATE] 09:30-13:00 (3h30m) [PERSON_NAME]" at bounding box center [255, 187] width 118 height 36
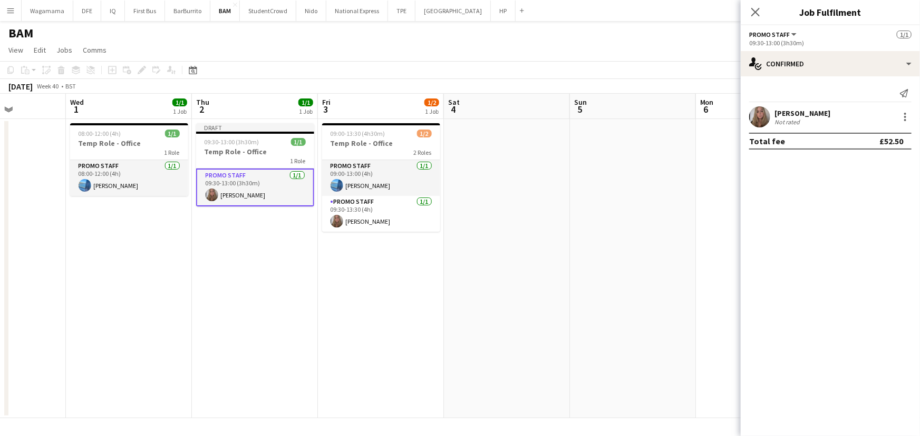
click at [810, 113] on div "[PERSON_NAME]" at bounding box center [802, 113] width 56 height 9
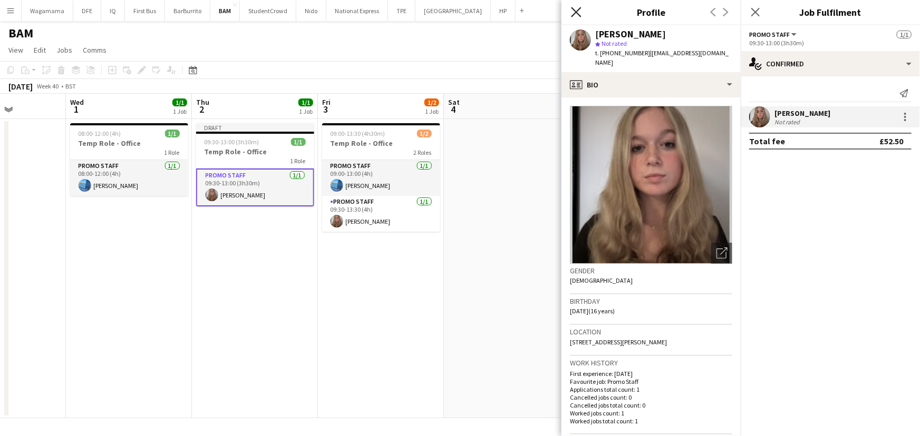
click at [573, 10] on icon "Close pop-in" at bounding box center [576, 12] width 10 height 10
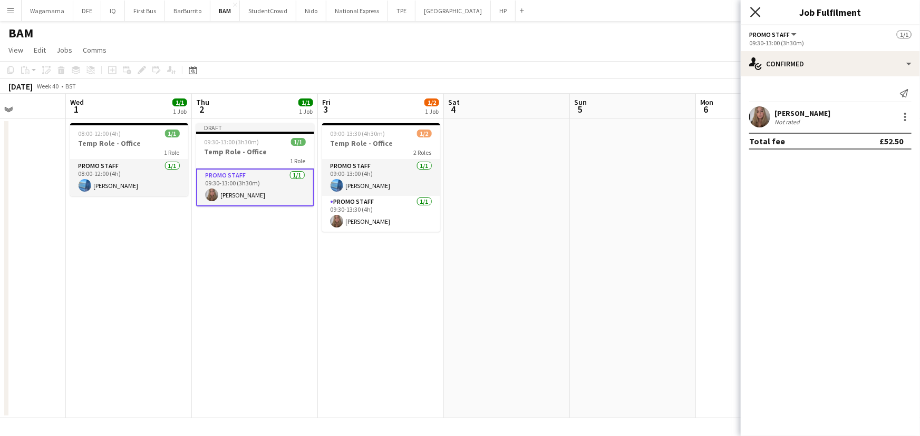
click at [752, 9] on icon "Close pop-in" at bounding box center [755, 12] width 10 height 10
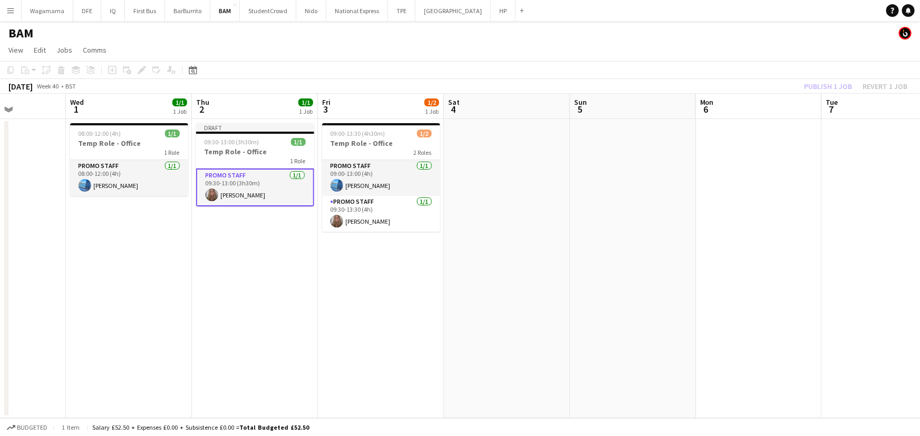
click at [835, 84] on div "Publish 1 job Revert 1 job" at bounding box center [855, 87] width 129 height 14
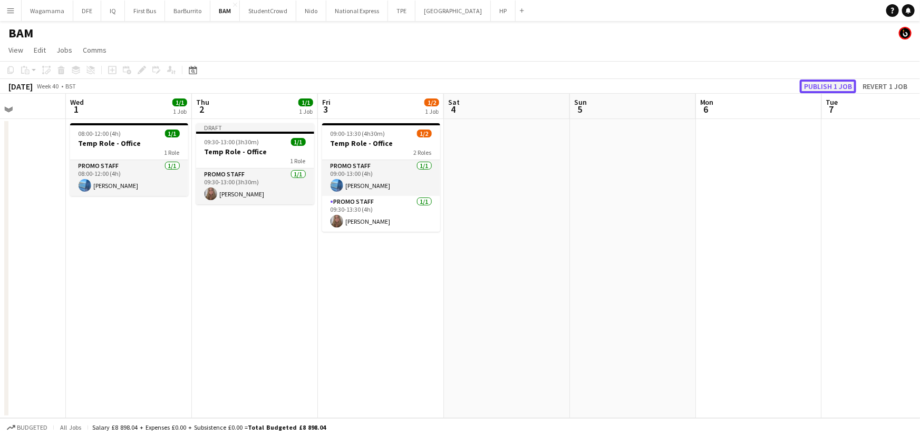
click at [830, 85] on button "Publish 1 job" at bounding box center [827, 87] width 56 height 14
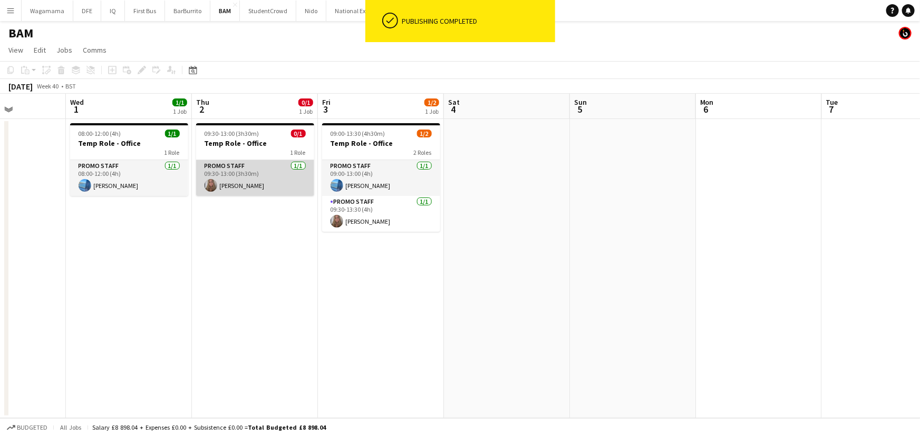
click at [222, 169] on app-card-role "Promo Staff [DATE] 09:30-13:00 (3h30m) [PERSON_NAME]" at bounding box center [255, 178] width 118 height 36
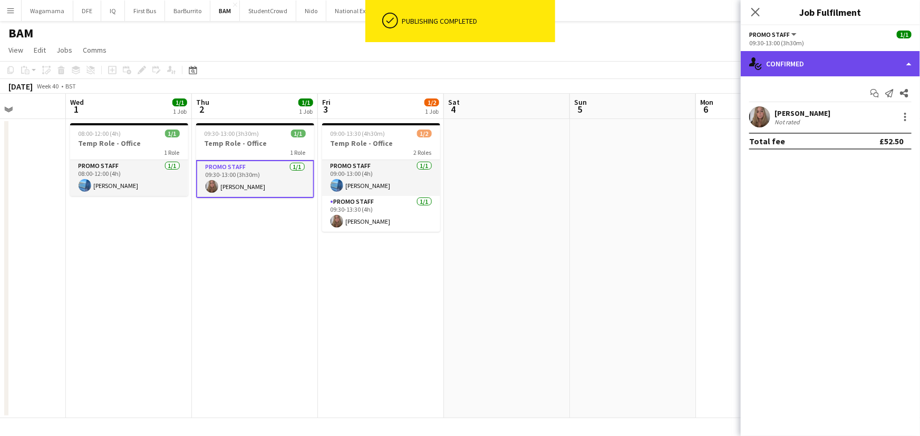
click at [819, 67] on div "single-neutral-actions-check-2 Confirmed" at bounding box center [829, 63] width 179 height 25
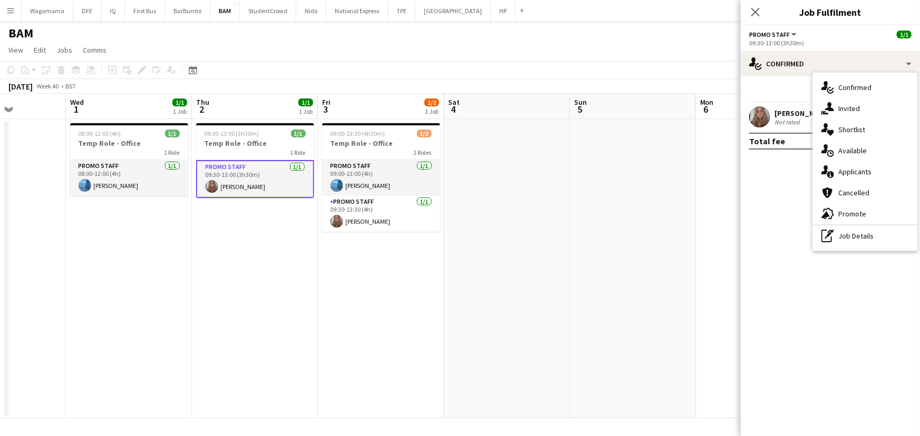
click at [8, 8] on app-icon "Menu" at bounding box center [10, 10] width 8 height 8
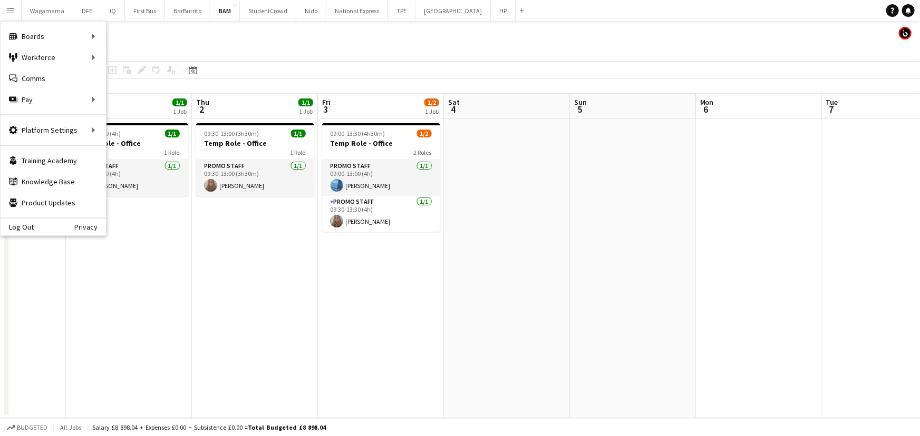
click at [578, 267] on app-date-cell at bounding box center [633, 268] width 126 height 299
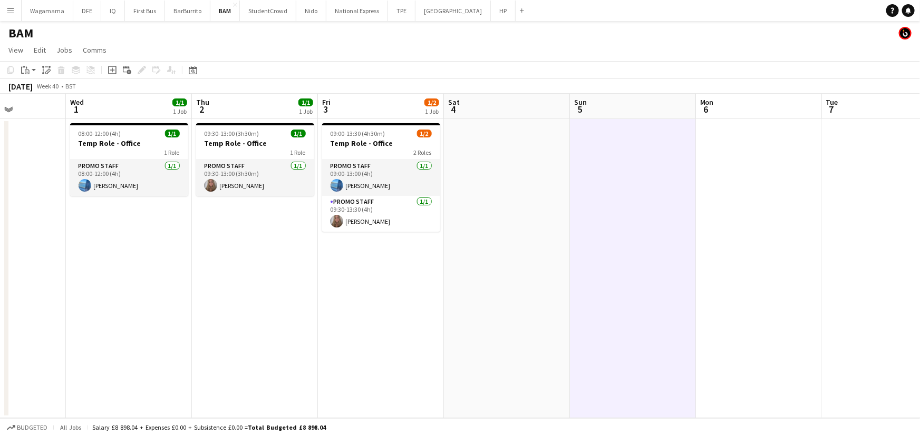
click at [717, 141] on app-date-cell at bounding box center [759, 268] width 126 height 299
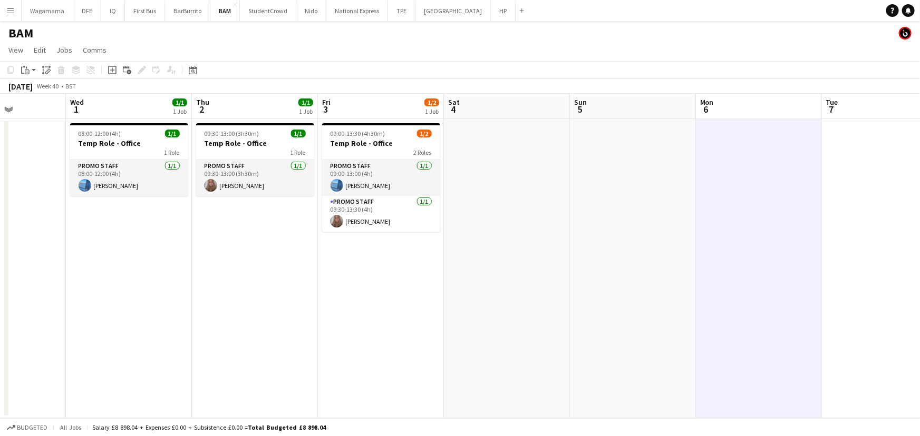
click at [11, 10] on app-icon "Menu" at bounding box center [10, 10] width 8 height 8
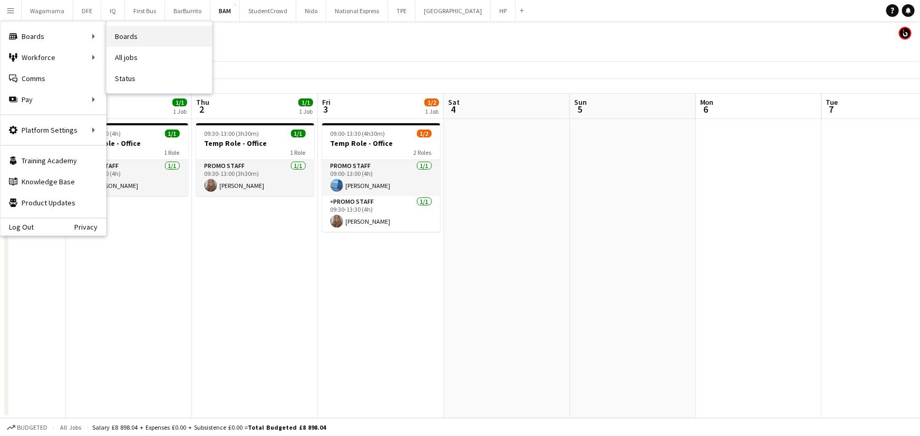
click at [138, 40] on link "Boards" at bounding box center [158, 36] width 105 height 21
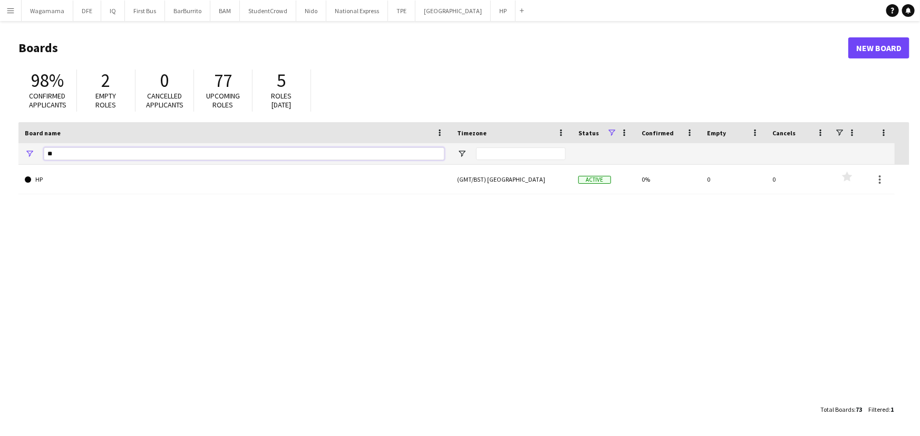
click at [167, 150] on input "**" at bounding box center [244, 154] width 400 height 13
type input "*"
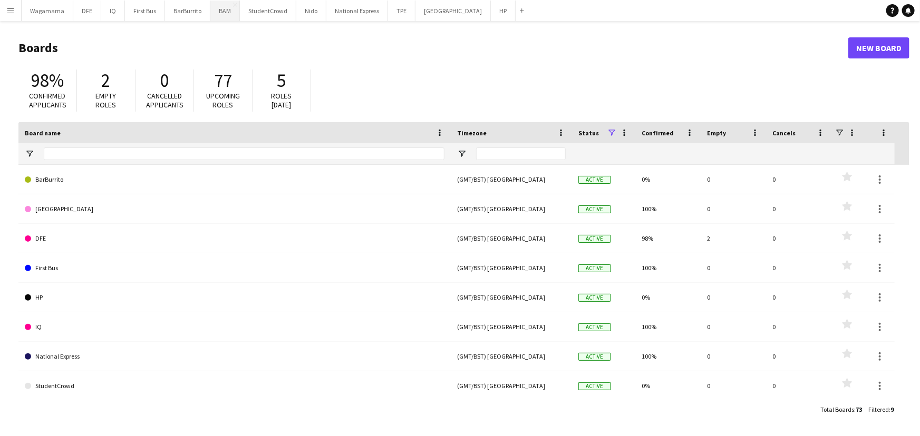
click at [222, 7] on button "BAM Close" at bounding box center [225, 11] width 30 height 21
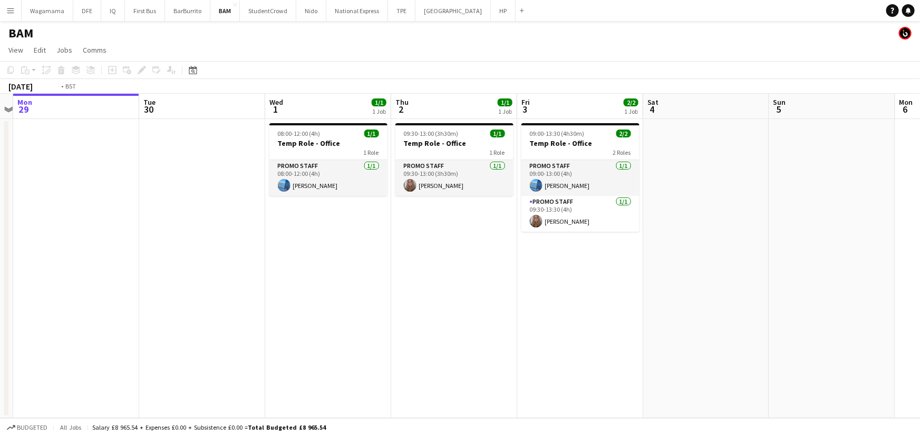
scroll to position [0, 424]
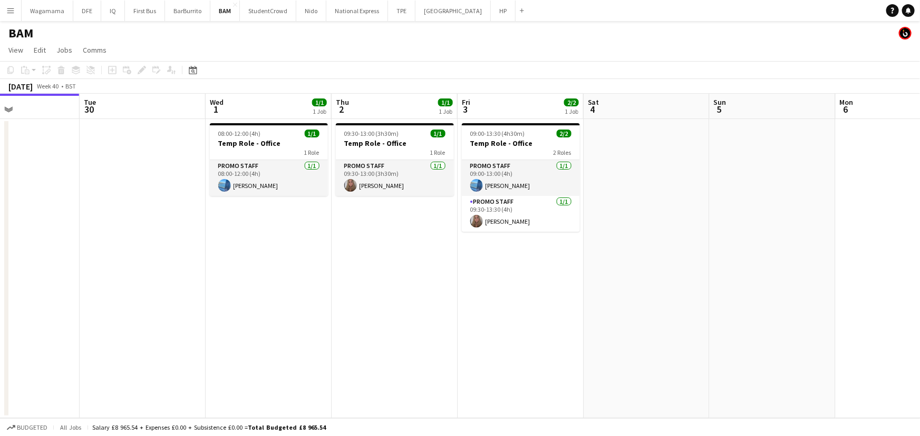
drag, startPoint x: 556, startPoint y: 188, endPoint x: 393, endPoint y: 231, distance: 168.8
click at [393, 231] on app-calendar-viewport "Fri 26 Sat 27 Sun 28 Mon 29 Tue 30 Wed 1 1/1 1 Job Thu 2 1/1 1 Job Fri 3 2/2 1 …" at bounding box center [460, 256] width 920 height 325
click at [14, 6] on app-icon "Menu" at bounding box center [10, 10] width 8 height 8
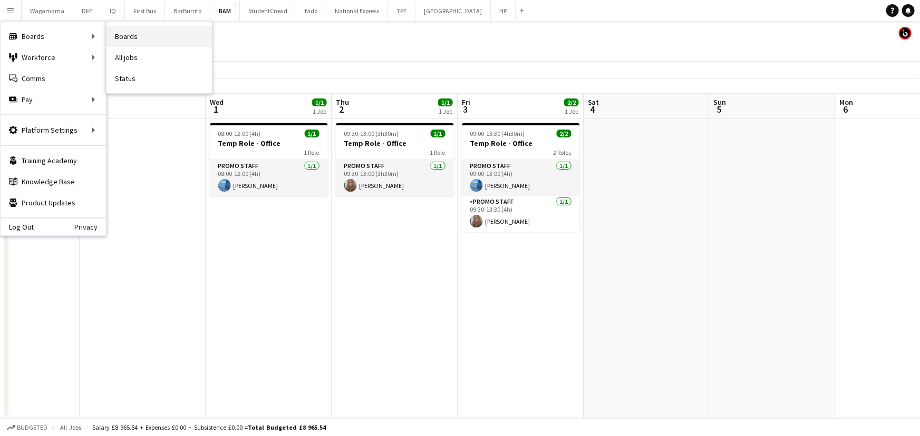
click at [162, 37] on link "Boards" at bounding box center [158, 36] width 105 height 21
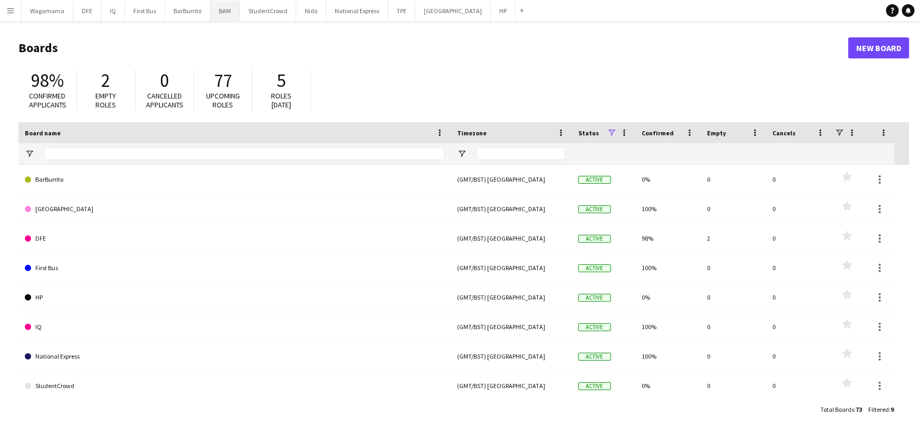
click at [219, 5] on button "BAM Close" at bounding box center [225, 11] width 30 height 21
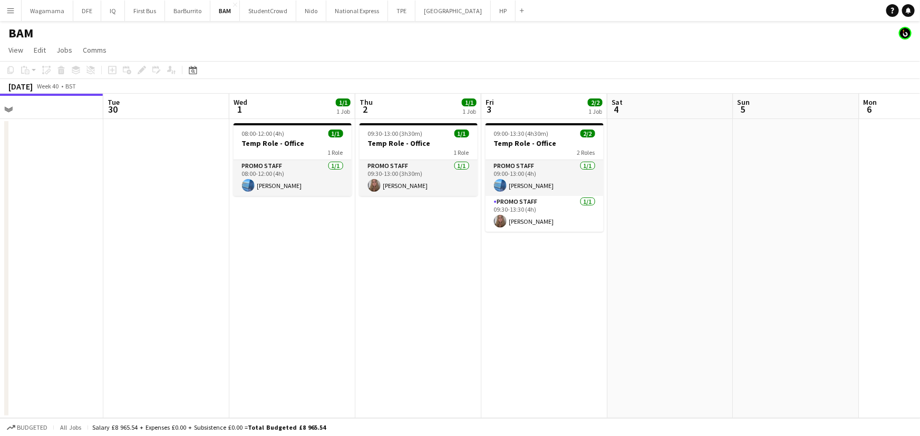
scroll to position [0, 423]
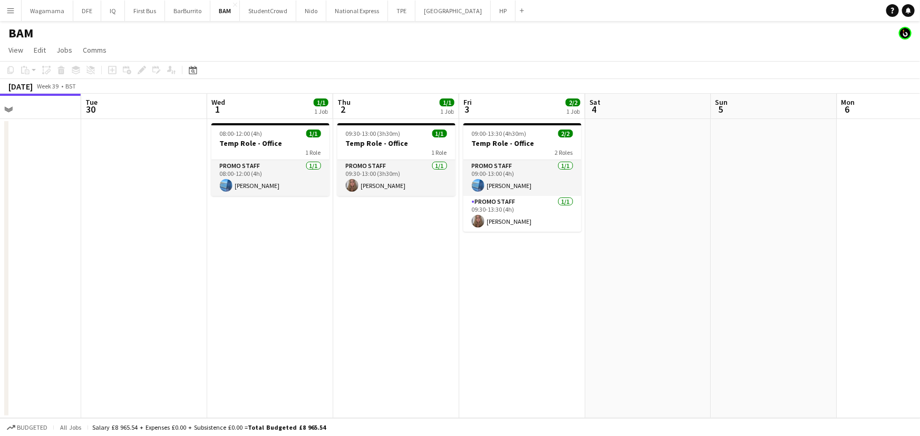
drag, startPoint x: 361, startPoint y: 213, endPoint x: 190, endPoint y: 208, distance: 171.3
click at [190, 208] on app-calendar-viewport "Fri 26 Sat 27 Sun 28 Mon 29 Tue 30 Wed 1 1/1 1 Job Thu 2 1/1 1 Job Fri 3 2/2 1 …" at bounding box center [460, 256] width 920 height 325
click at [8, 11] on app-icon "Menu" at bounding box center [10, 10] width 8 height 8
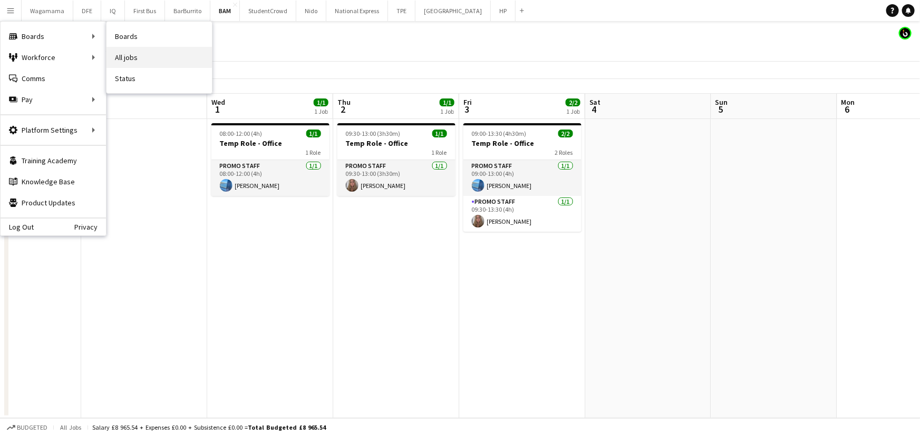
click at [132, 64] on link "All jobs" at bounding box center [158, 57] width 105 height 21
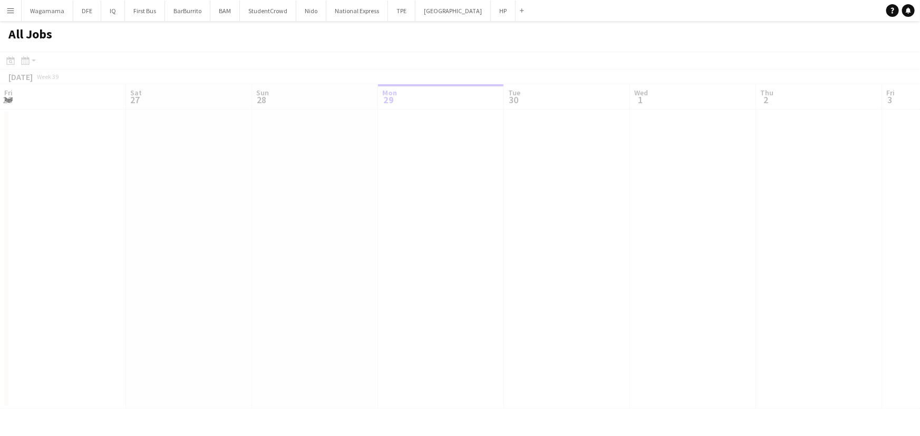
scroll to position [0, 252]
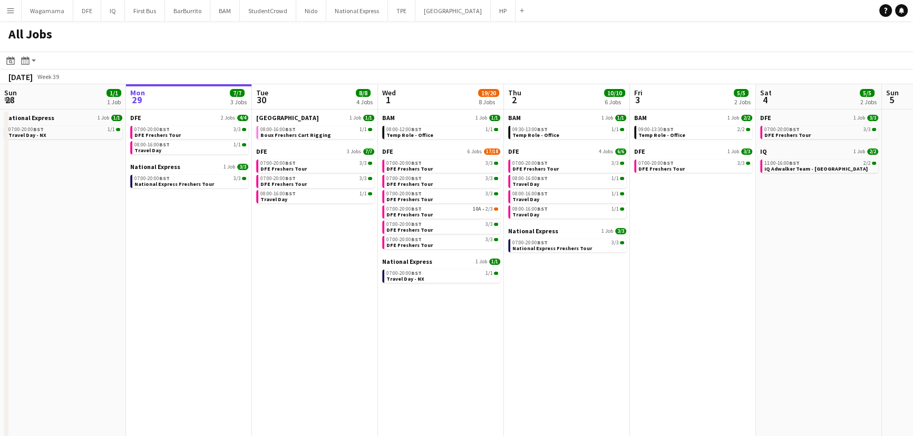
click at [8, 6] on app-icon "Menu" at bounding box center [10, 10] width 8 height 8
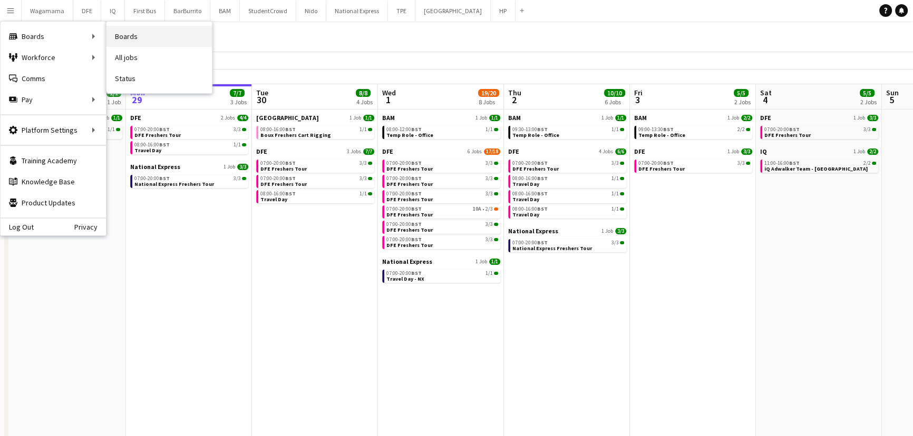
click at [124, 37] on link "Boards" at bounding box center [158, 36] width 105 height 21
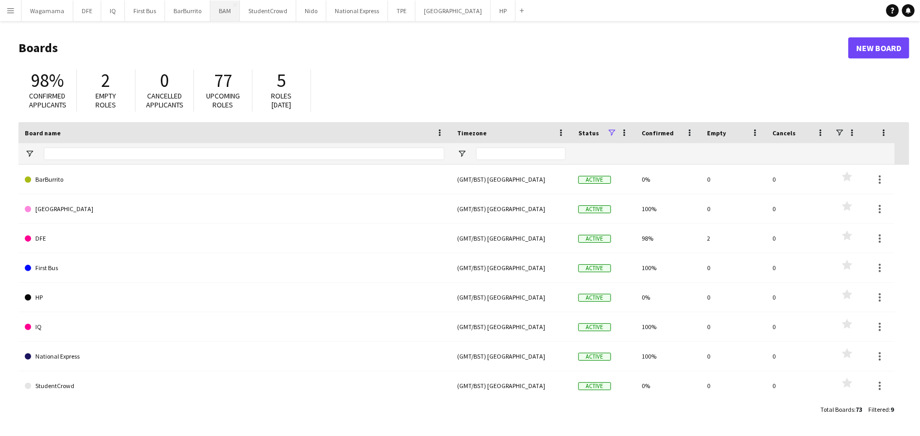
click at [216, 5] on button "BAM Close" at bounding box center [225, 11] width 30 height 21
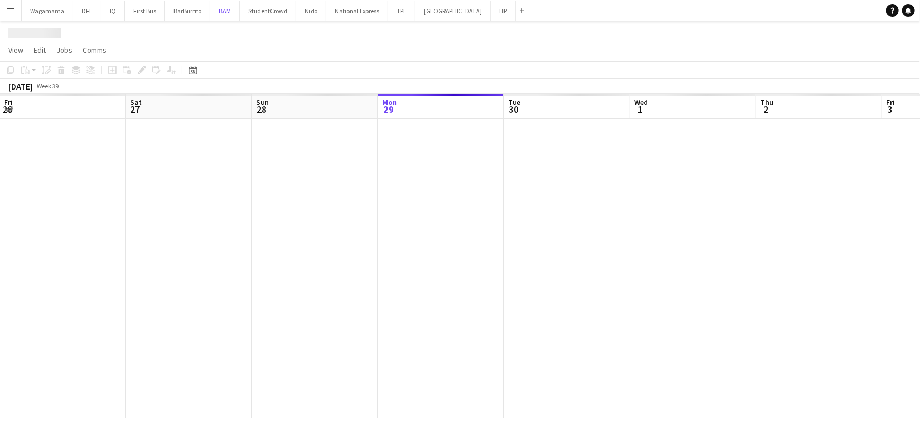
scroll to position [0, 252]
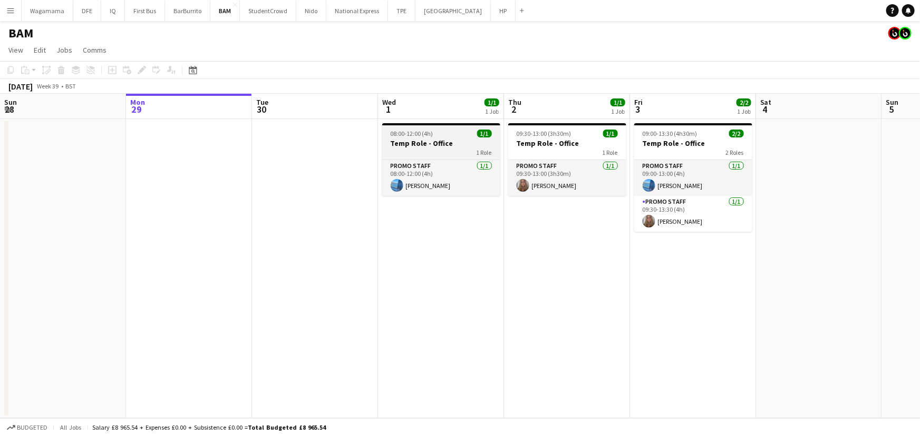
click at [452, 144] on h3 "Temp Role - Office" at bounding box center [441, 143] width 118 height 9
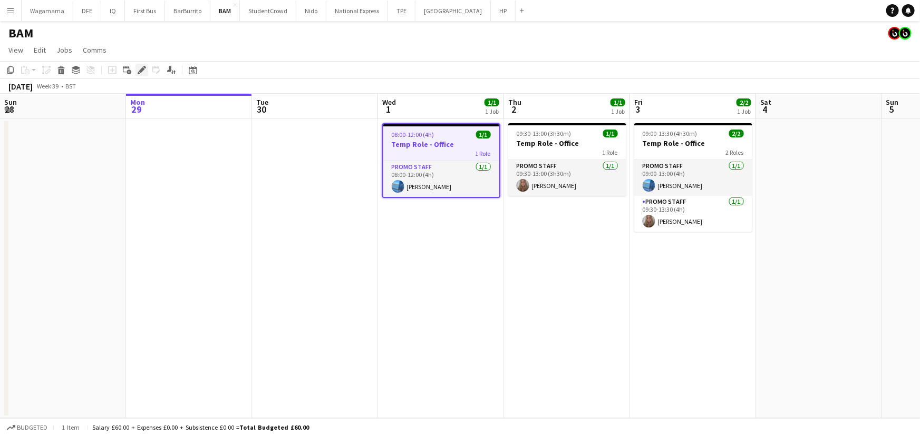
click at [139, 69] on icon "Edit" at bounding box center [142, 70] width 8 height 8
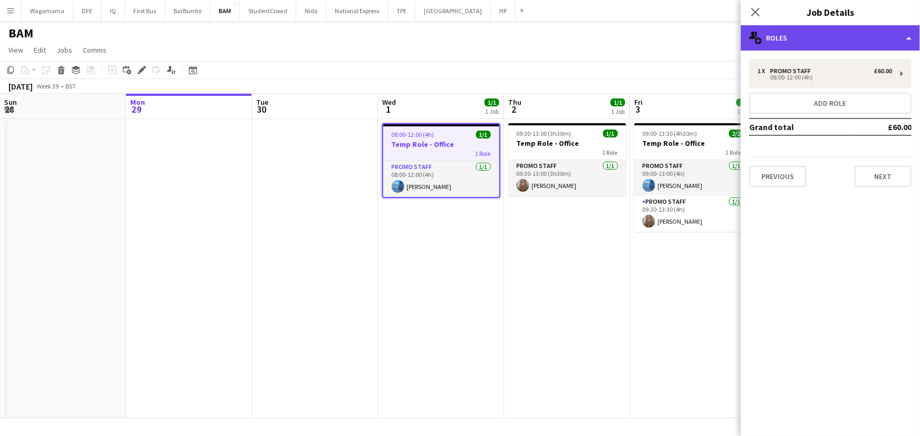
click at [800, 38] on div "multiple-users-add Roles" at bounding box center [829, 37] width 179 height 25
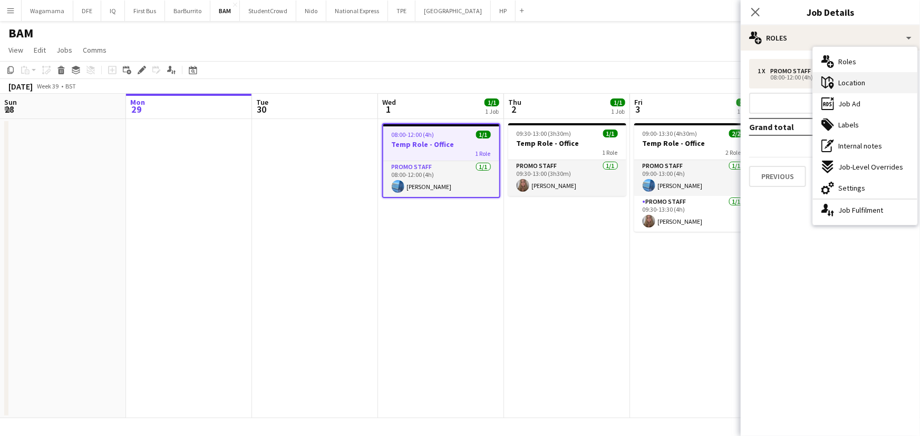
click at [866, 80] on div "maps-pin-1 Location" at bounding box center [865, 82] width 104 height 21
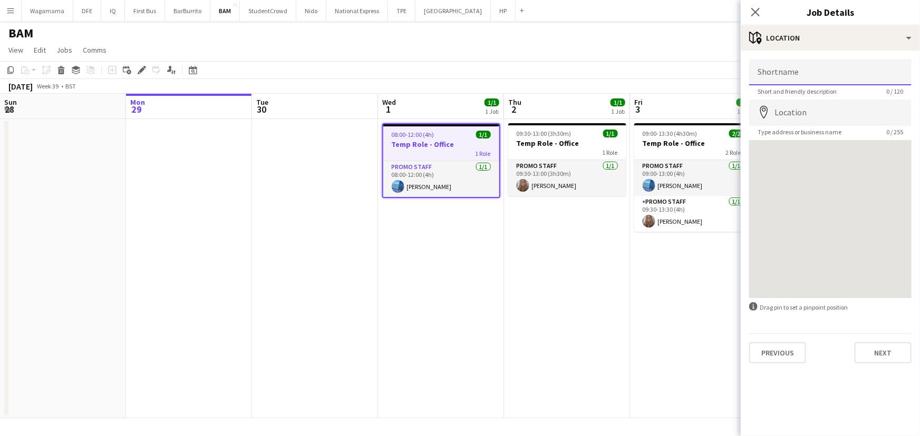
click at [817, 74] on input "Shortname" at bounding box center [830, 72] width 162 height 26
click at [787, 109] on input "Location" at bounding box center [830, 113] width 162 height 26
type input "**********"
click at [814, 74] on input "Shortname" at bounding box center [830, 72] width 162 height 26
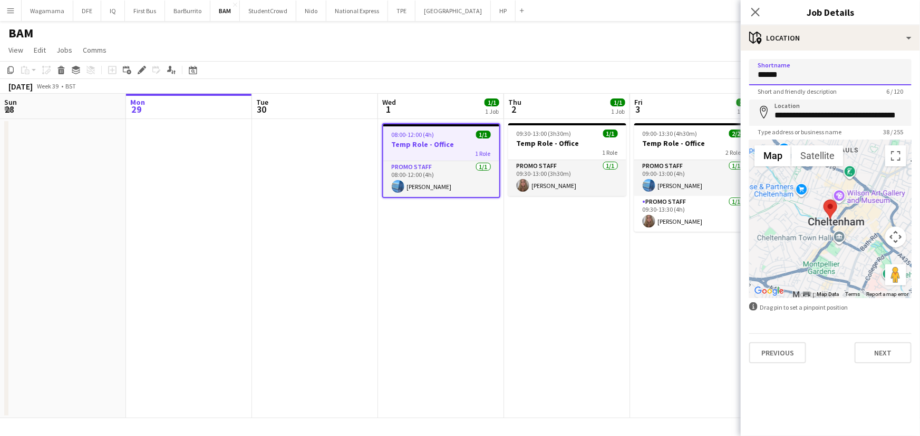
type input "******"
click at [806, 114] on input "**********" at bounding box center [830, 113] width 162 height 26
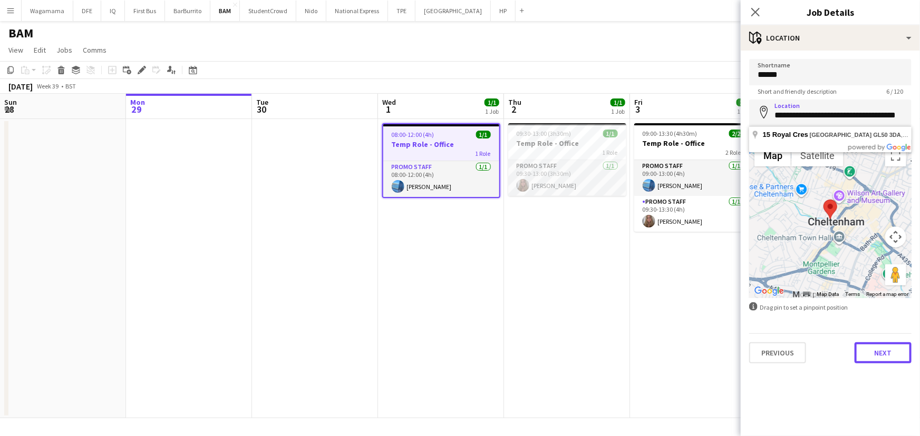
drag, startPoint x: 885, startPoint y: 353, endPoint x: 856, endPoint y: 242, distance: 115.0
click at [885, 353] on button "Next" at bounding box center [882, 353] width 57 height 21
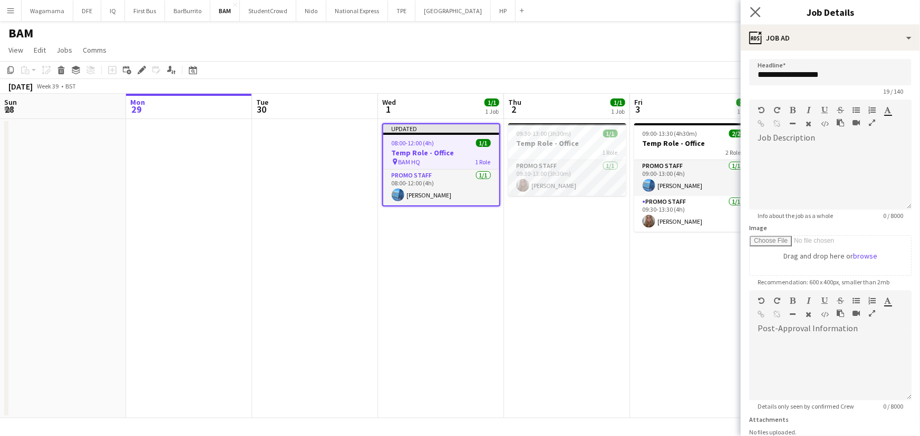
click at [750, 12] on icon "Close pop-in" at bounding box center [755, 12] width 10 height 10
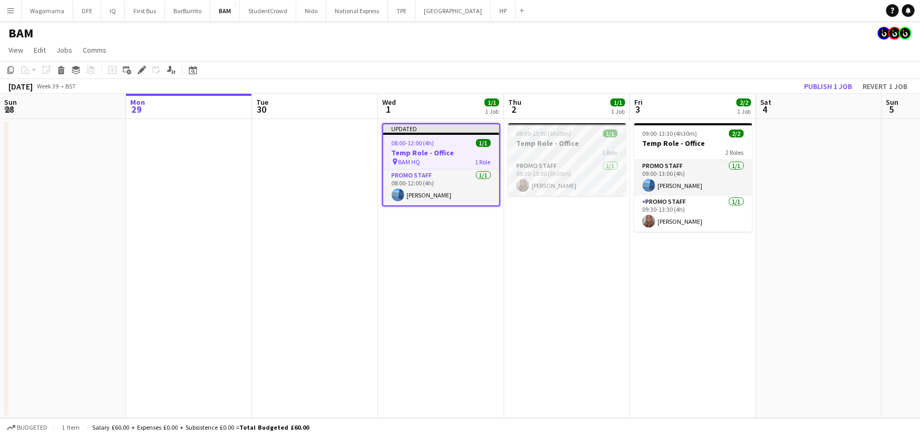
click at [554, 144] on h3 "Temp Role - Office" at bounding box center [567, 143] width 118 height 9
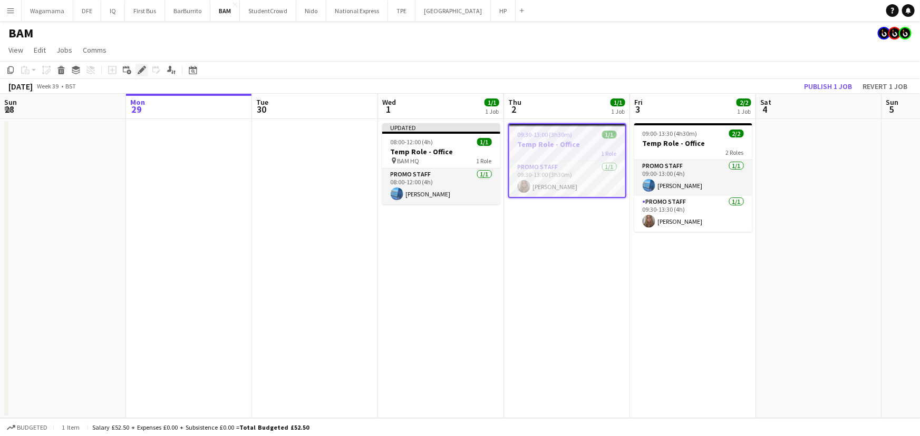
click at [136, 68] on div "Edit" at bounding box center [141, 70] width 13 height 13
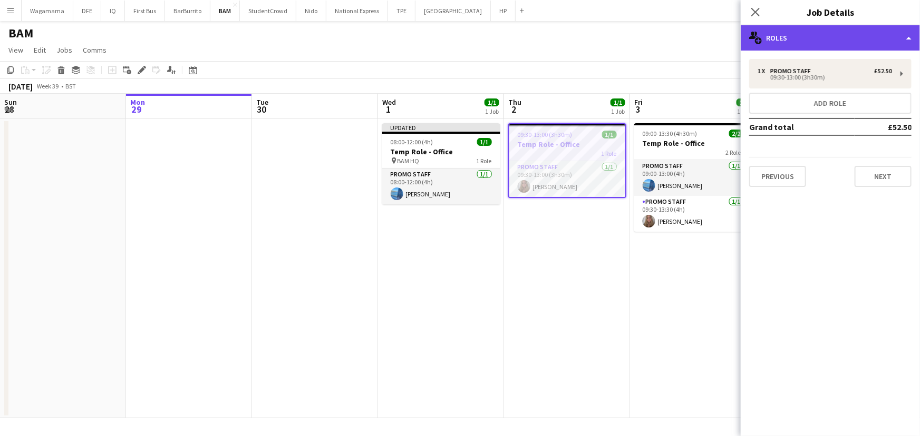
click at [824, 37] on div "multiple-users-add Roles" at bounding box center [829, 37] width 179 height 25
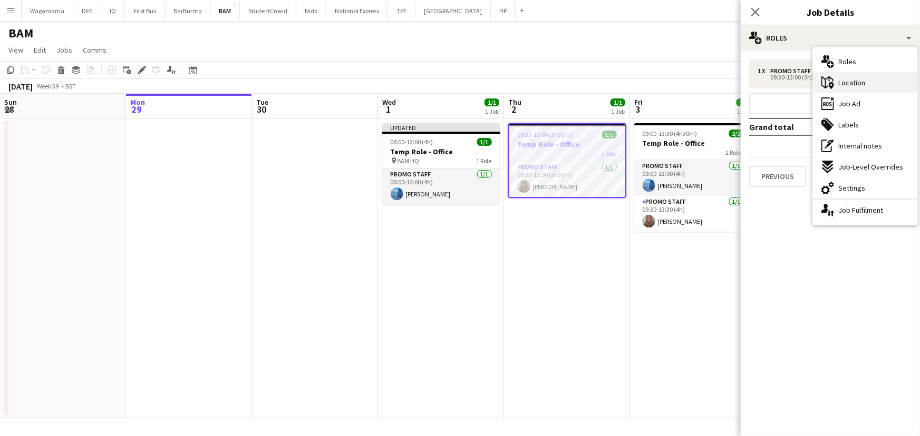
click at [881, 86] on div "maps-pin-1 Location" at bounding box center [865, 82] width 104 height 21
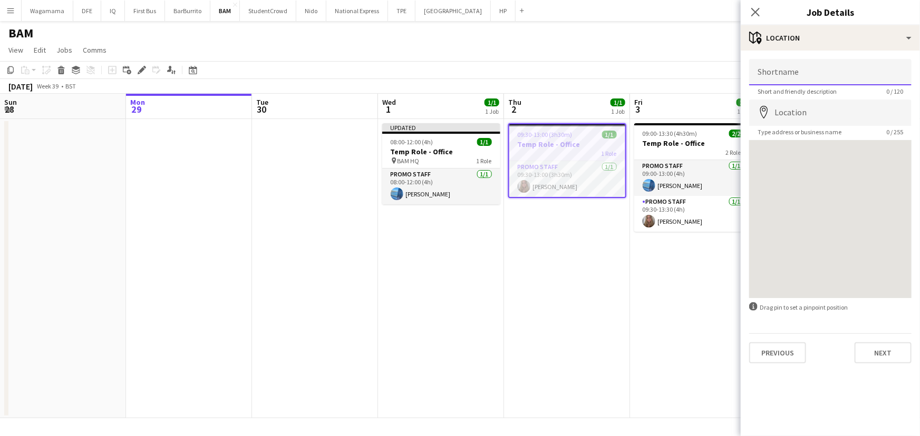
click at [828, 75] on input "Shortname" at bounding box center [830, 72] width 162 height 26
paste input "**********"
type input "**********"
click at [807, 77] on input "**********" at bounding box center [830, 72] width 162 height 26
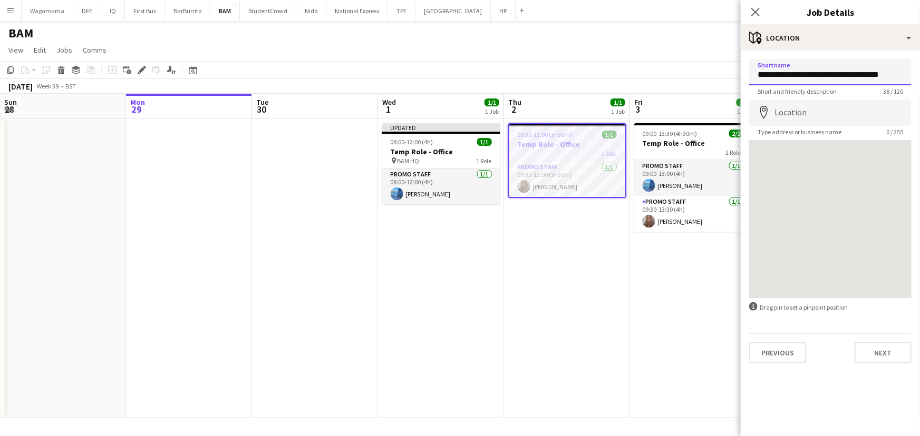
click at [807, 77] on input "**********" at bounding box center [830, 72] width 162 height 26
click at [803, 109] on input "Location" at bounding box center [830, 113] width 162 height 26
paste input "**********"
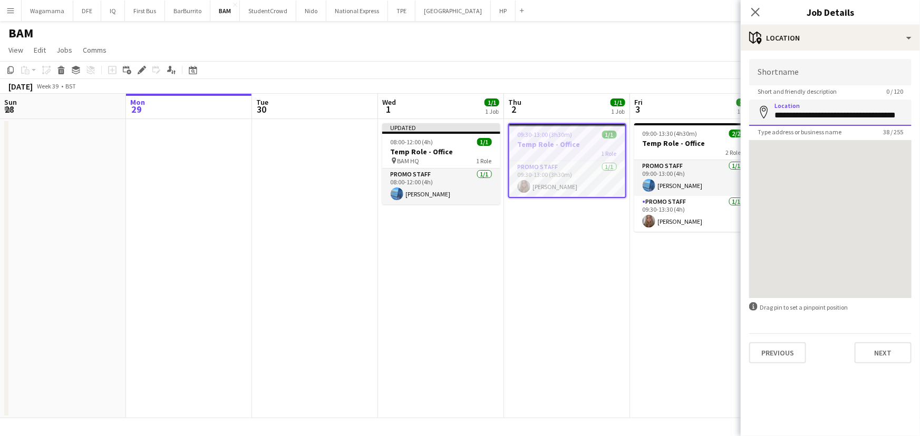
scroll to position [0, 14]
type input "**********"
click at [808, 74] on input "Shortname" at bounding box center [830, 72] width 162 height 26
type input "******"
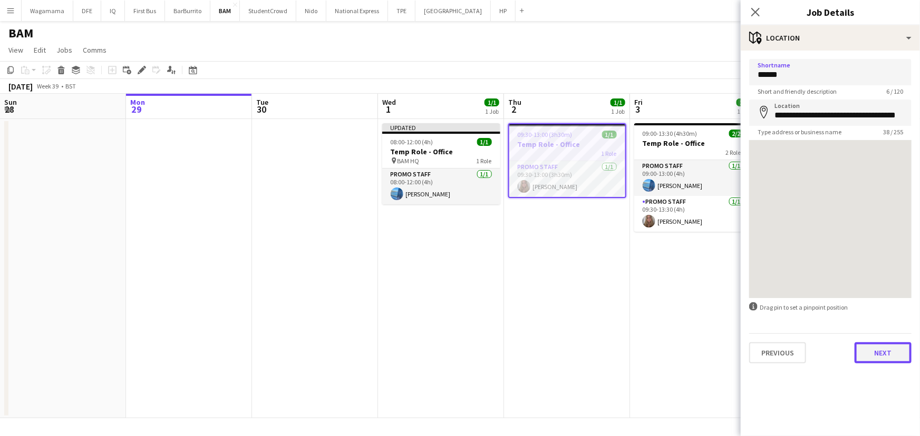
click at [880, 359] on button "Next" at bounding box center [882, 353] width 57 height 21
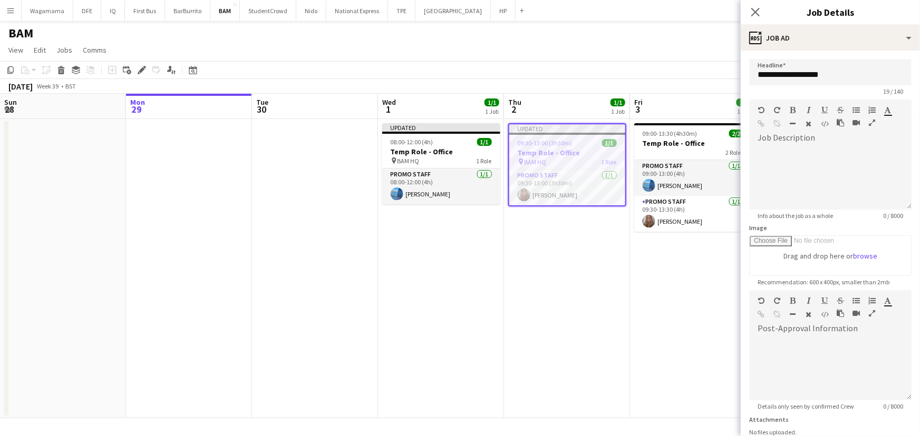
click at [758, 19] on div "Close pop-in" at bounding box center [755, 12] width 30 height 24
click at [757, 13] on icon "Close pop-in" at bounding box center [755, 12] width 10 height 10
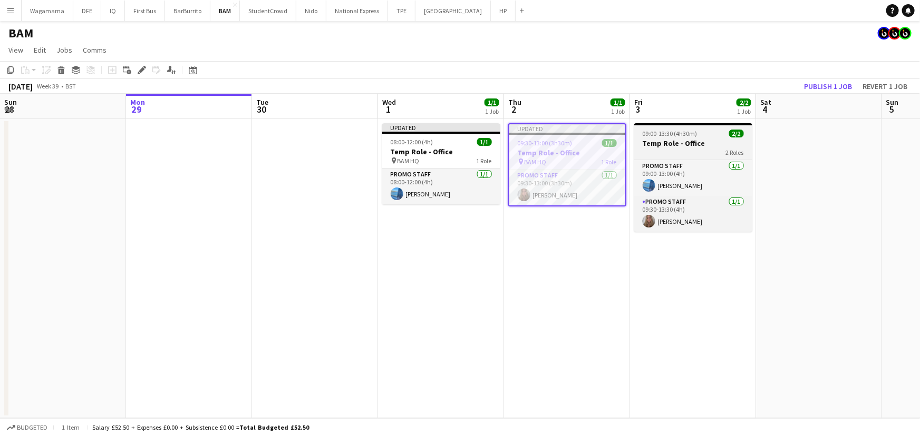
click at [691, 140] on h3 "Temp Role - Office" at bounding box center [693, 143] width 118 height 9
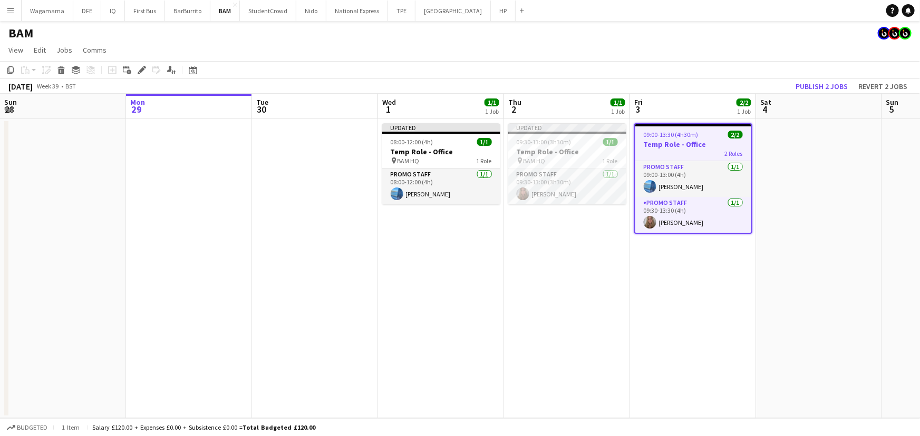
click at [148, 73] on div "Add job Add linked Job Edit Edit linked Job Applicants" at bounding box center [137, 70] width 81 height 13
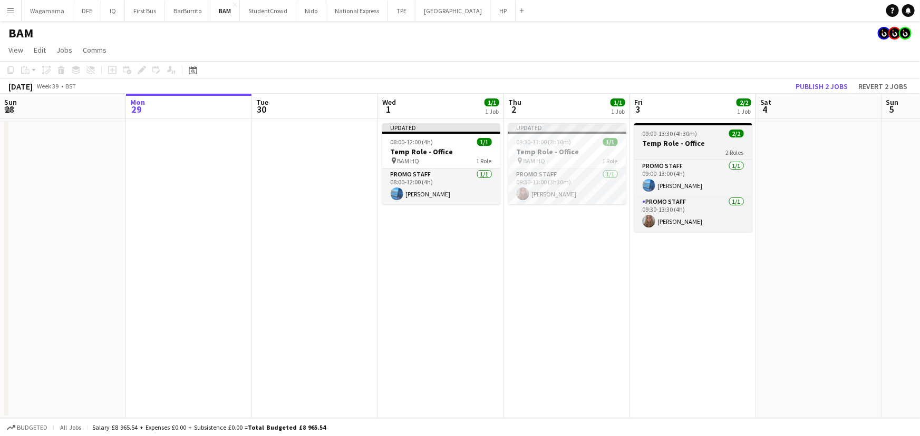
click at [720, 150] on div "2 Roles" at bounding box center [693, 152] width 118 height 8
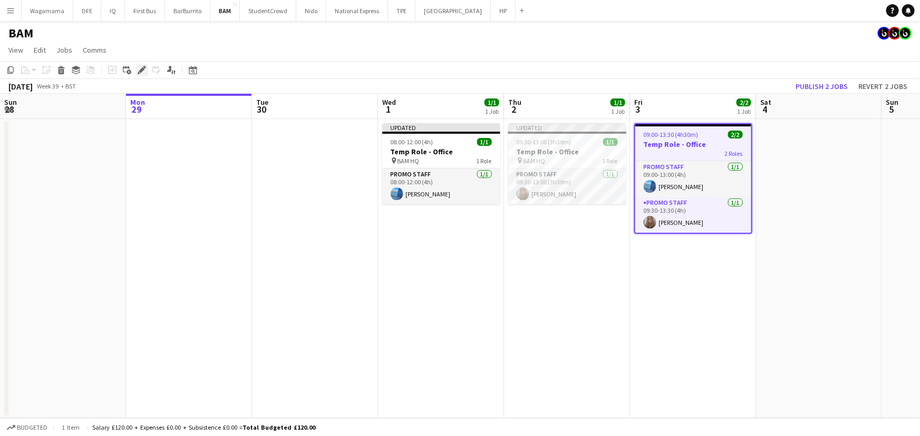
click at [139, 70] on icon at bounding box center [142, 70] width 6 height 6
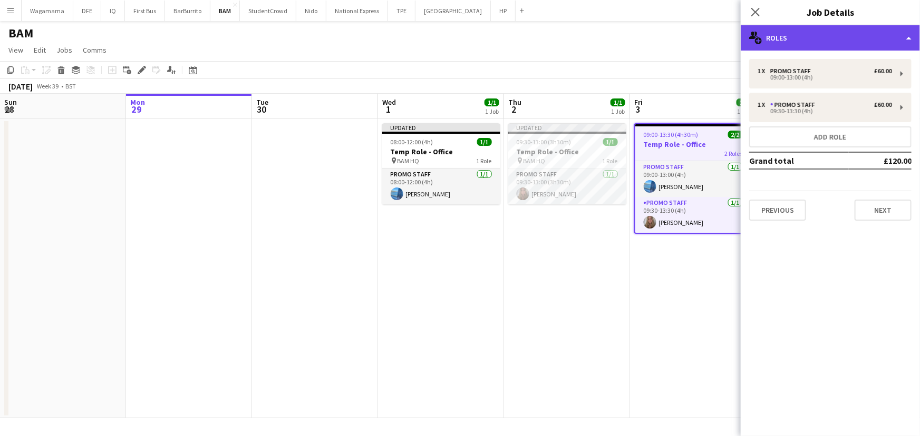
click at [819, 41] on div "multiple-users-add Roles" at bounding box center [829, 37] width 179 height 25
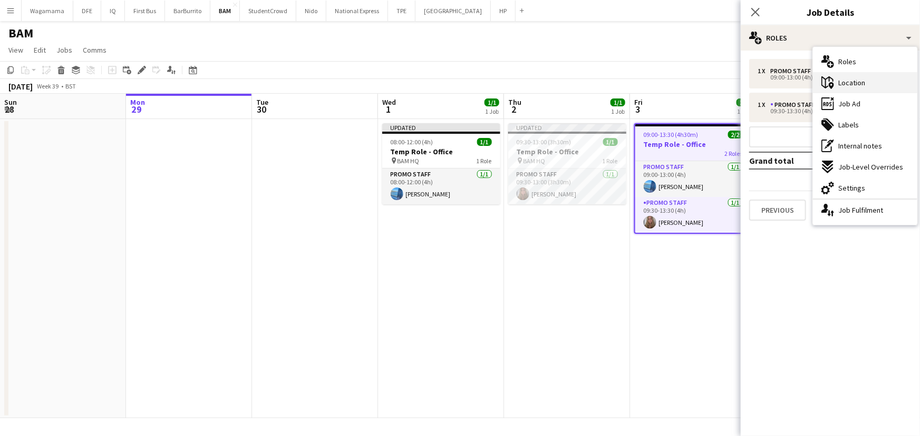
click at [848, 74] on div "maps-pin-1 Location" at bounding box center [865, 82] width 104 height 21
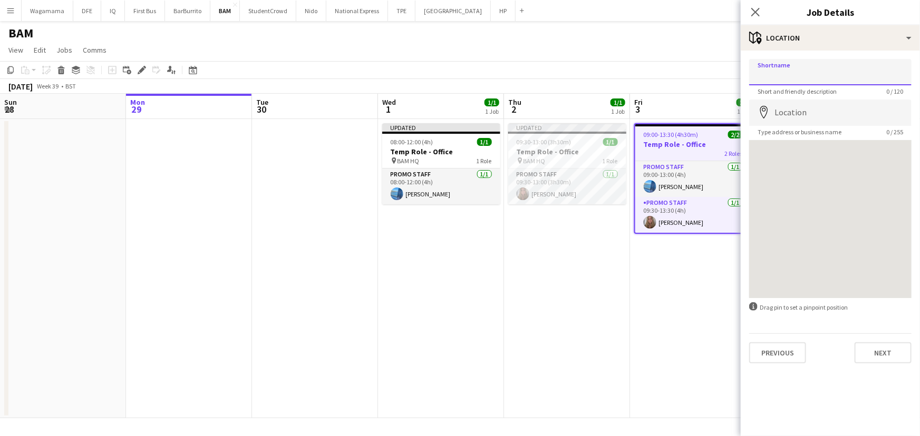
click at [816, 66] on input "Shortname" at bounding box center [830, 72] width 162 height 26
type input "******"
click at [816, 116] on input "Location" at bounding box center [830, 113] width 162 height 26
paste input "**********"
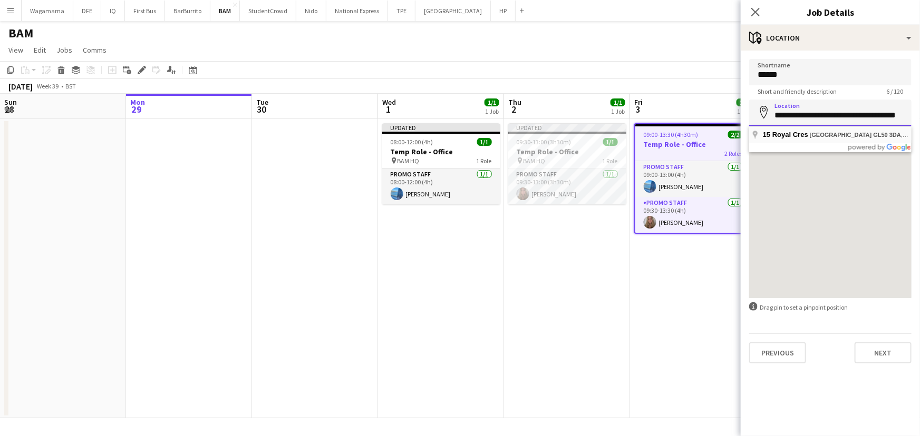
type input "**********"
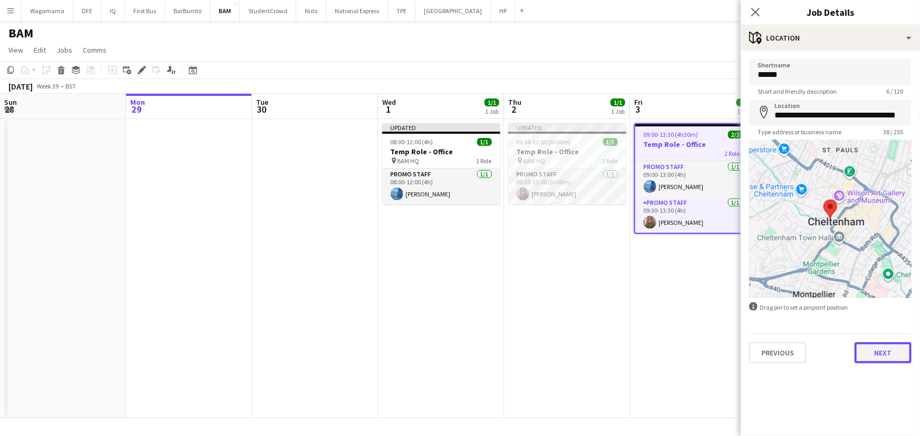
click at [888, 354] on button "Next" at bounding box center [882, 353] width 57 height 21
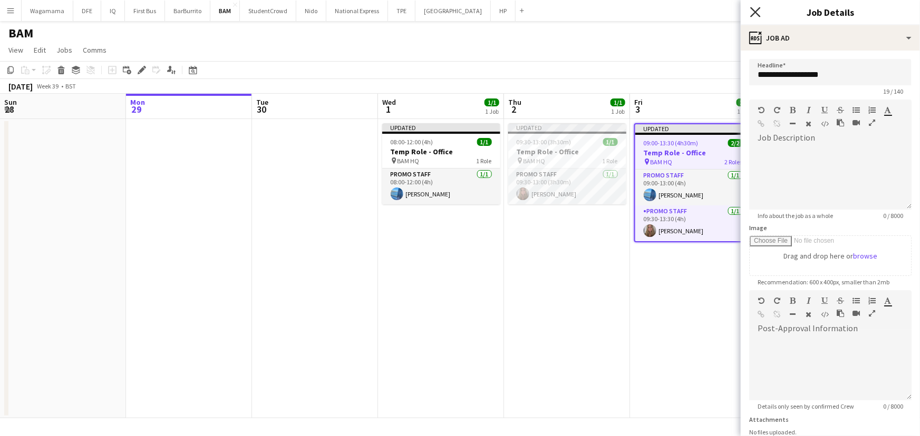
click at [756, 7] on icon "Close pop-in" at bounding box center [755, 12] width 10 height 10
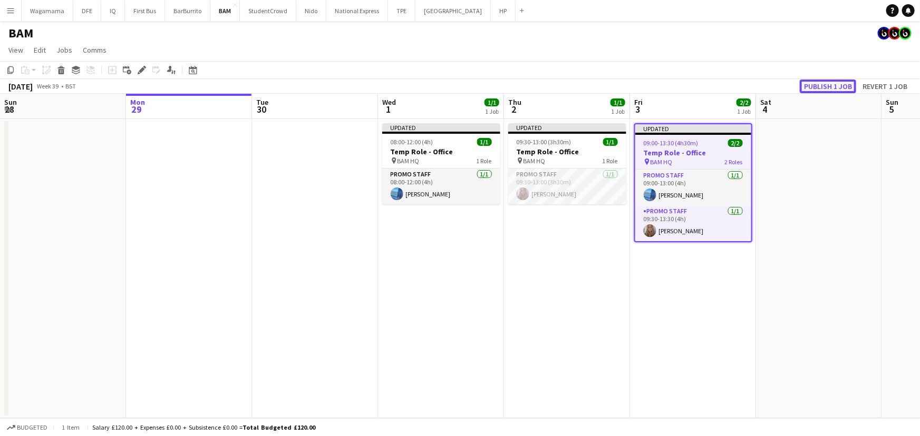
click at [845, 83] on button "Publish 1 job" at bounding box center [827, 87] width 56 height 14
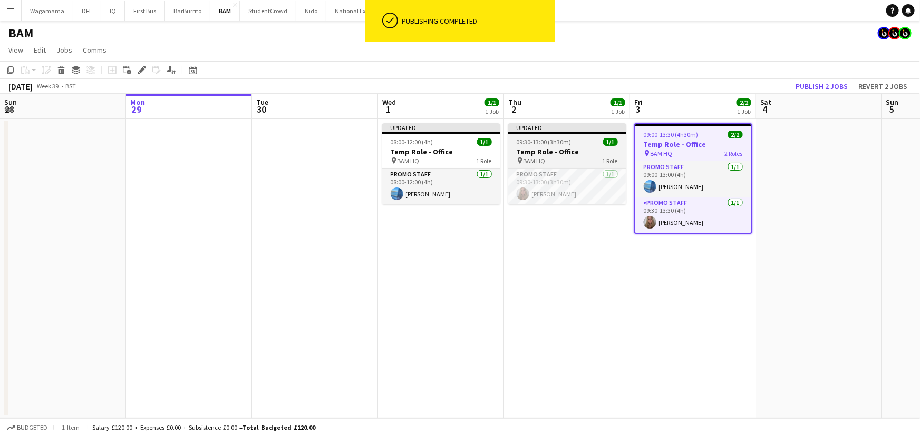
click at [593, 126] on div "Updated" at bounding box center [567, 127] width 118 height 8
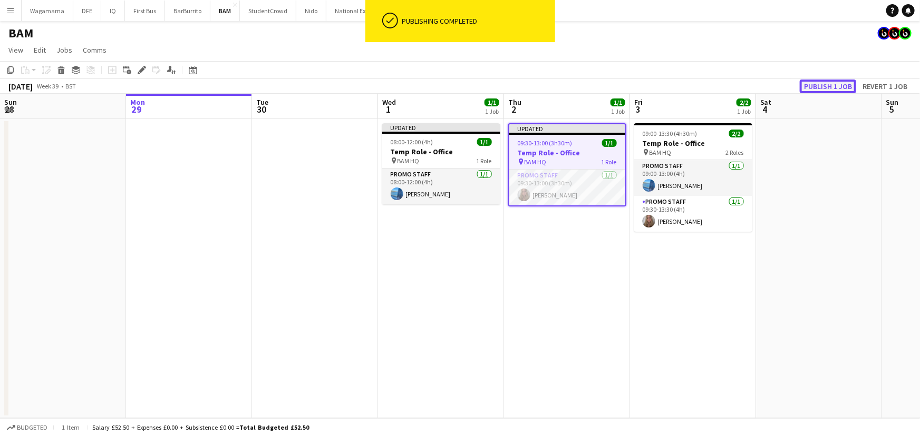
click at [834, 84] on button "Publish 1 job" at bounding box center [827, 87] width 56 height 14
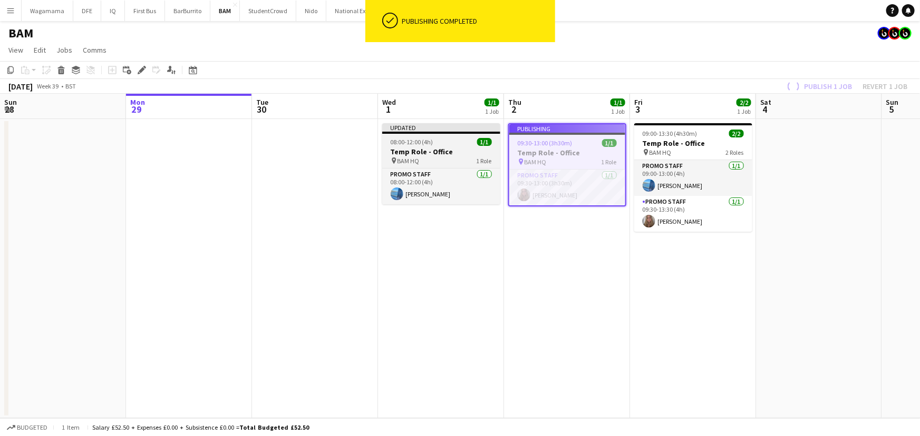
click at [483, 134] on app-job-card "Updated 08:00-12:00 (4h) 1/1 Temp Role - Office pin BAM HQ 1 Role Promo Staff […" at bounding box center [441, 163] width 118 height 81
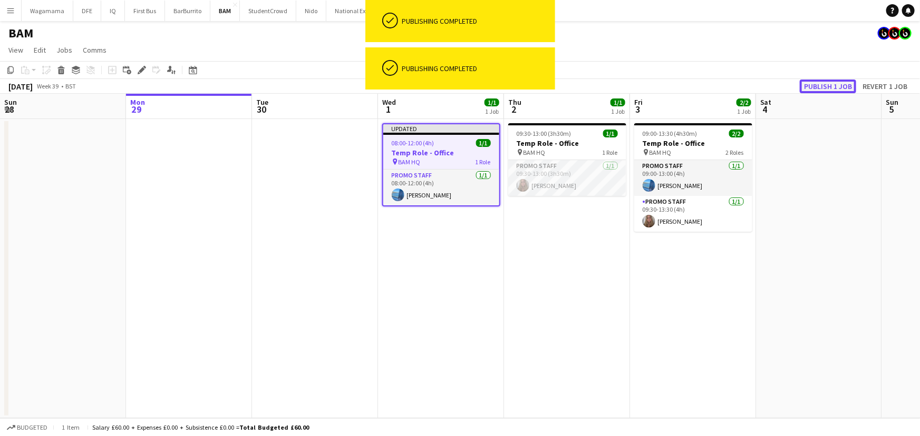
click at [823, 90] on button "Publish 1 job" at bounding box center [827, 87] width 56 height 14
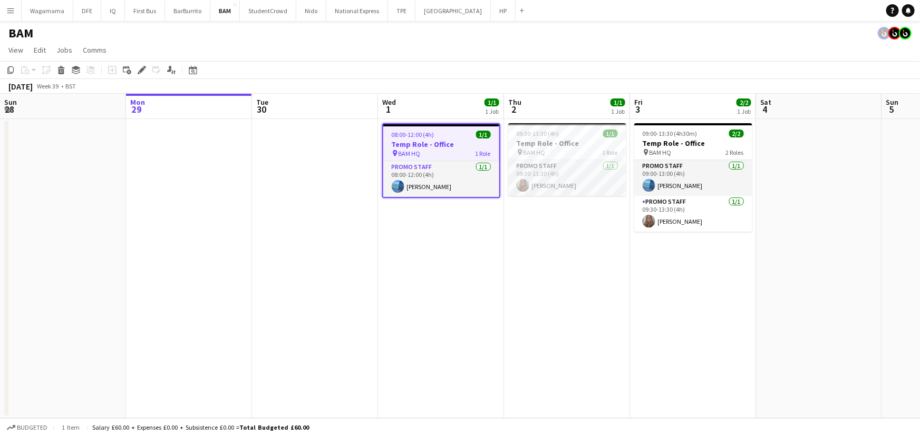
click at [564, 48] on app-page-menu "View Day view expanded Day view collapsed Month view Date picker Jump to [DATE]…" at bounding box center [460, 51] width 920 height 20
